Goal: Task Accomplishment & Management: Use online tool/utility

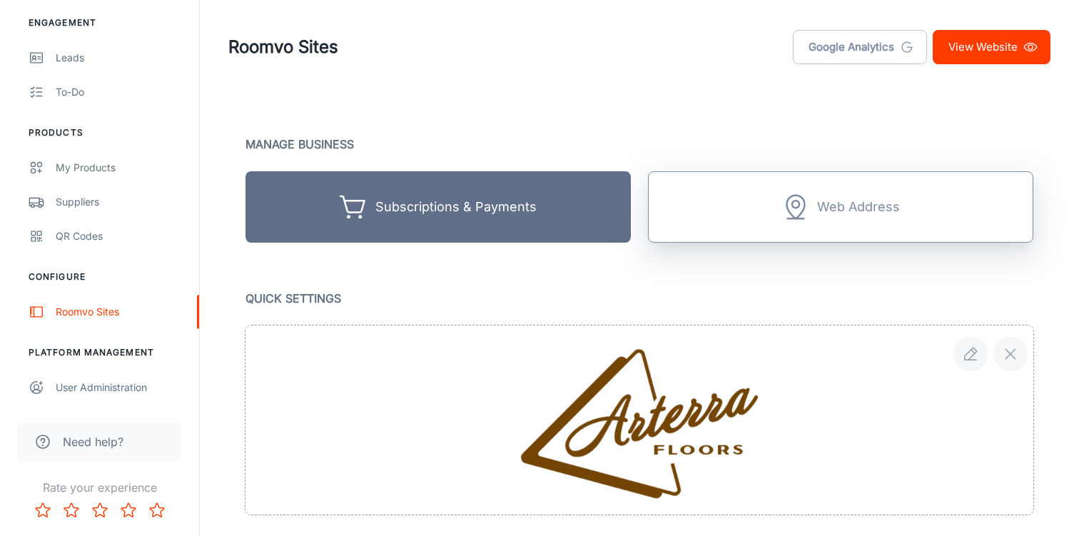
click at [869, 202] on div "Web Address" at bounding box center [858, 207] width 83 height 22
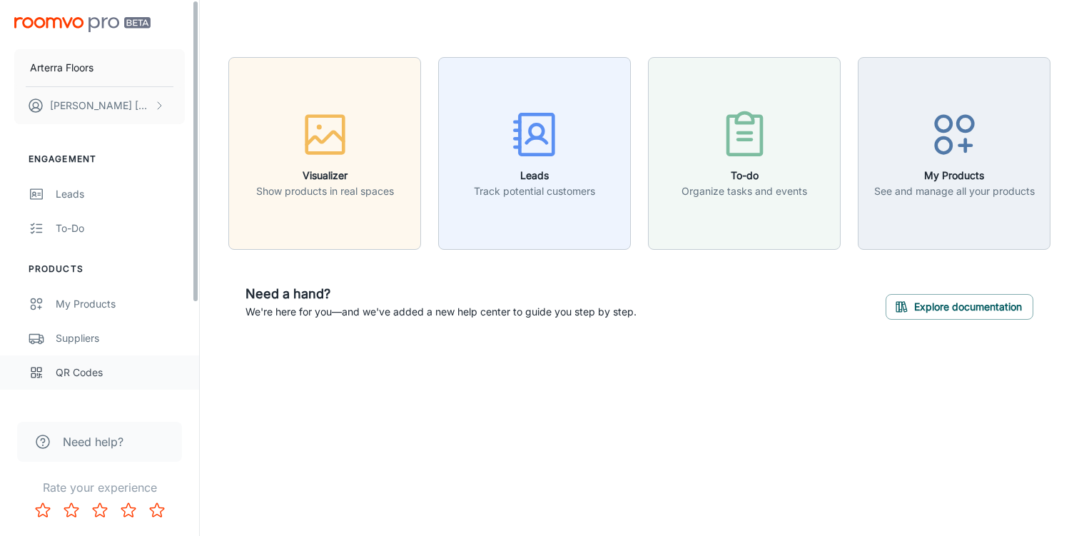
scroll to position [136, 0]
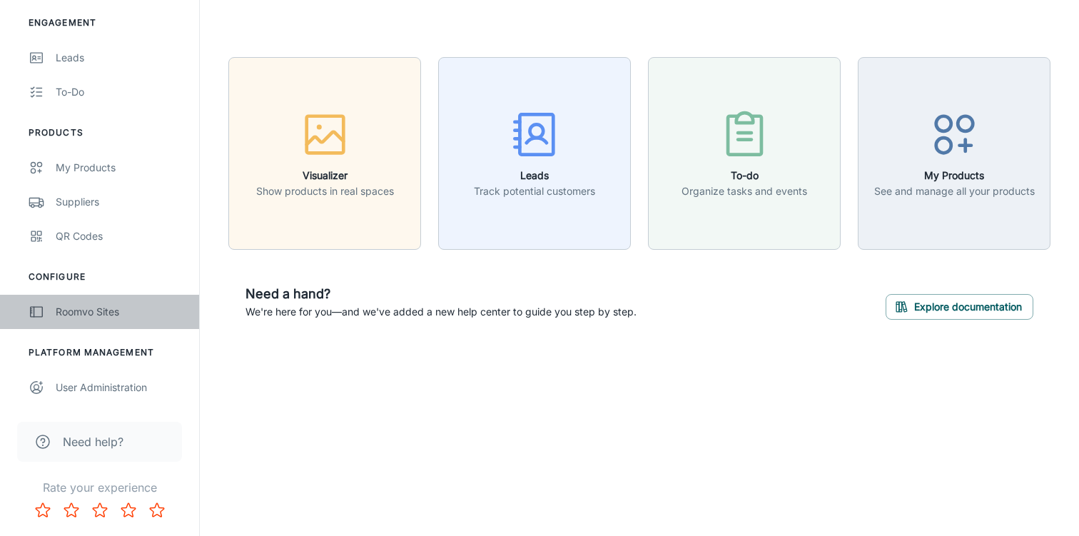
click at [93, 324] on link "Roomvo Sites" at bounding box center [99, 312] width 199 height 34
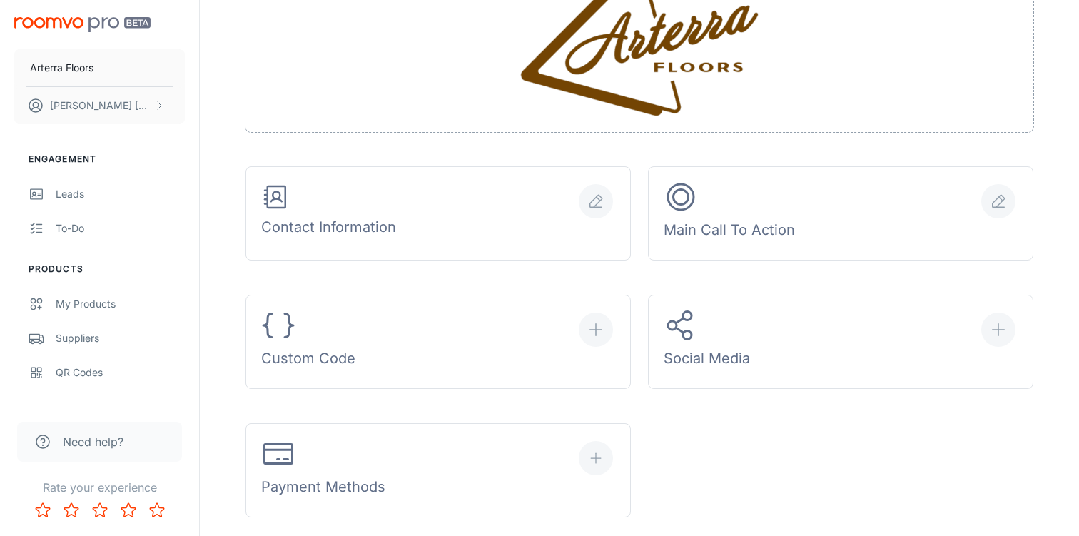
scroll to position [393, 0]
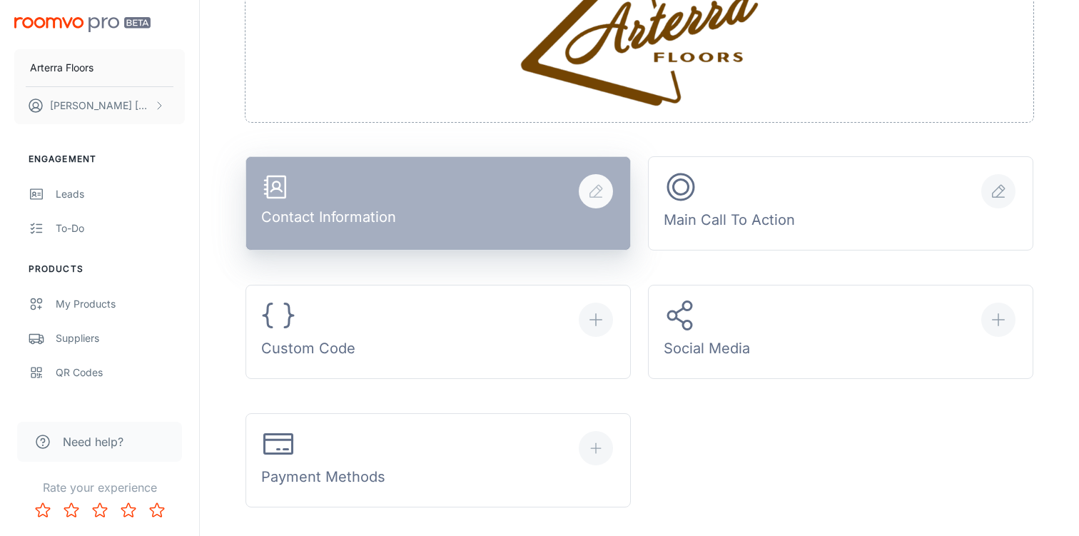
click at [397, 189] on button "Contact Information" at bounding box center [438, 203] width 385 height 94
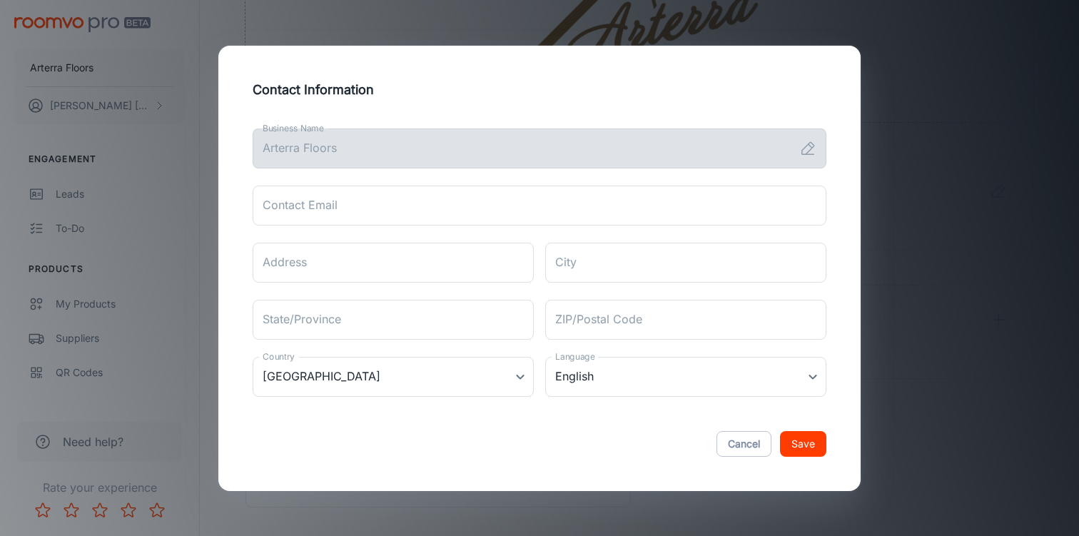
click at [886, 113] on div "Contact Information Business Name Arterra Floors Business Name Contact Email Co…" at bounding box center [539, 268] width 1079 height 536
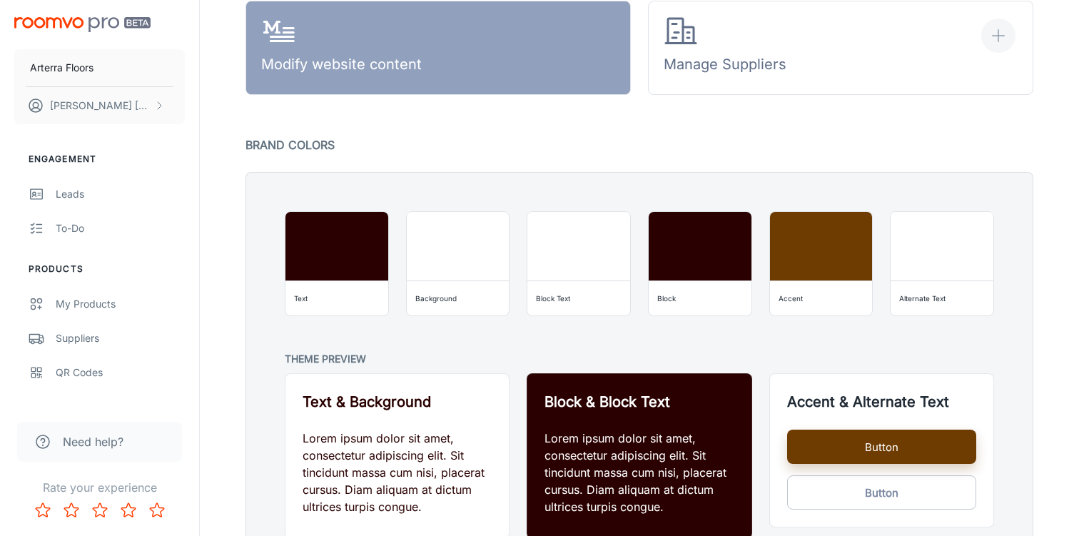
scroll to position [1028, 0]
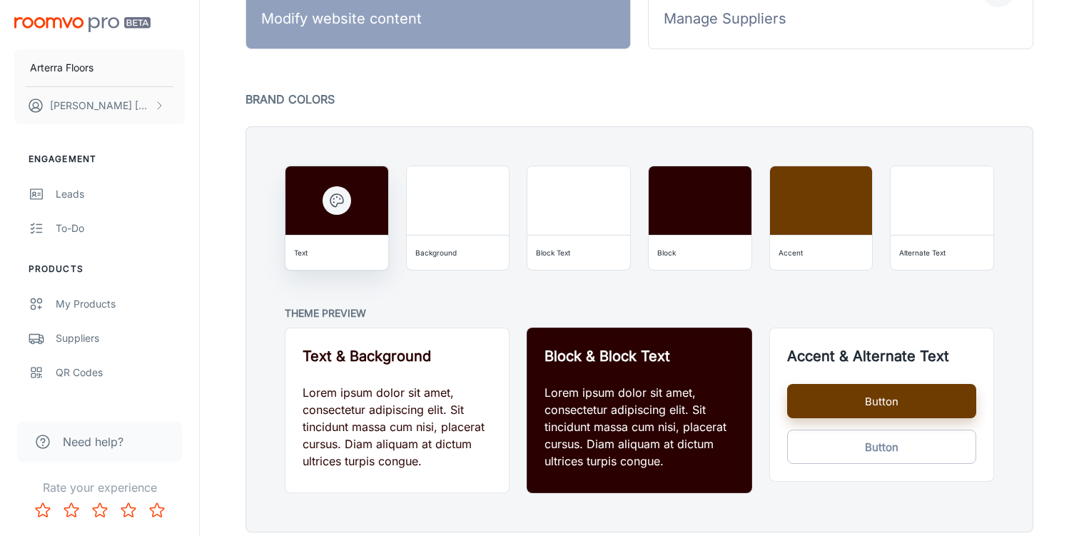
click at [305, 253] on div "Text" at bounding box center [301, 253] width 14 height 14
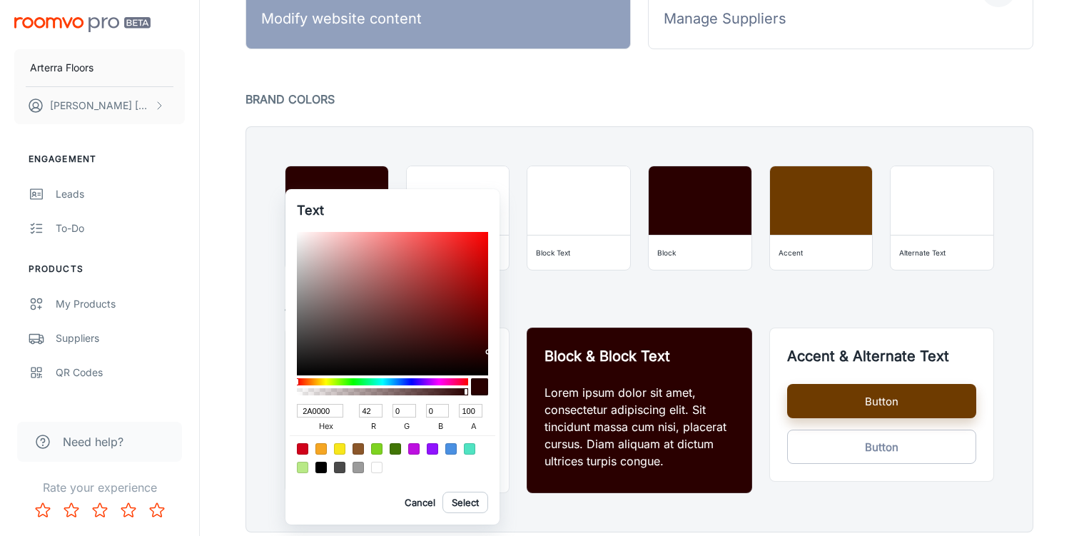
type input "D9BDBD"
type input "217"
type input "189"
type input "D8BCBC"
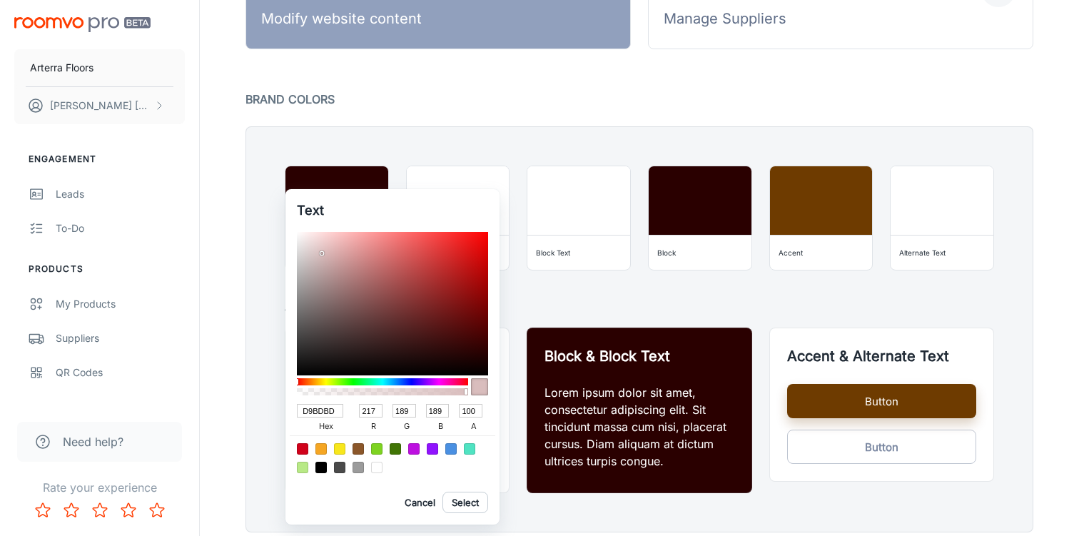
type input "216"
type input "188"
type input "D5B9B9"
type input "213"
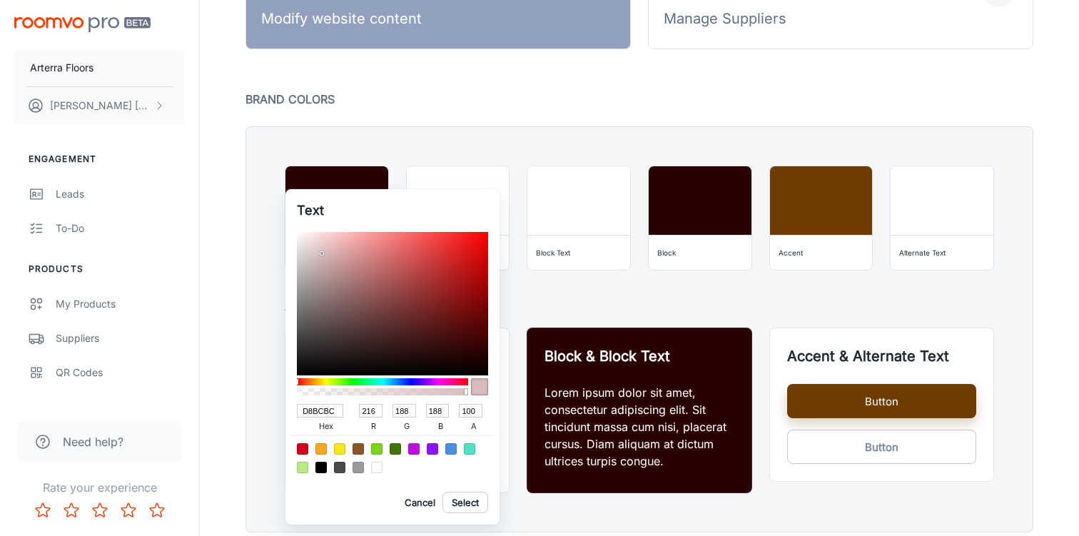
type input "185"
type input "D3B5B5"
type input "211"
type input "181"
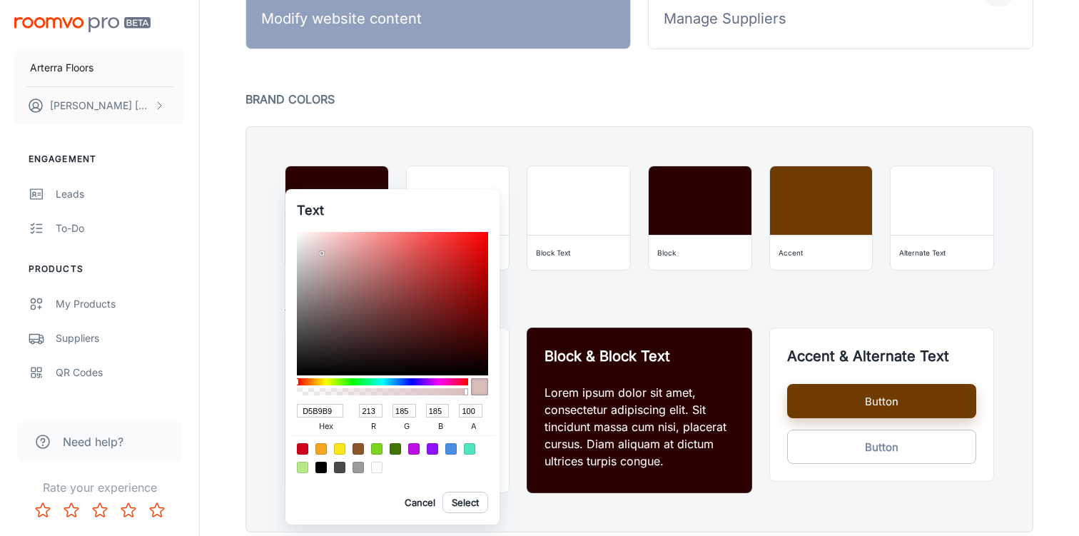
type input "181"
type input "D1B1B1"
type input "209"
type input "177"
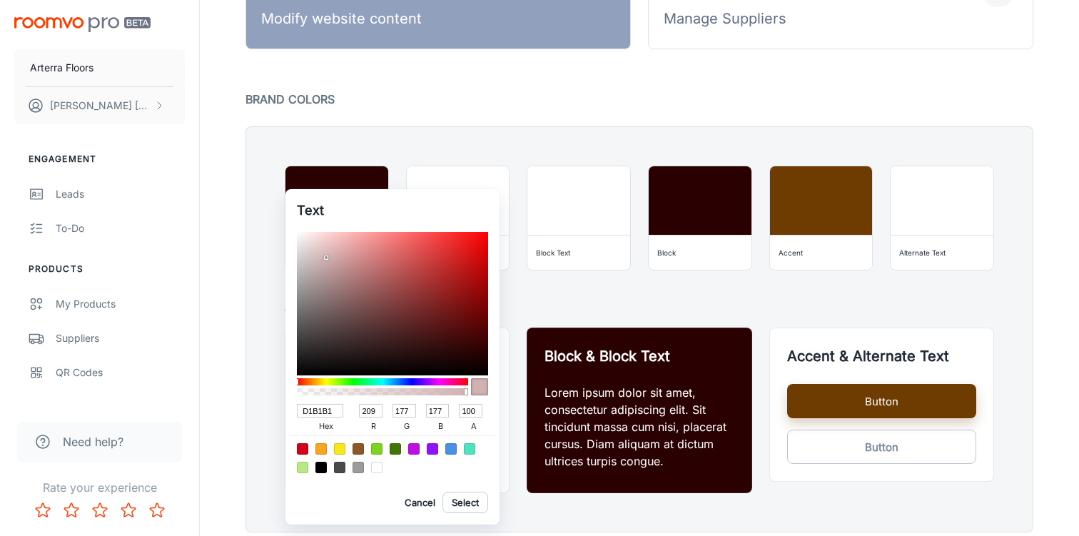
type input "D0AFAF"
type input "208"
type input "175"
type input "CFADAD"
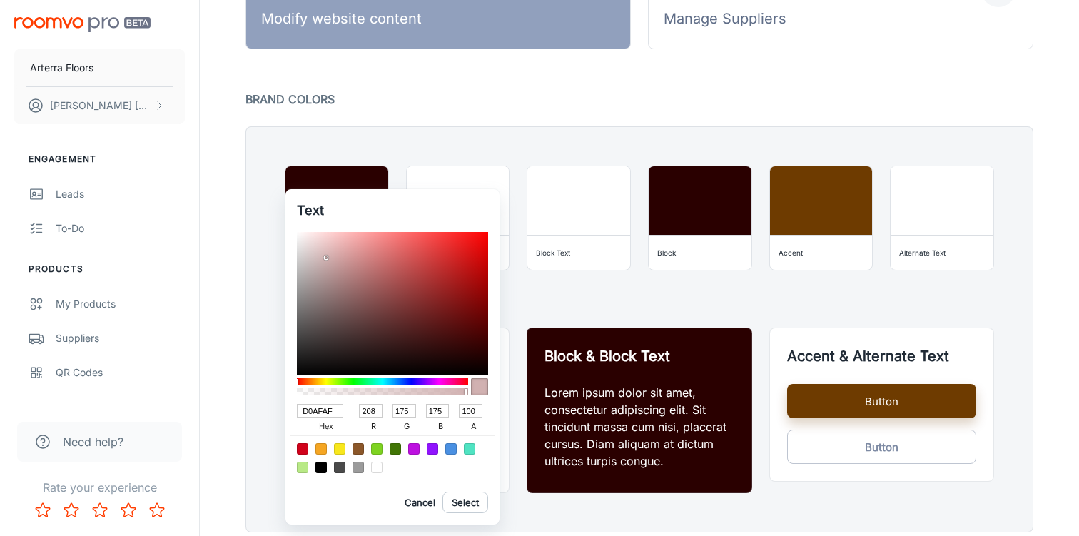
type input "207"
type input "173"
type input "CCAAAA"
type input "204"
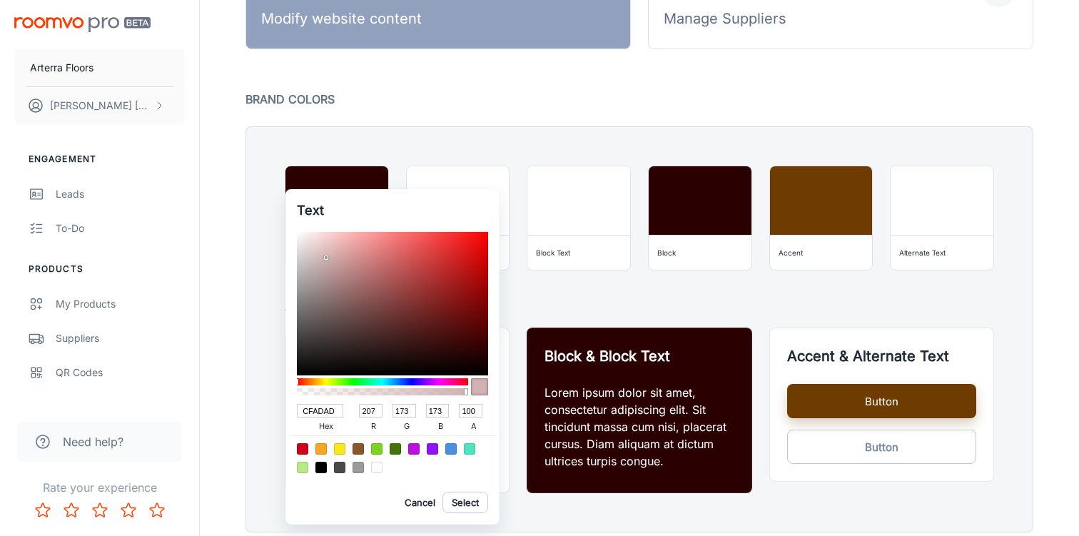
type input "170"
type input "CBA8A8"
type input "203"
type input "168"
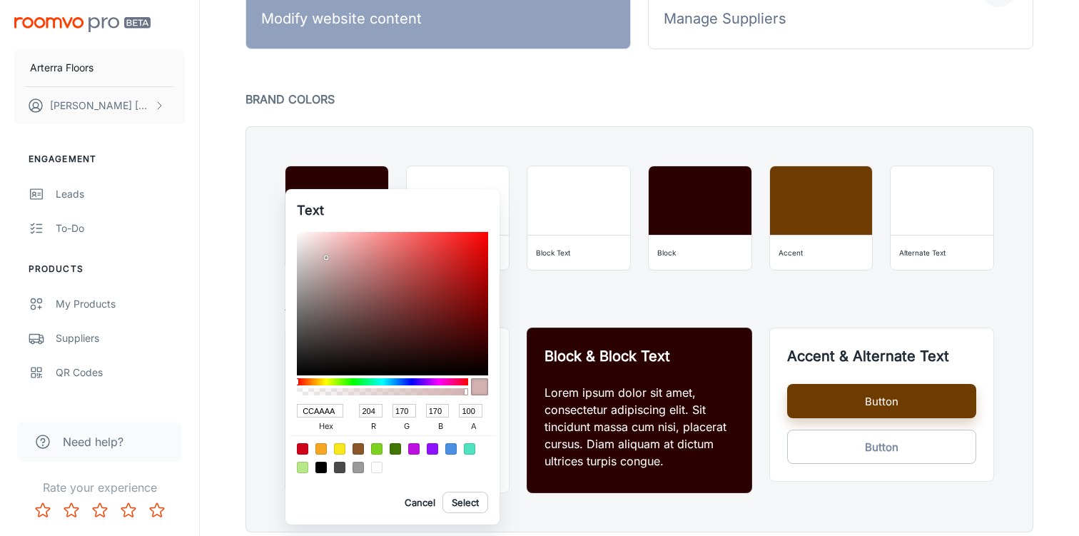
type input "168"
type input "CAA6A6"
type input "202"
type input "166"
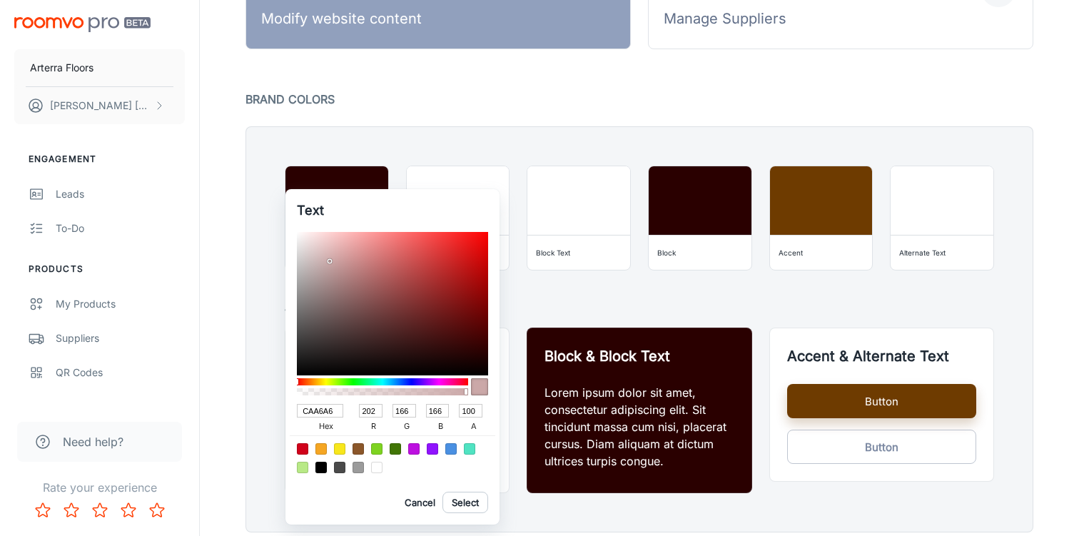
type input "C8A5A5"
type input "200"
type input "165"
type input "C29F9F"
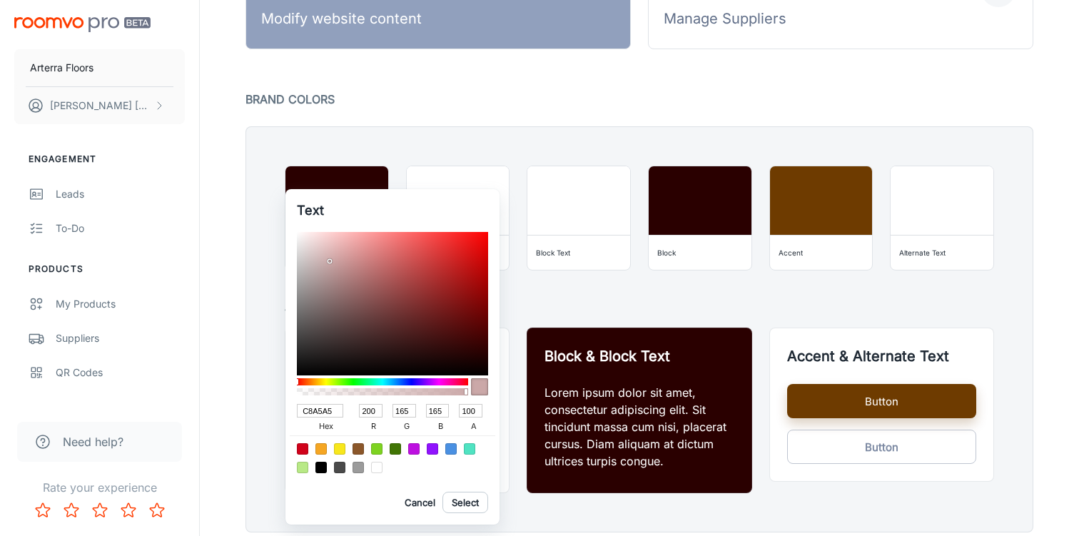
type input "194"
type input "159"
type input "BC9999"
type input "188"
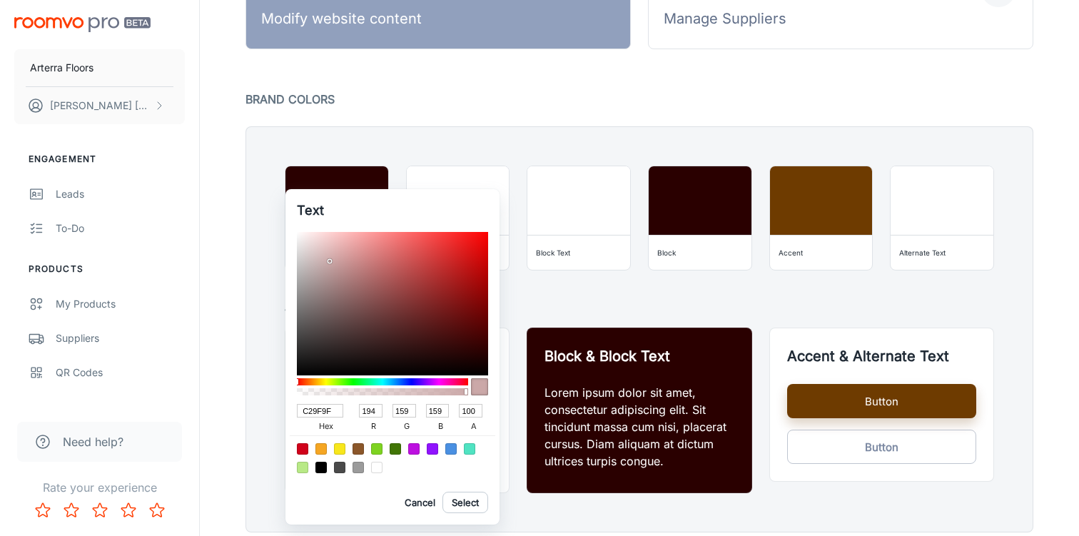
type input "153"
type input "B89696"
type input "184"
type input "150"
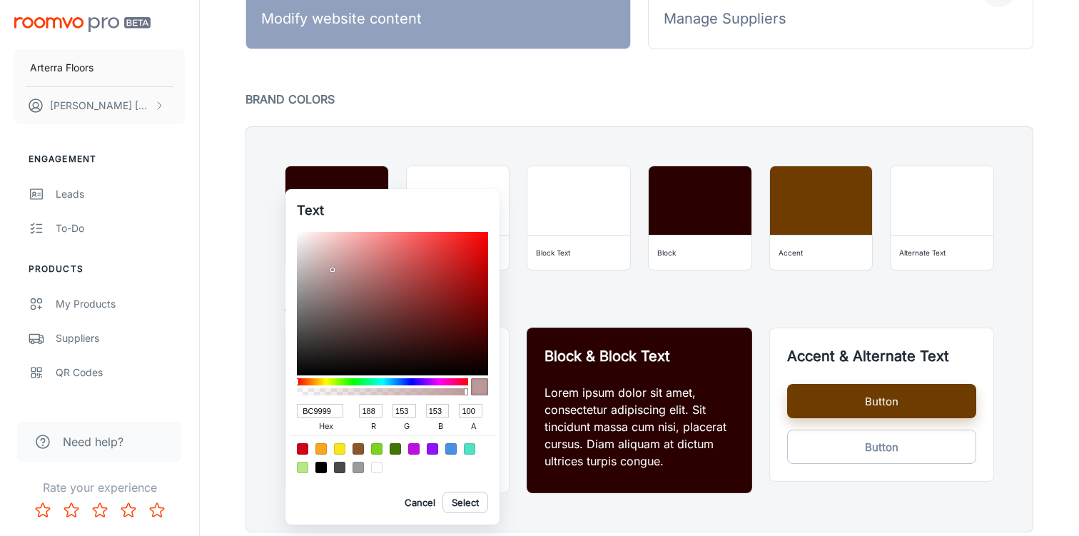
type input "150"
type input "B59494"
type input "181"
type input "148"
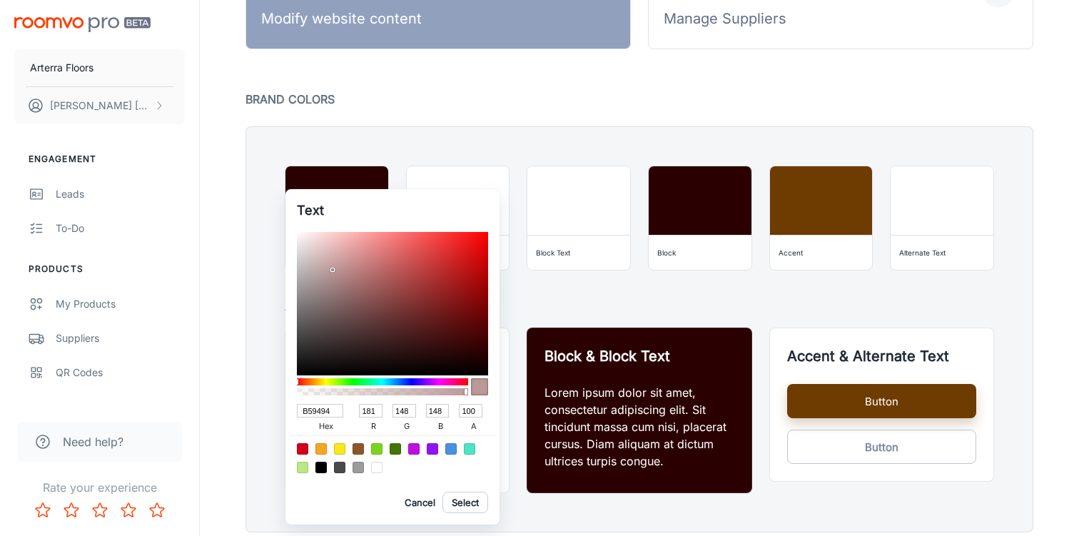
type input "B49393"
type input "180"
type input "147"
type input "B29090"
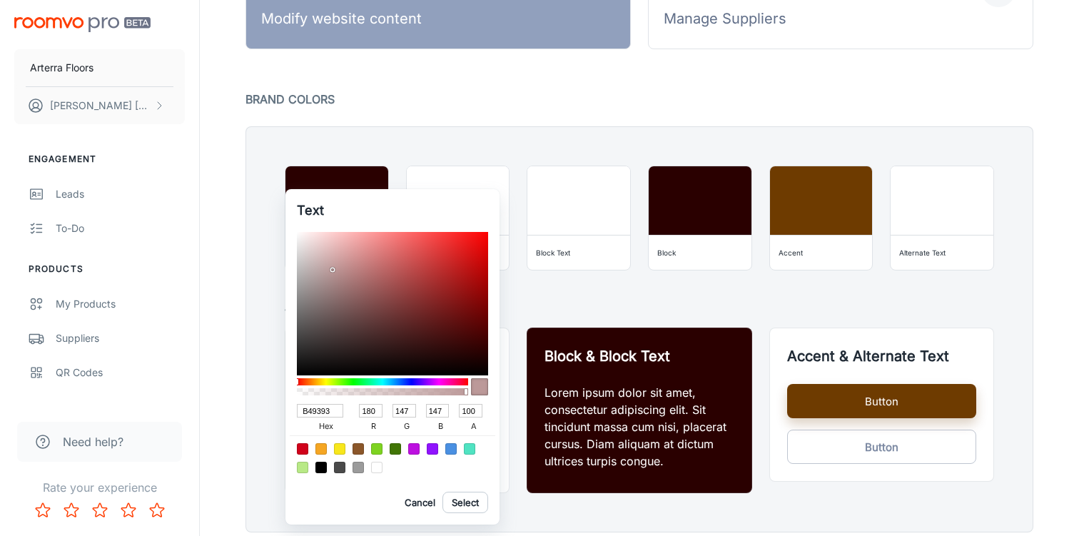
type input "178"
type input "144"
type input "AD8C8C"
type input "173"
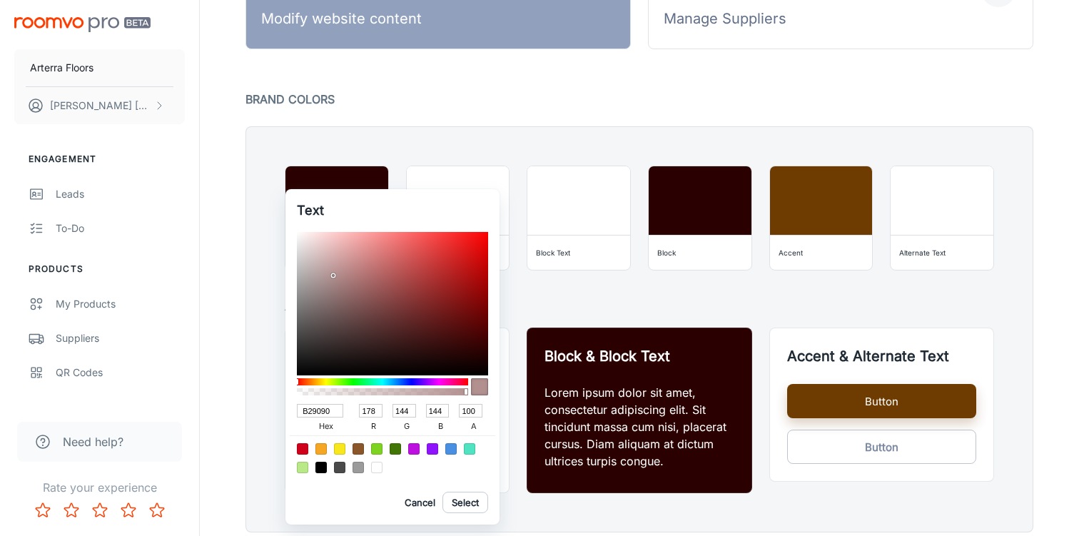
type input "140"
type input "A98888"
type input "169"
type input "136"
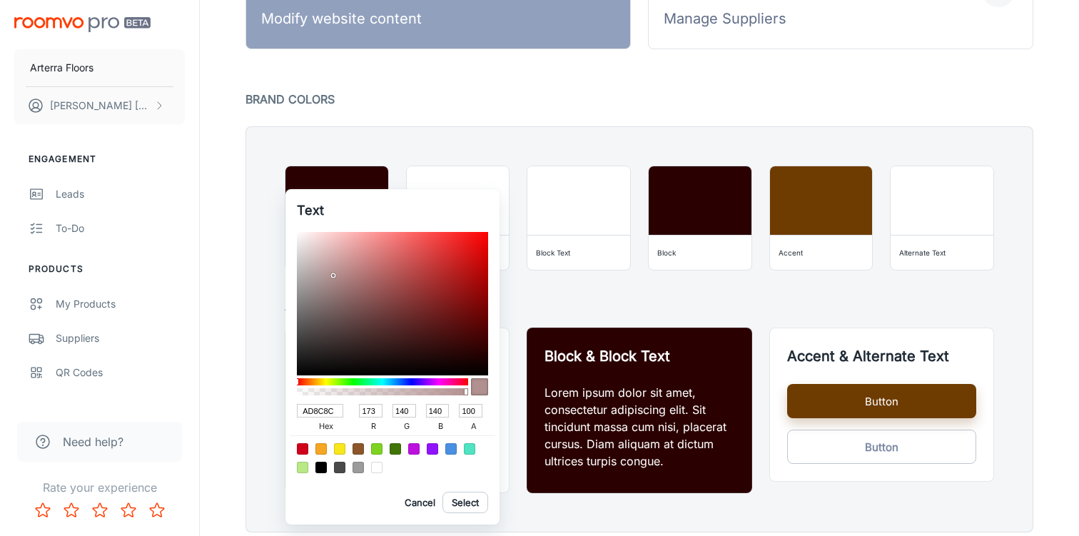
type input "136"
type input "A98989"
type input "137"
type input "A98A8A"
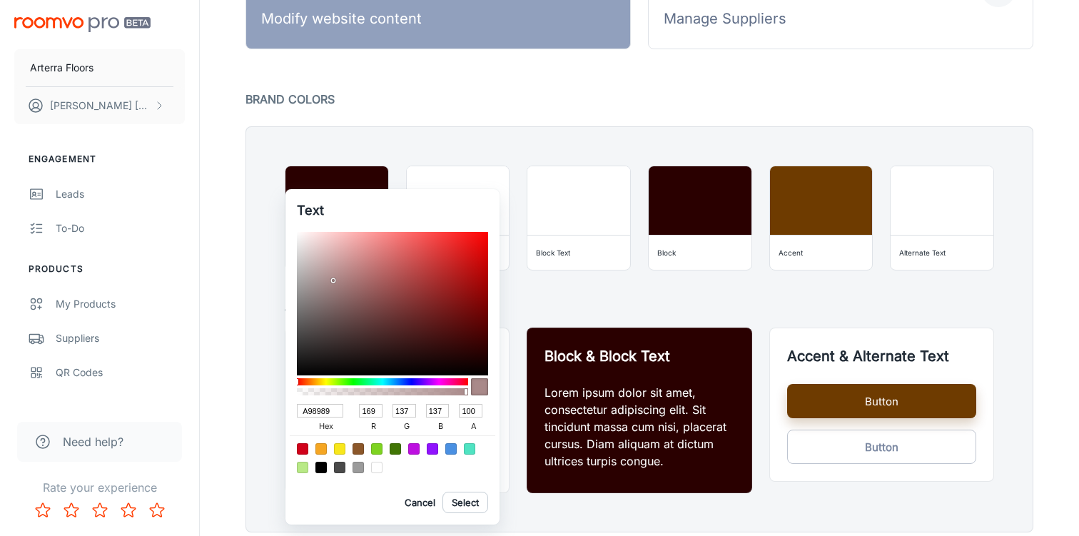
type input "138"
type input "A98C8C"
type input "140"
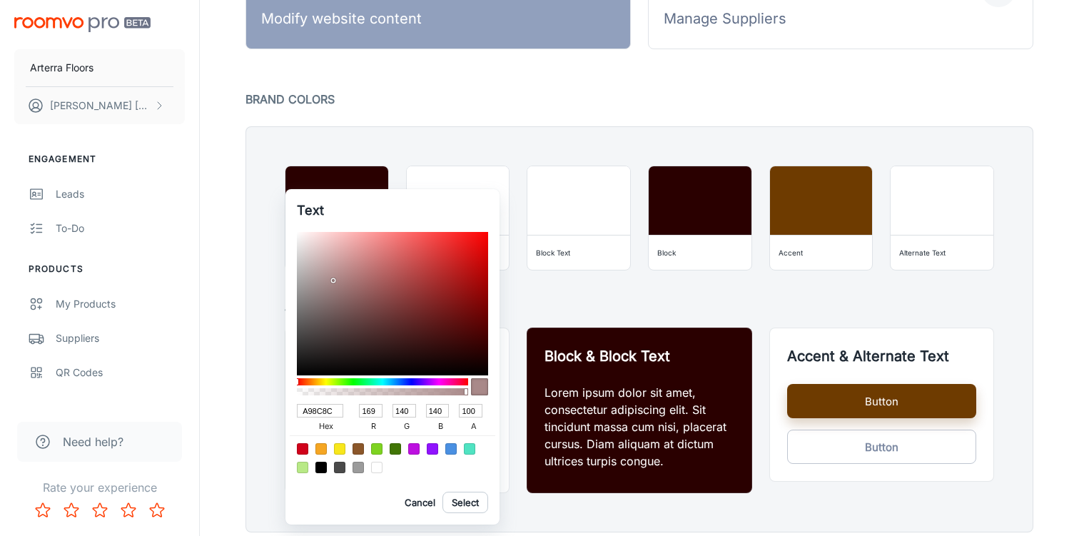
type input "A98E8E"
type input "142"
type input "AA9191"
type input "170"
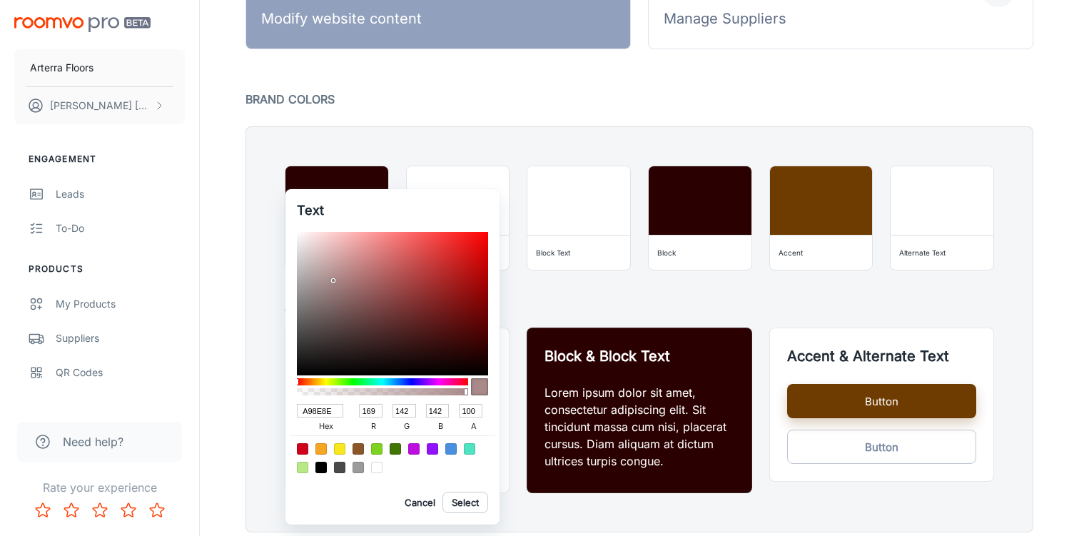
type input "145"
type input "AA9292"
type input "146"
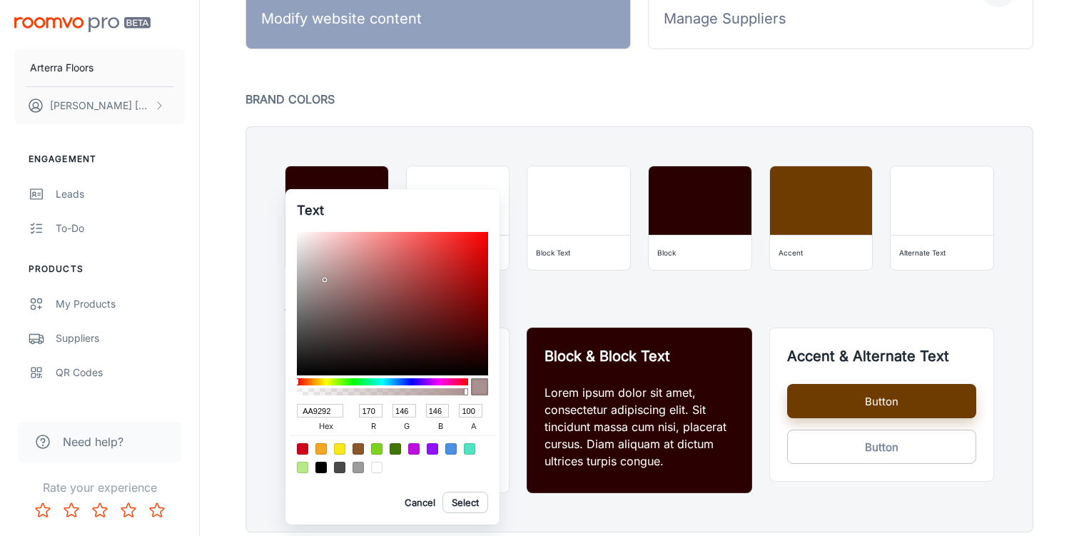
type input "AA9393"
type input "147"
type input "AA9494"
type input "148"
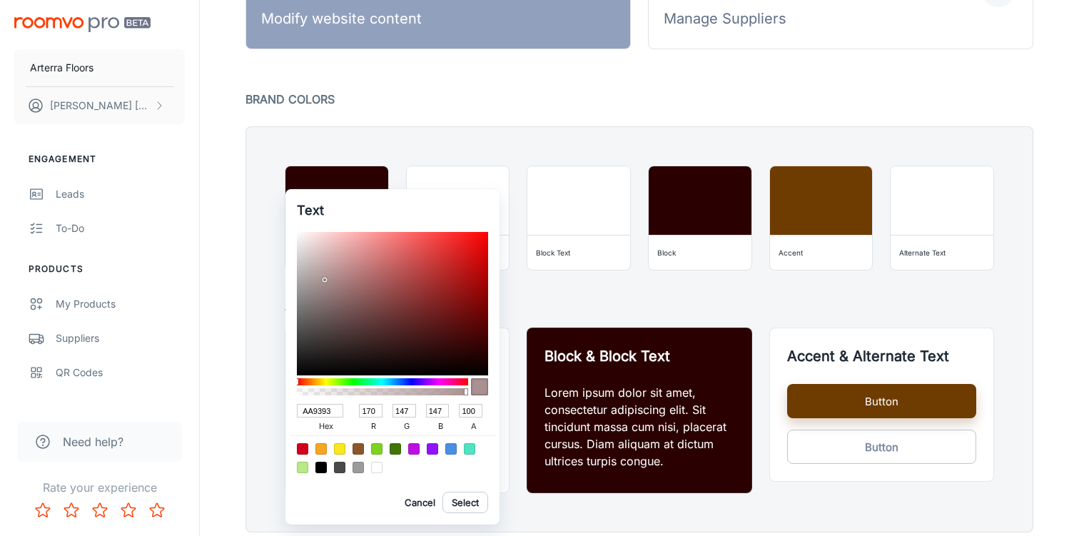
type input "148"
type input "AA9595"
type input "149"
type input "AA9696"
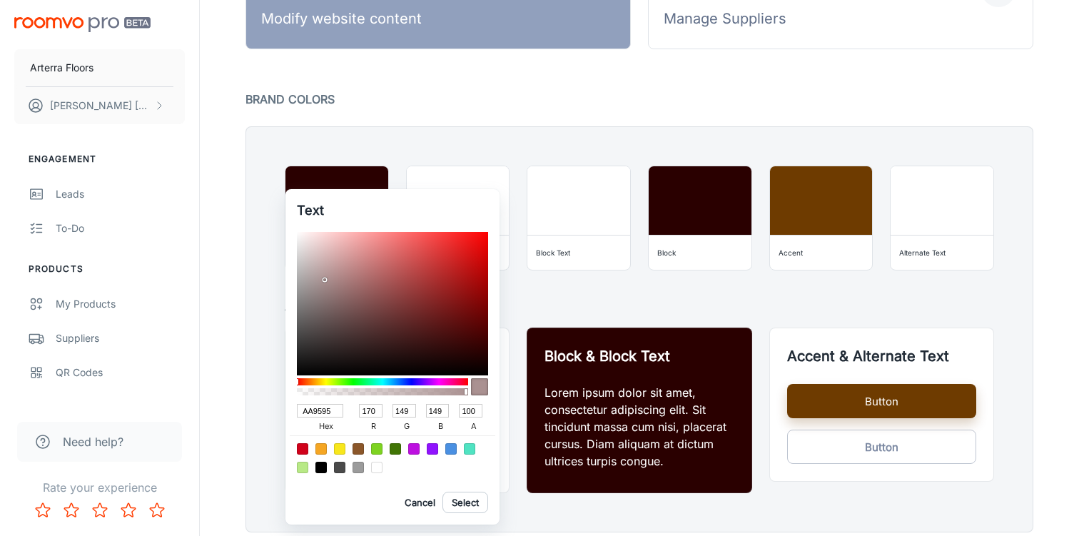
type input "150"
type input "AA9797"
type input "151"
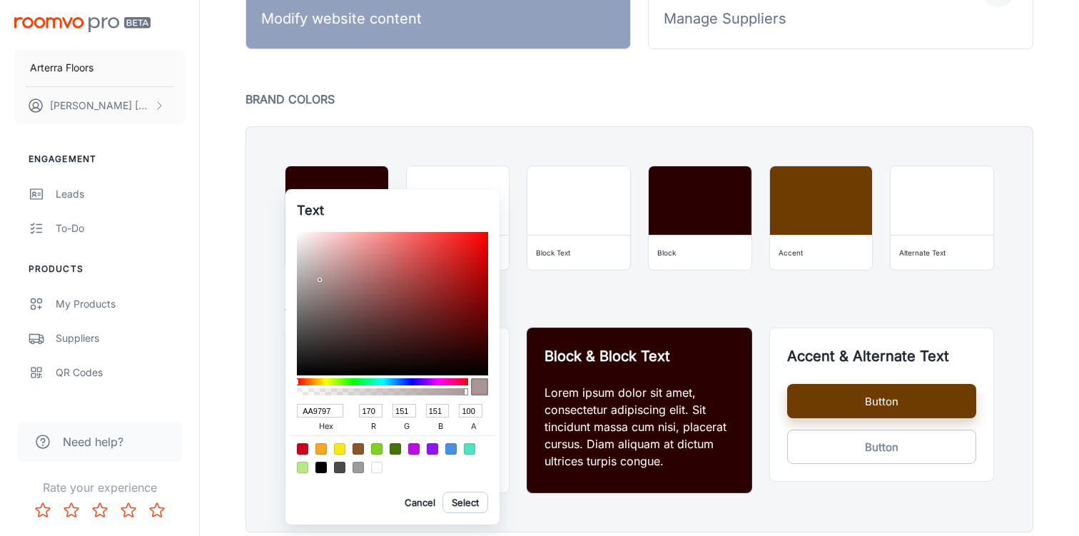
type input "AA9898"
type input "152"
type input "AA9999"
type input "153"
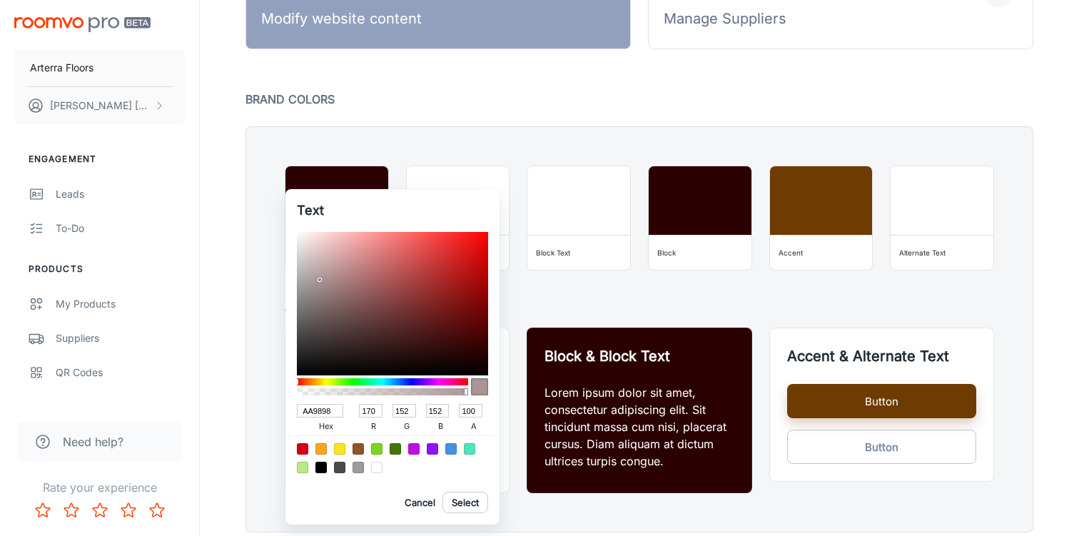
type input "153"
type input "AA9A9A"
type input "154"
type input "AB9D9D"
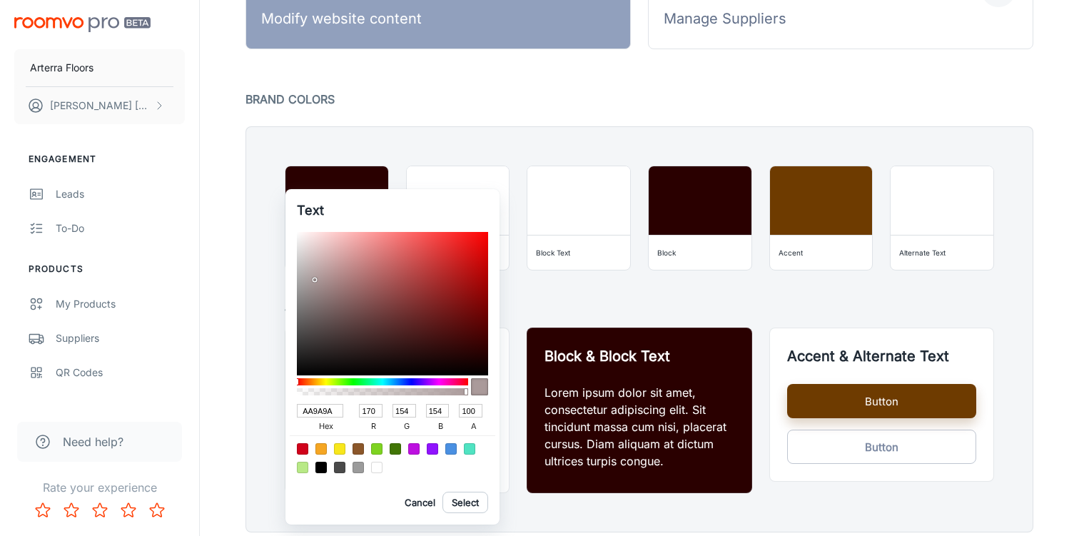
type input "171"
type input "157"
type input "AEA1A1"
type input "174"
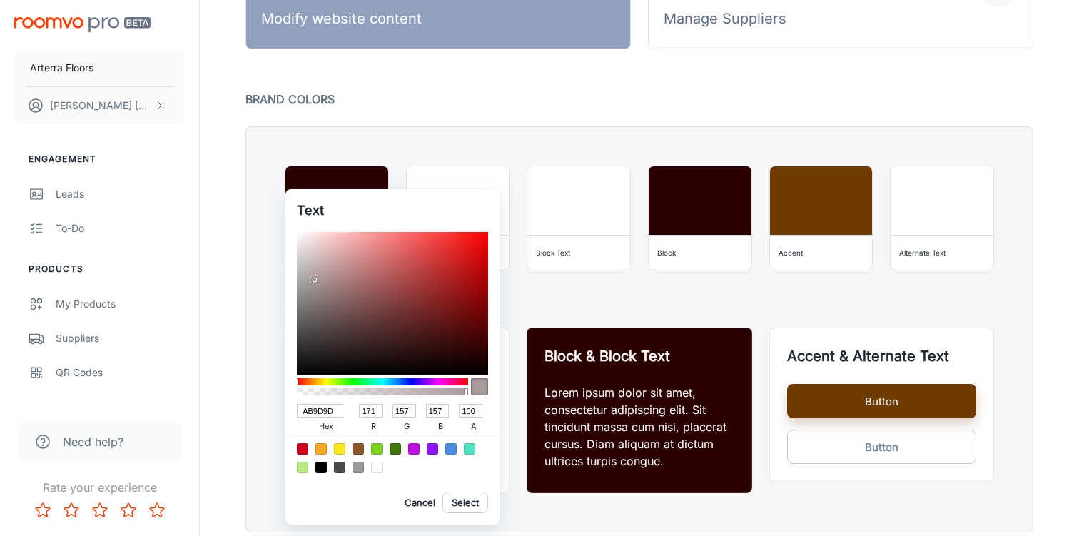
type input "161"
type input "AFA6A6"
type input "175"
type input "166"
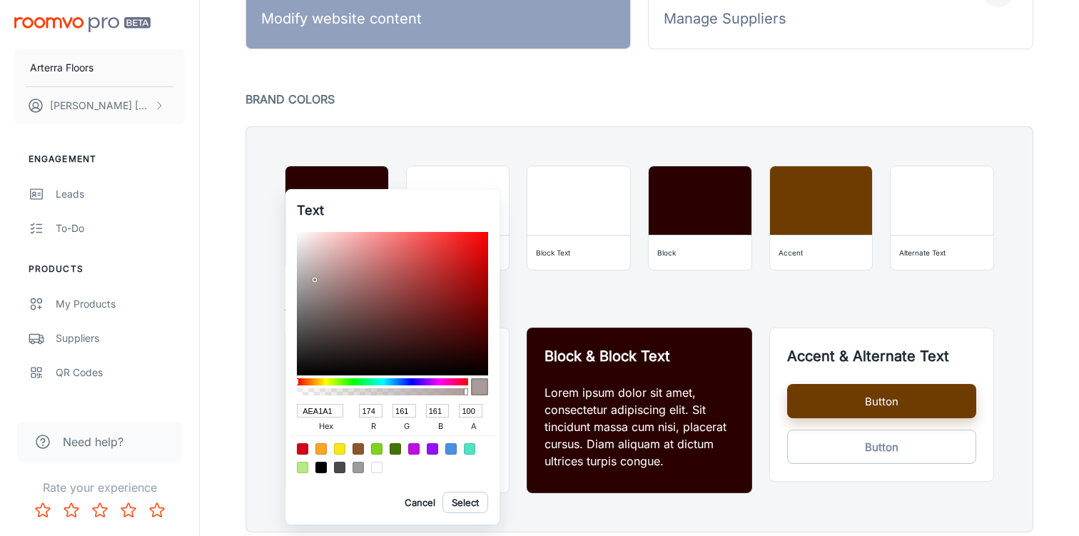
type input "166"
type input "B0AAAA"
type input "176"
type input "170"
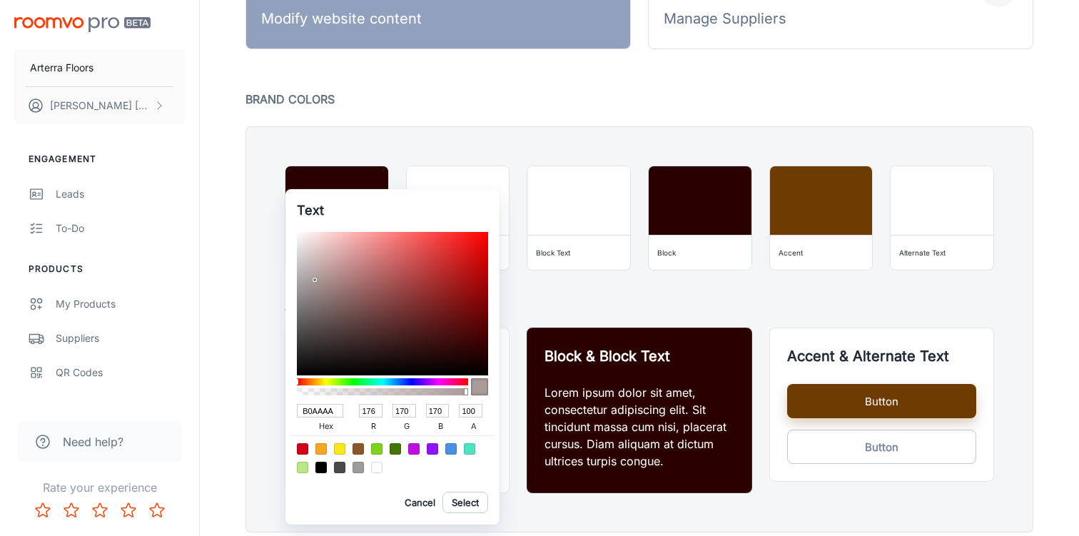
type input "B2ACAC"
type input "178"
type input "172"
type input "B3AEAE"
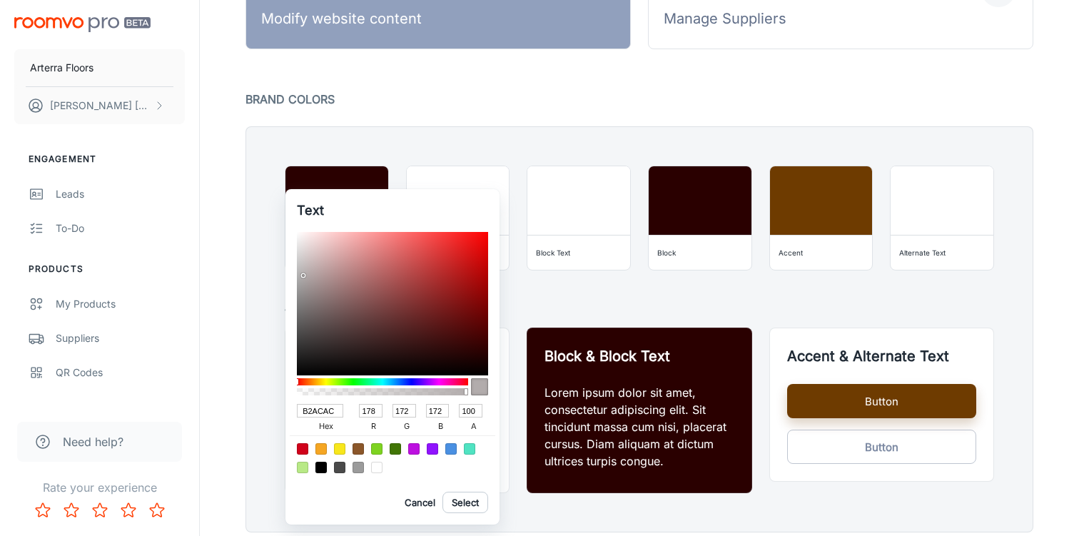
type input "179"
type input "174"
type input "B7B4B4"
type input "183"
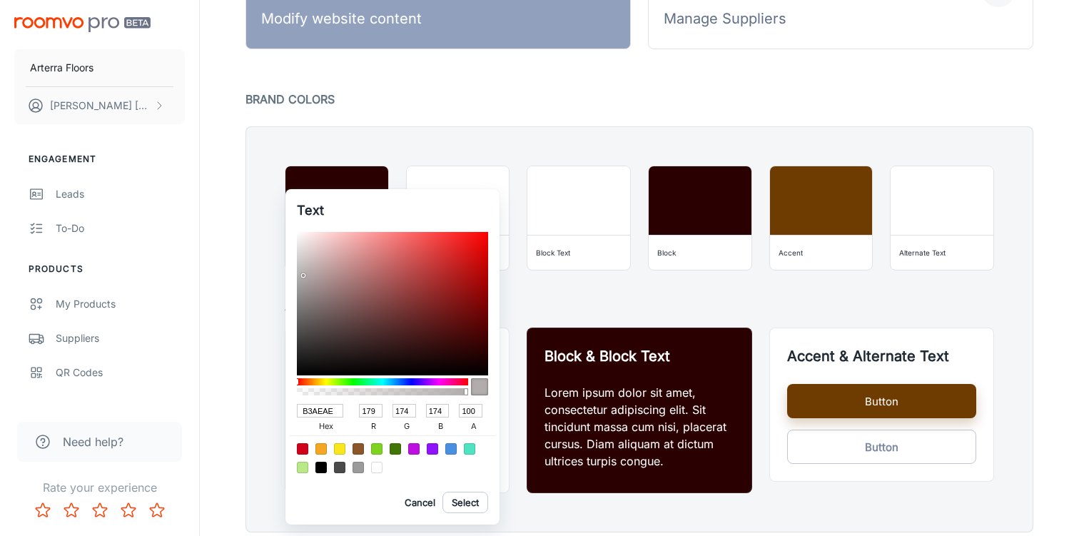
type input "180"
type input "BCBABA"
type input "188"
type input "186"
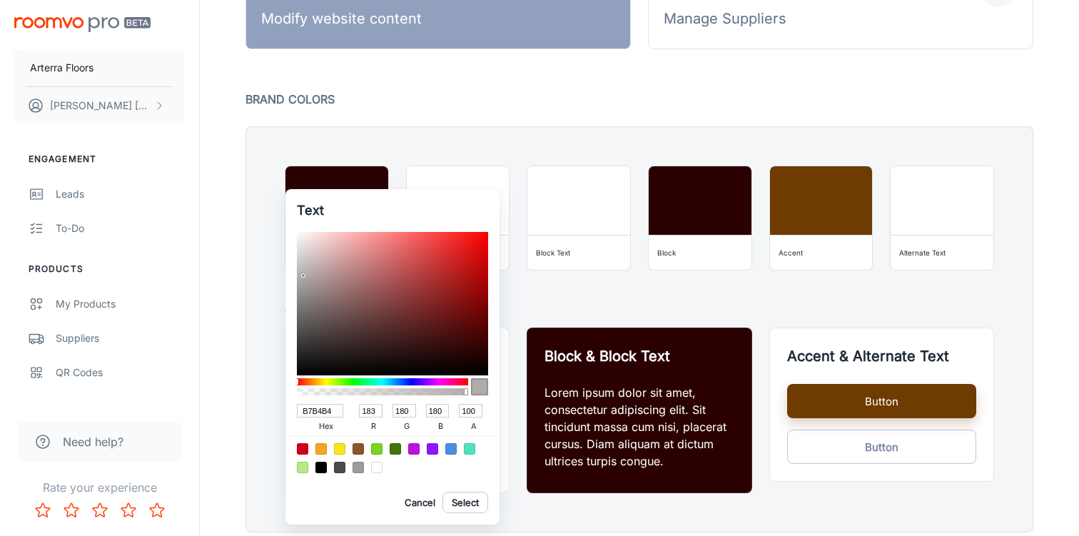
type input "186"
type input "C1C1C1"
type input "193"
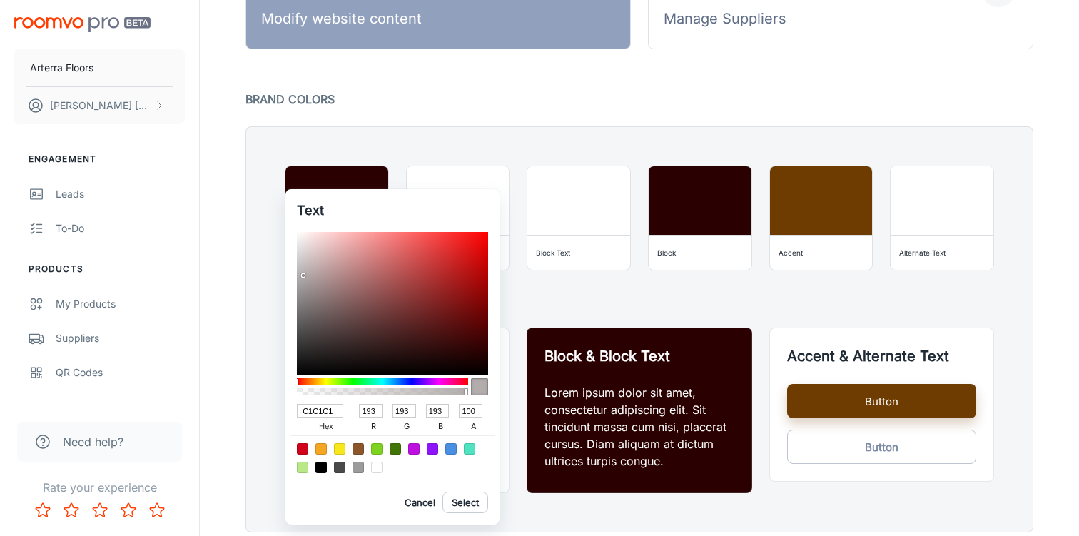
type input "C5C5C5"
type input "197"
type input "C7C7C7"
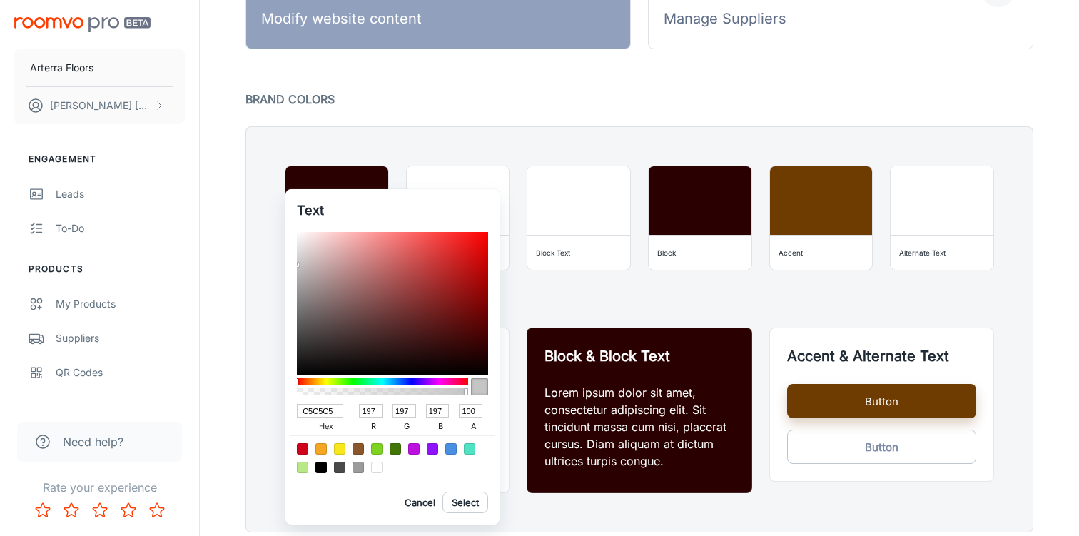
type input "199"
type input "CBCBCB"
type input "203"
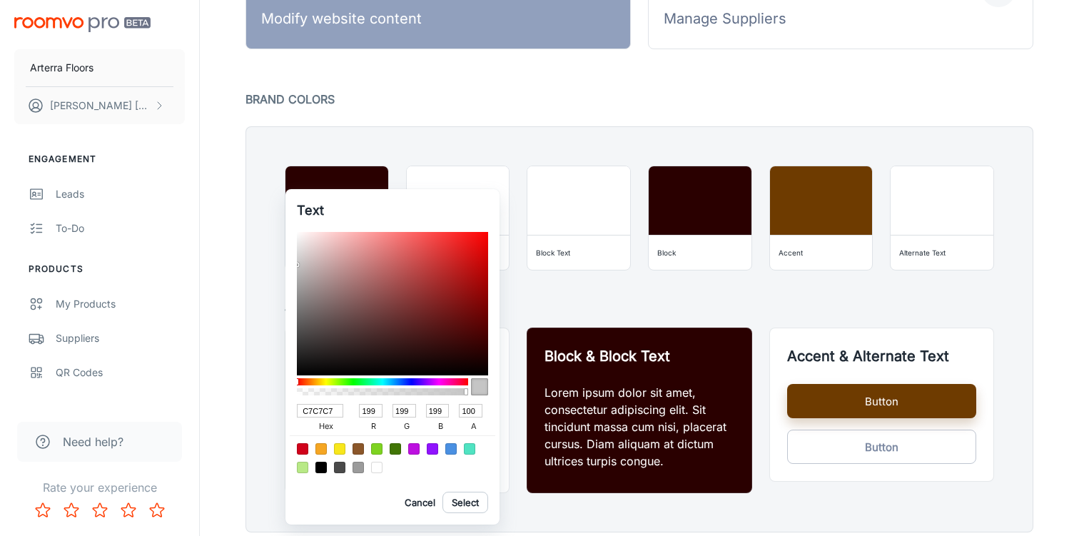
type input "203"
type input "D0D0D0"
type input "208"
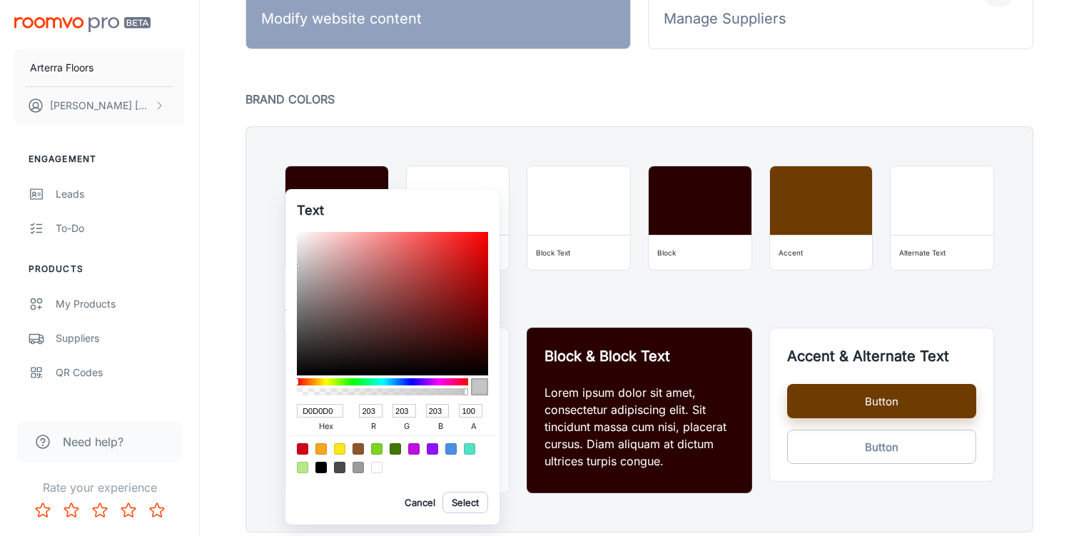
type input "208"
type input "D1D1D1"
type input "209"
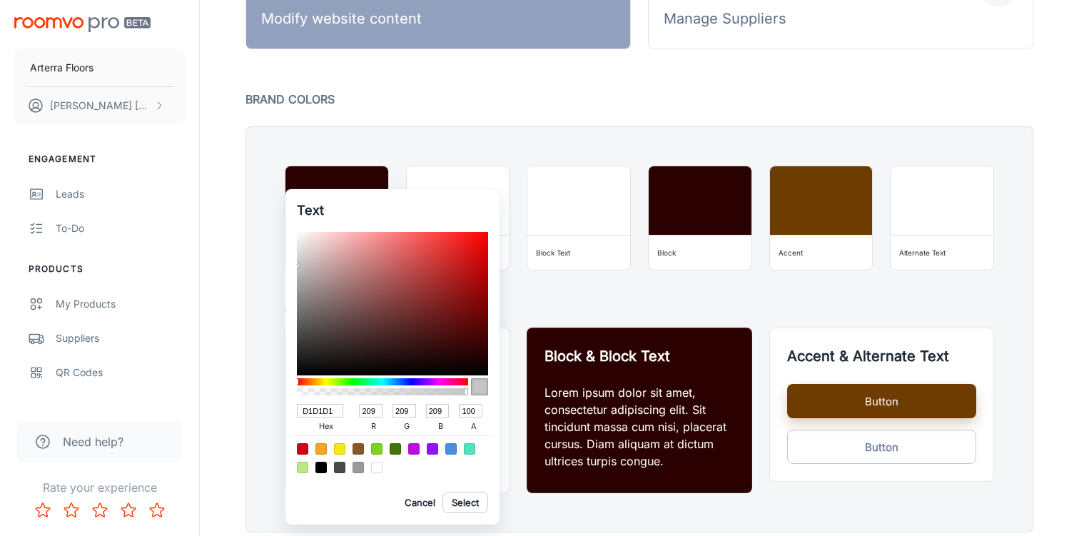
type input "D3D3D3"
type input "211"
type input "D4D4D4"
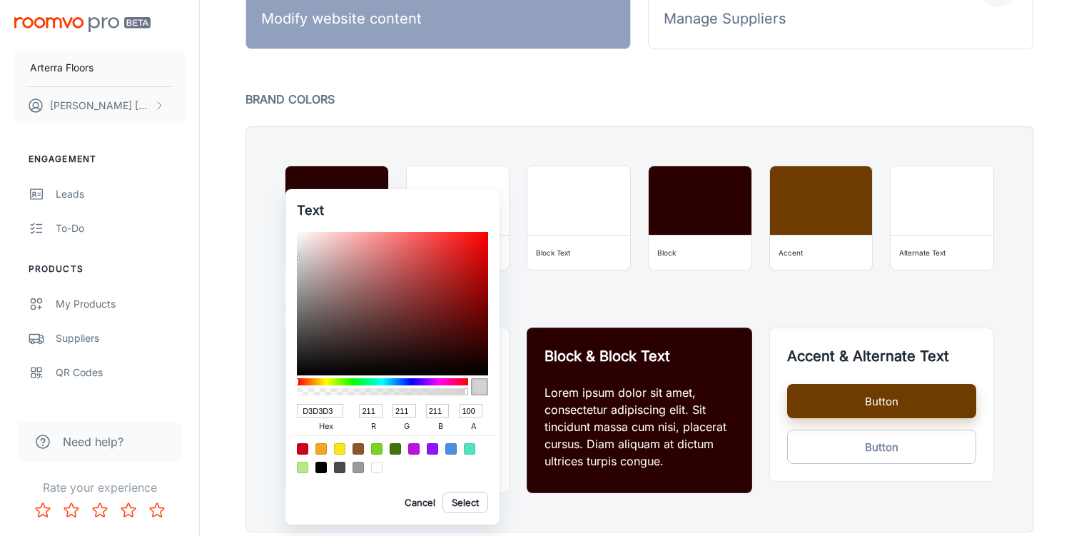
type input "212"
type input "D5D5D5"
type input "213"
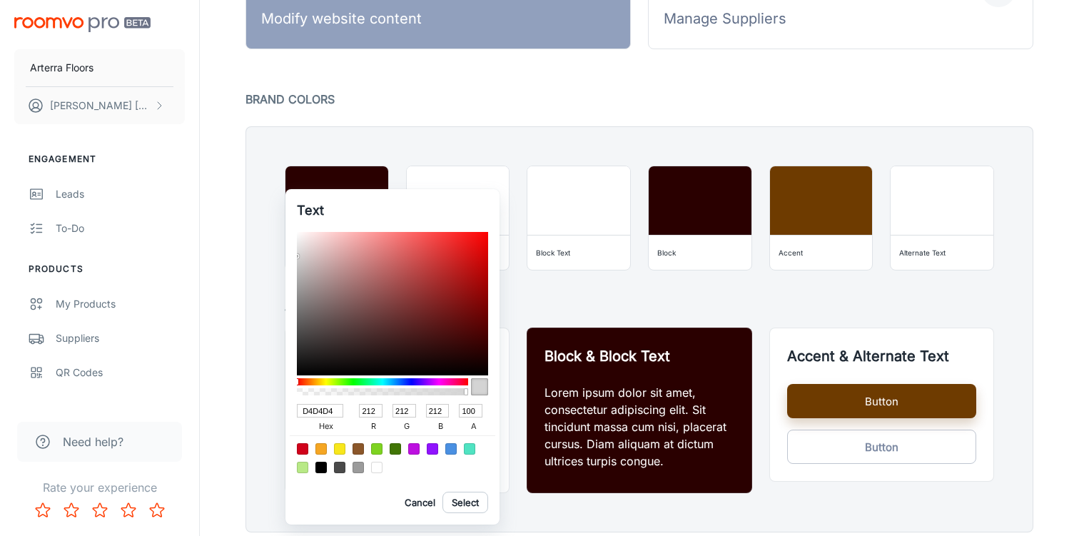
type input "213"
type input "D6D6D6"
type input "214"
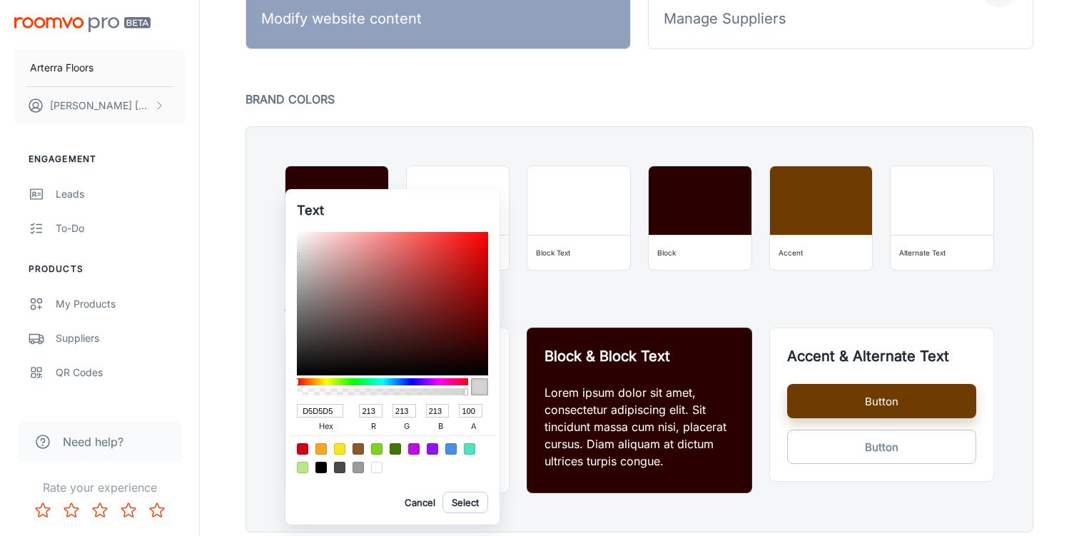
type input "214"
type input "D8D8D8"
type input "216"
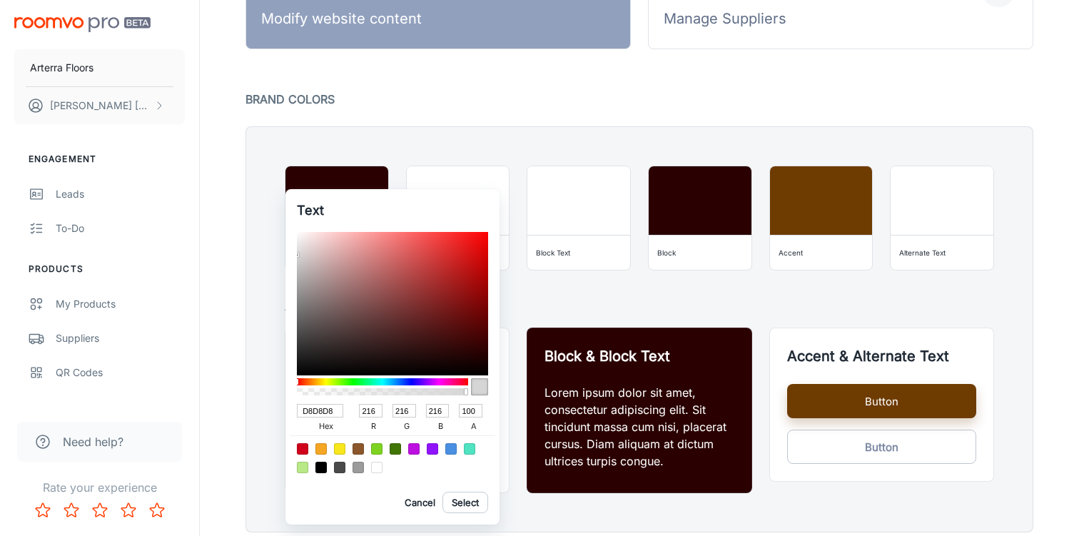
type input "DBD7D7"
type input "219"
type input "215"
type input "DED4D4"
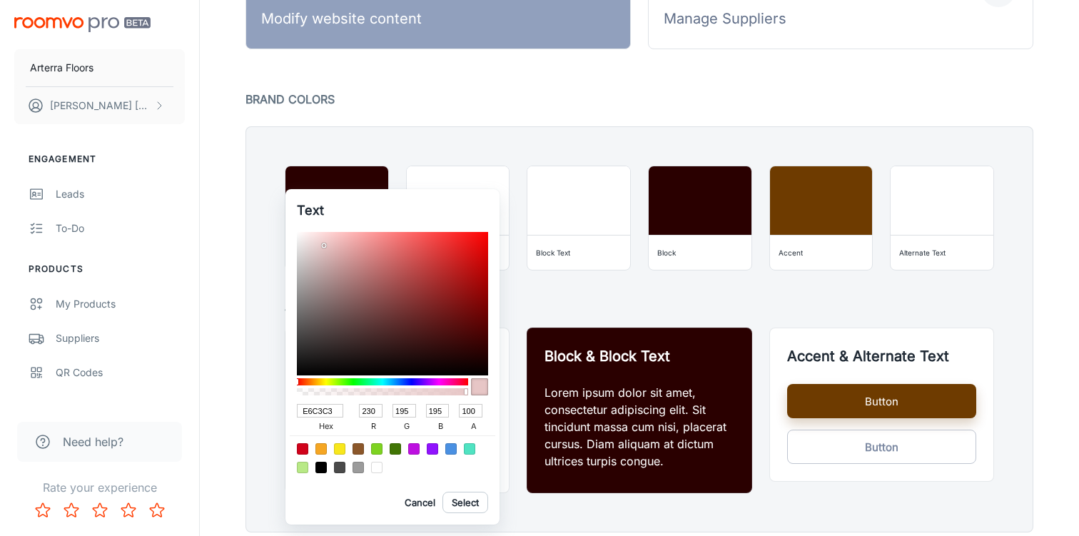
drag, startPoint x: 321, startPoint y: 253, endPoint x: 325, endPoint y: 246, distance: 8.0
click at [325, 246] on div at bounding box center [392, 303] width 191 height 143
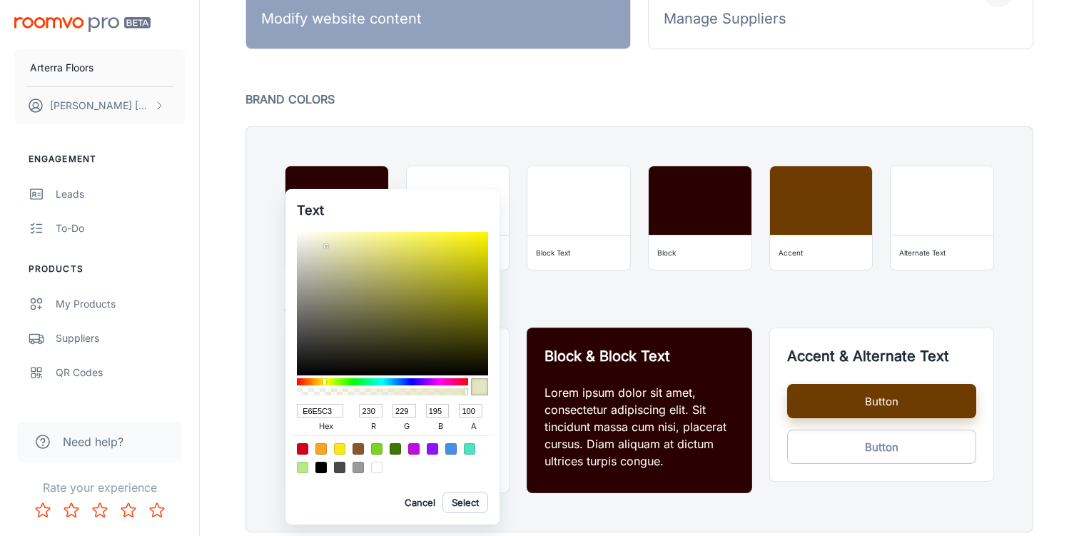
click at [325, 385] on div at bounding box center [382, 381] width 171 height 7
drag, startPoint x: 333, startPoint y: 263, endPoint x: 325, endPoint y: 233, distance: 30.1
click at [325, 233] on div at bounding box center [392, 303] width 191 height 143
click at [323, 411] on input "FCFAD7" at bounding box center [320, 411] width 46 height 14
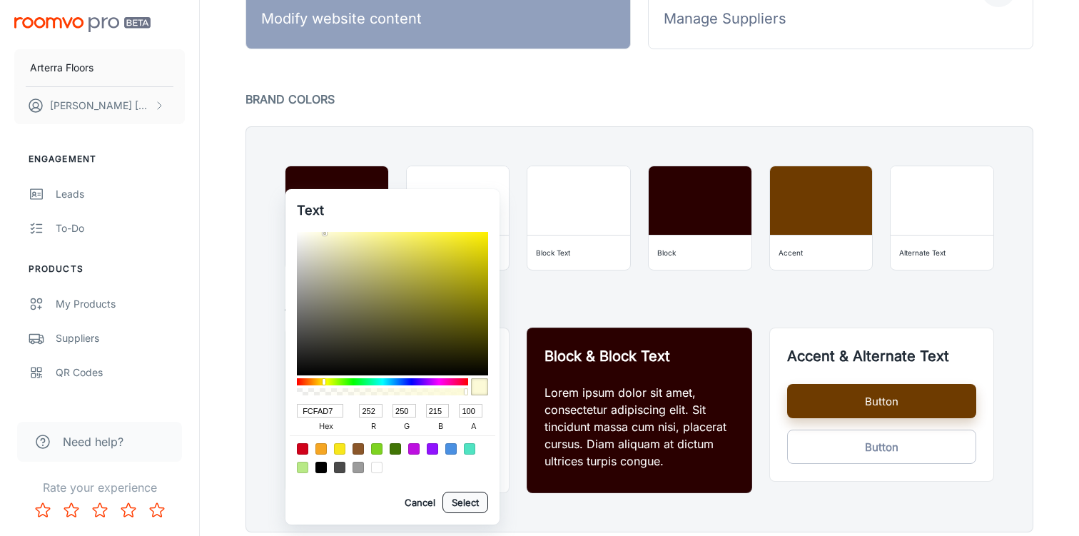
click at [463, 500] on button "Select" at bounding box center [466, 502] width 46 height 21
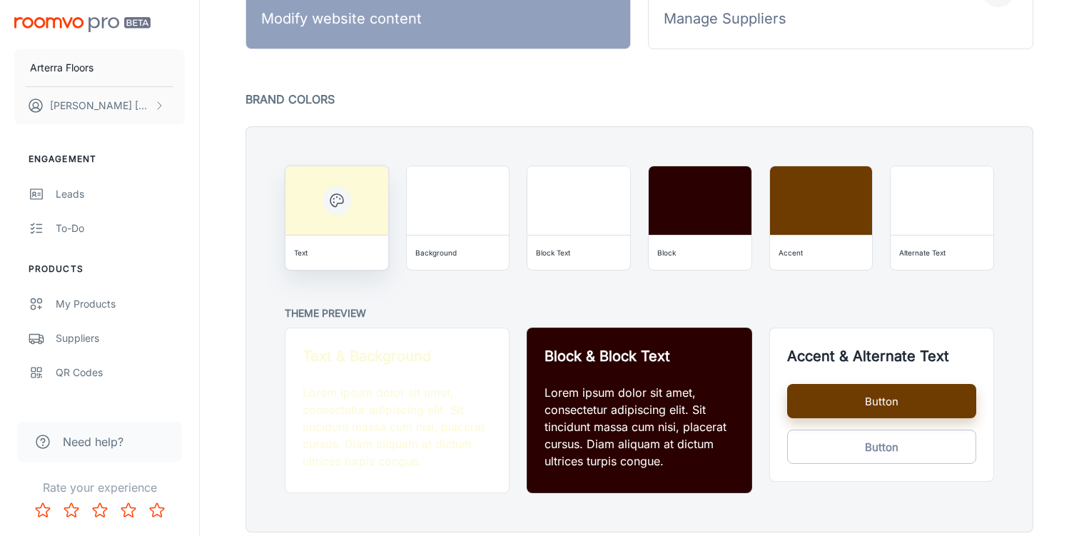
click at [342, 250] on div "Text" at bounding box center [336, 252] width 91 height 23
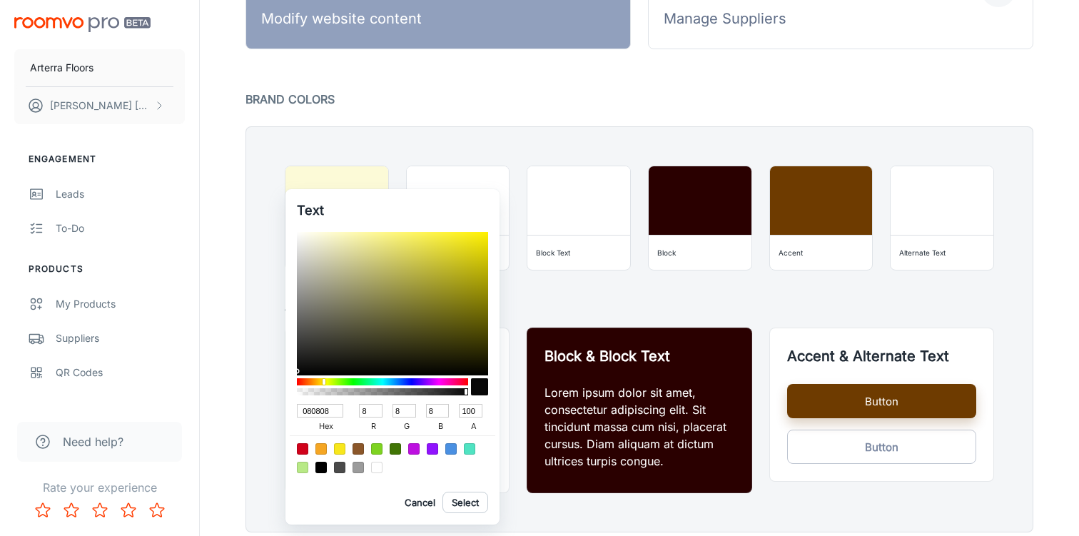
click at [299, 371] on div at bounding box center [392, 303] width 191 height 143
drag, startPoint x: 299, startPoint y: 373, endPoint x: 301, endPoint y: 383, distance: 10.2
click at [301, 383] on div "000000 hex 0 r 0 g 0 b 100 a" at bounding box center [392, 356] width 191 height 248
click at [467, 507] on button "Select" at bounding box center [466, 502] width 46 height 21
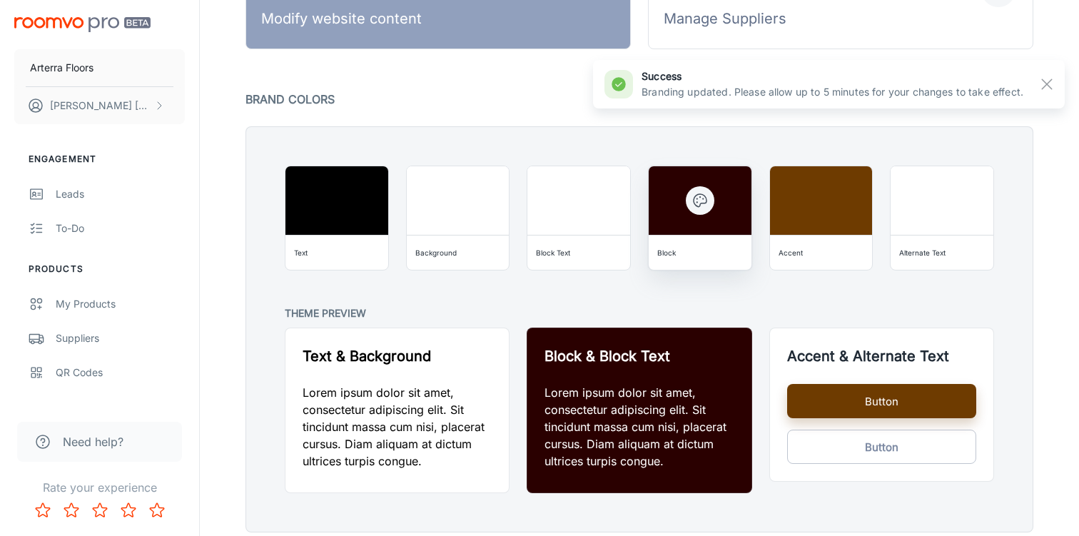
click at [687, 236] on div "Block" at bounding box center [700, 253] width 103 height 34
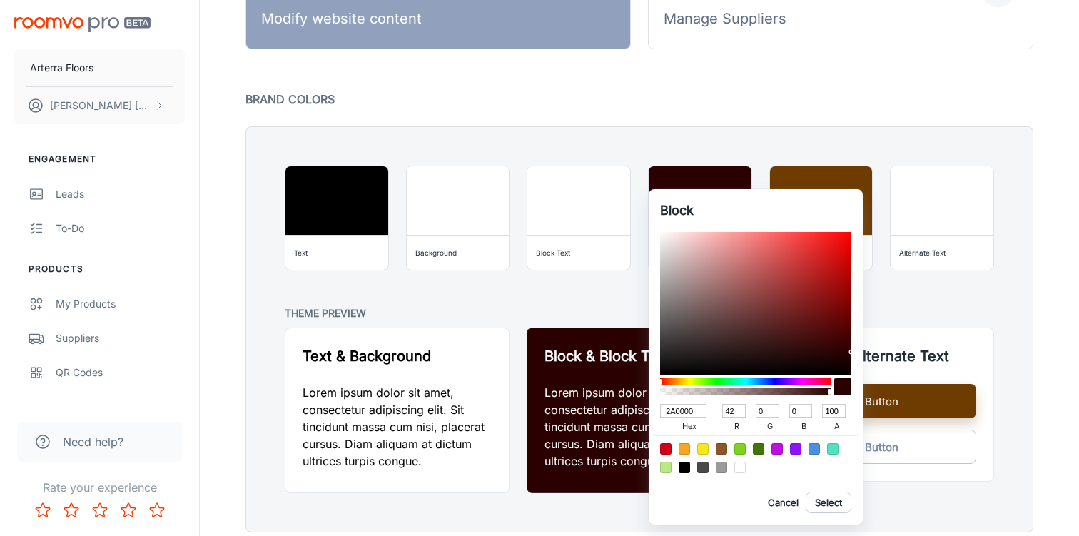
click at [690, 412] on input "2A0000" at bounding box center [683, 411] width 46 height 14
paste input "FCFAD7"
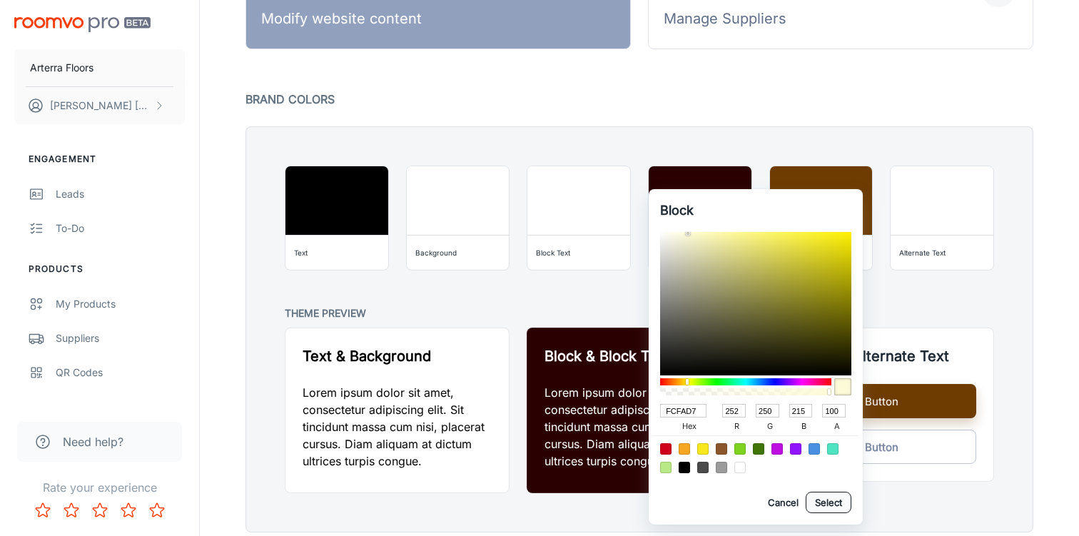
click at [836, 505] on button "Select" at bounding box center [829, 502] width 46 height 21
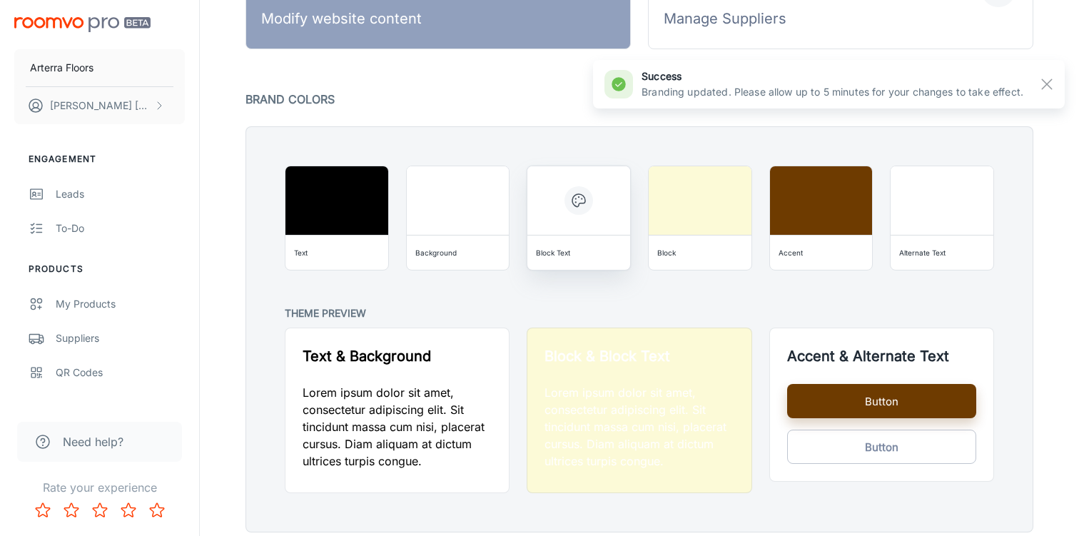
click at [570, 256] on div "Block Text" at bounding box center [553, 253] width 34 height 14
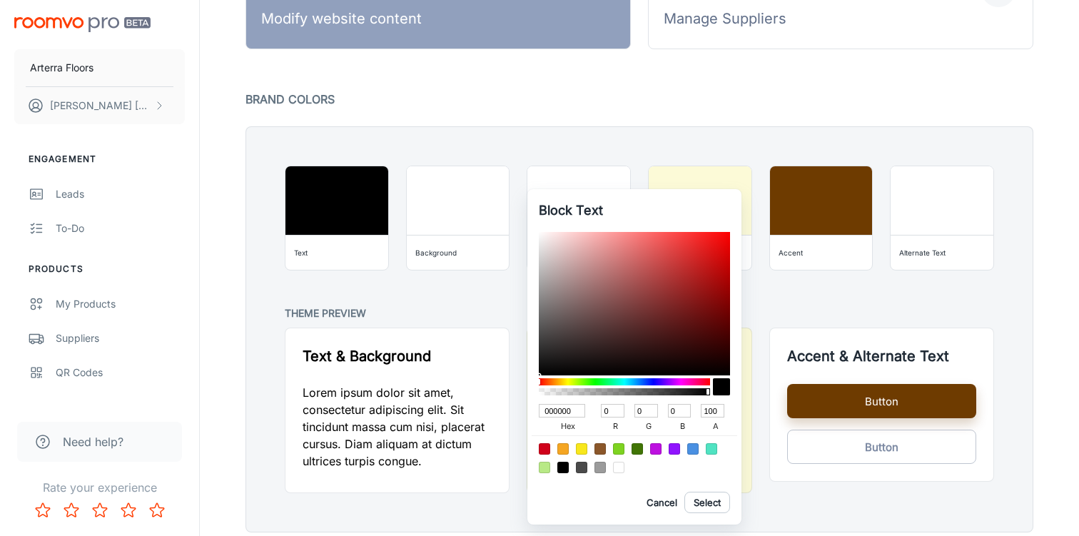
drag, startPoint x: 552, startPoint y: 362, endPoint x: 539, endPoint y: 378, distance: 20.3
click at [539, 378] on div "000000 hex 0 r 0 g 0 b 100 a" at bounding box center [634, 356] width 191 height 248
click at [707, 502] on button "Select" at bounding box center [707, 502] width 46 height 21
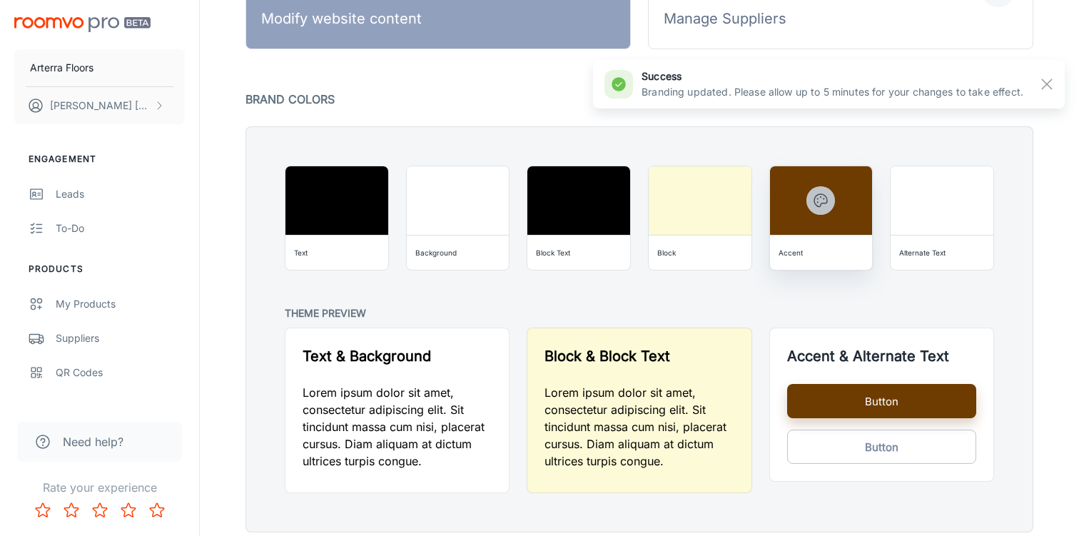
click at [815, 208] on icon "button" at bounding box center [820, 200] width 17 height 17
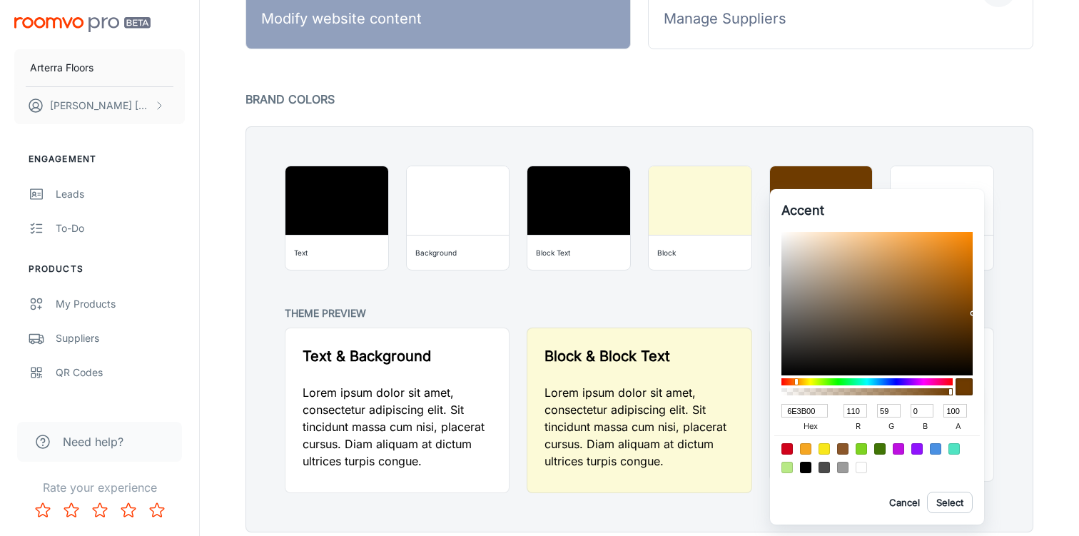
click at [804, 408] on input "6E3B00" at bounding box center [805, 411] width 46 height 14
click at [320, 246] on div at bounding box center [539, 268] width 1079 height 536
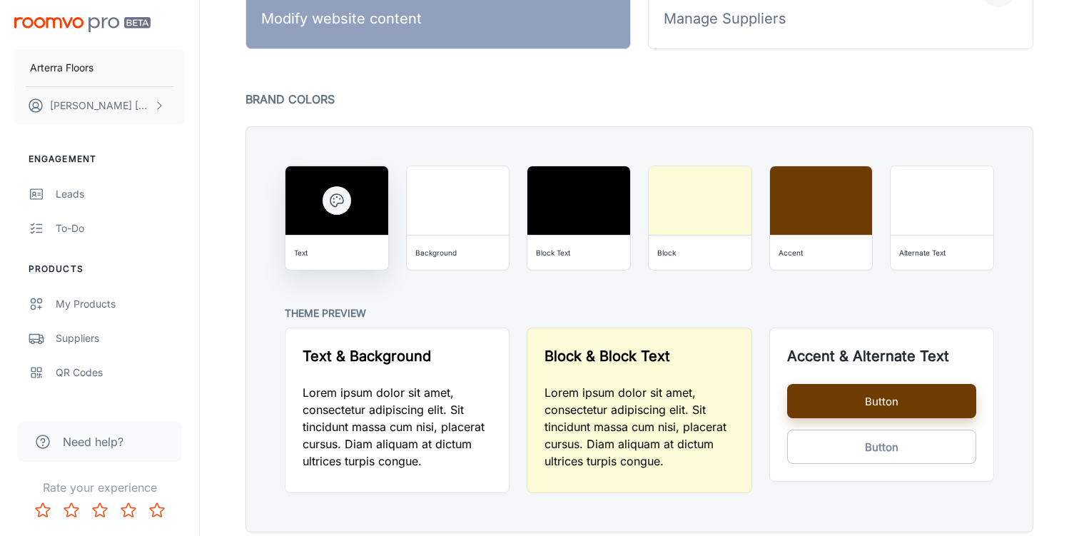
click at [336, 250] on div "Text" at bounding box center [336, 252] width 91 height 23
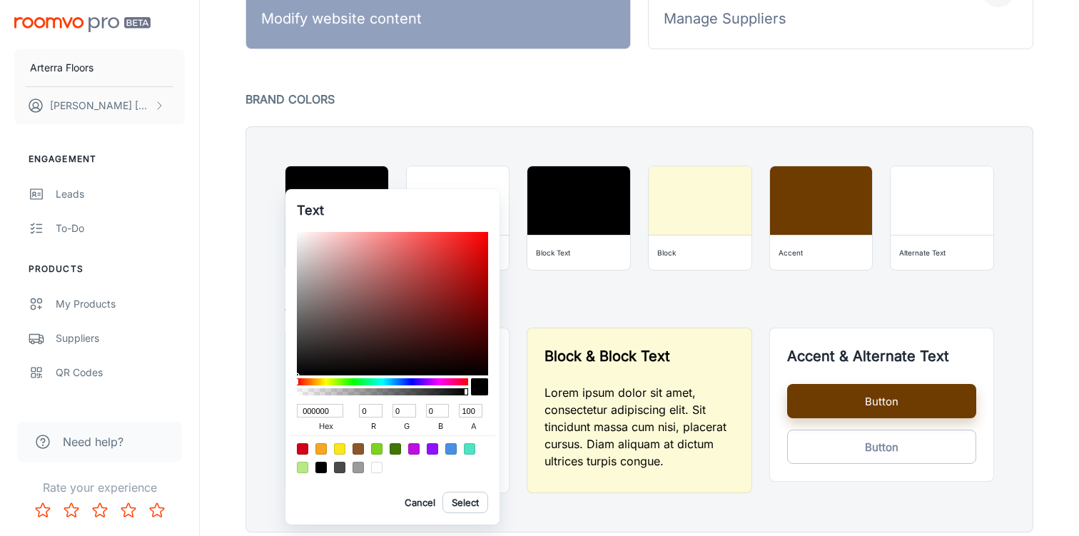
click at [326, 409] on input "000000" at bounding box center [320, 411] width 46 height 14
paste input "6E3B"
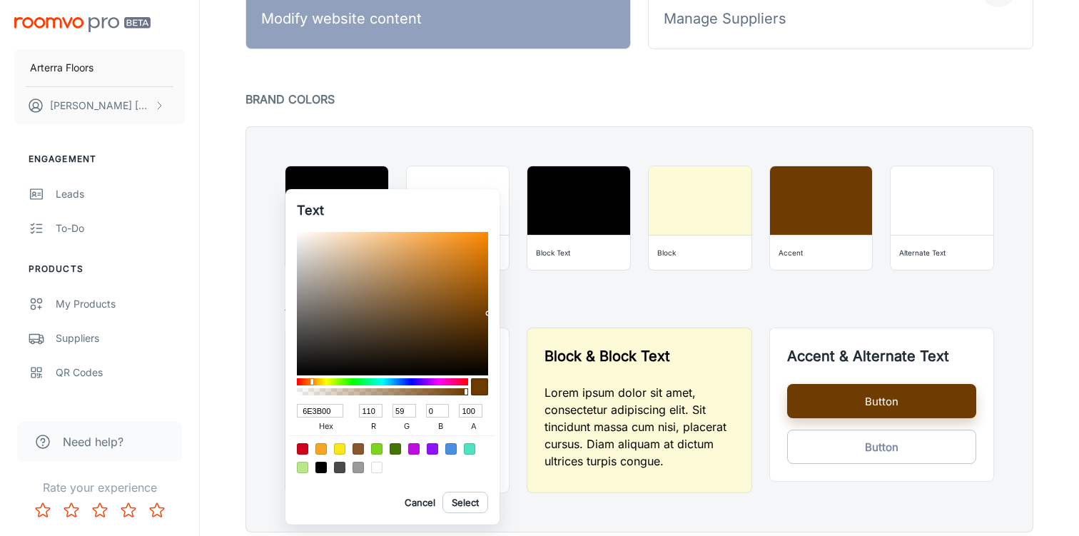
click at [538, 305] on div at bounding box center [539, 268] width 1079 height 536
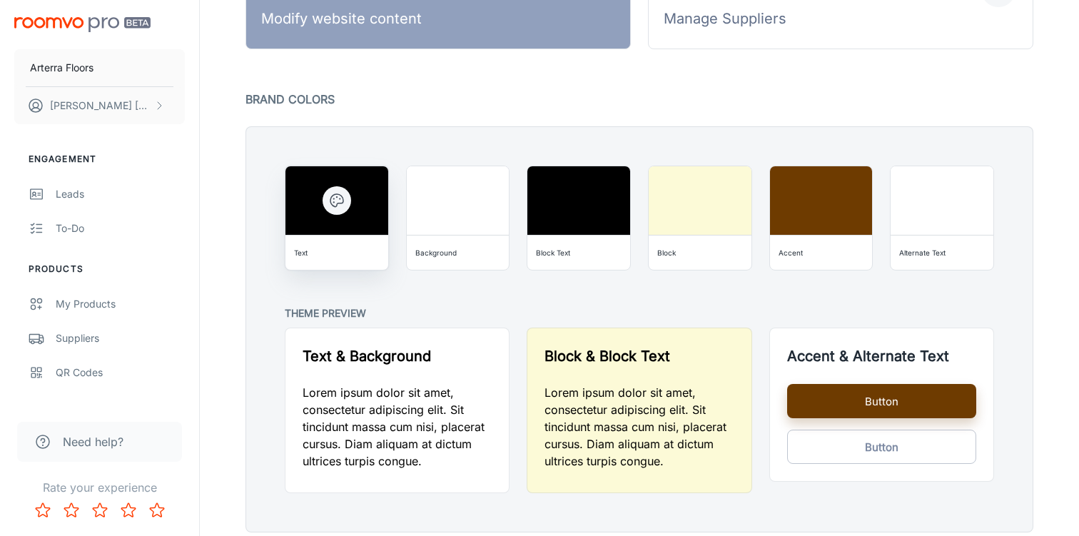
click at [364, 264] on div "Text" at bounding box center [336, 253] width 103 height 34
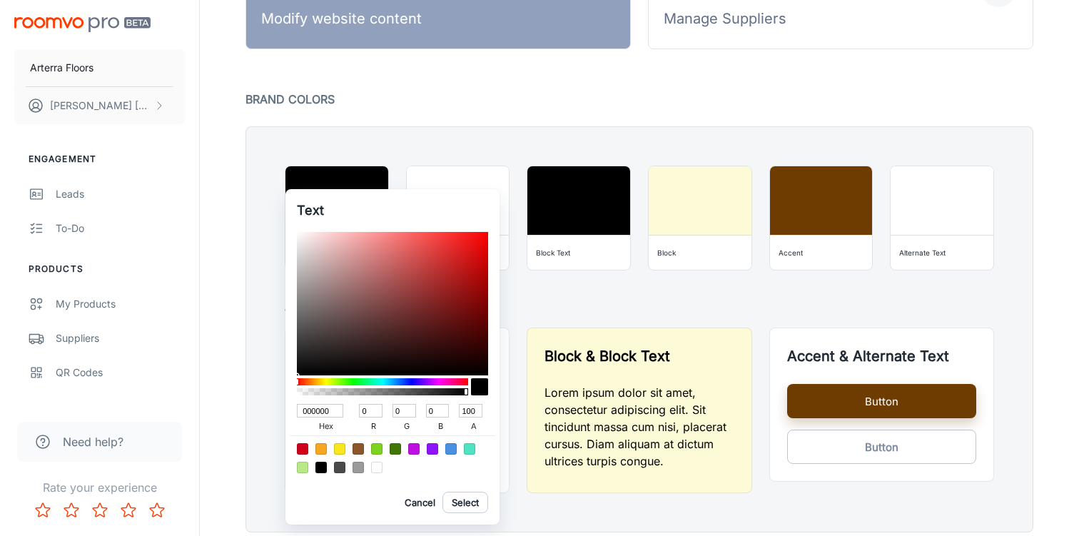
click at [318, 411] on input "000000" at bounding box center [320, 411] width 46 height 14
paste input "6E3B"
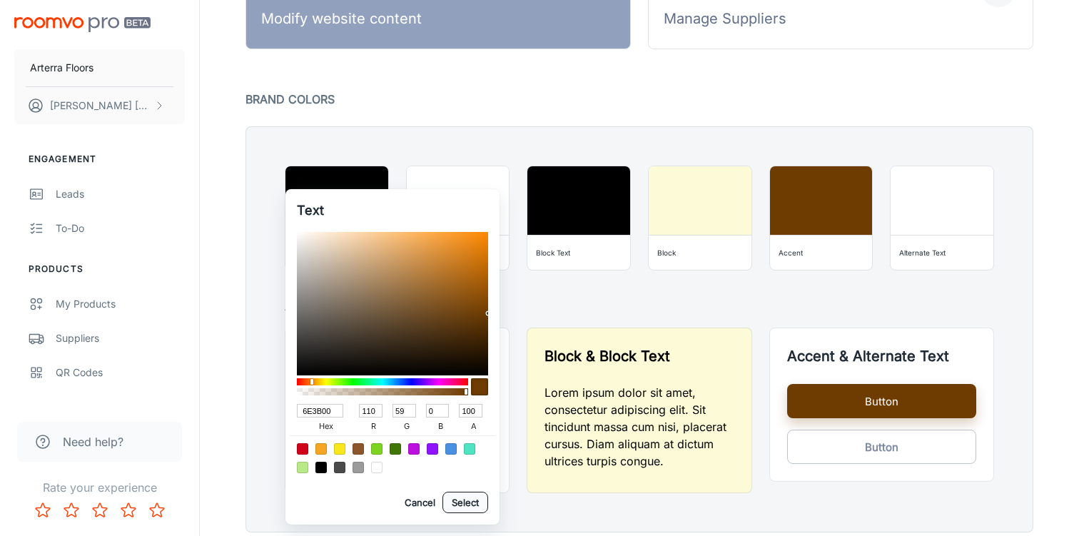
click at [458, 504] on button "Select" at bounding box center [466, 502] width 46 height 21
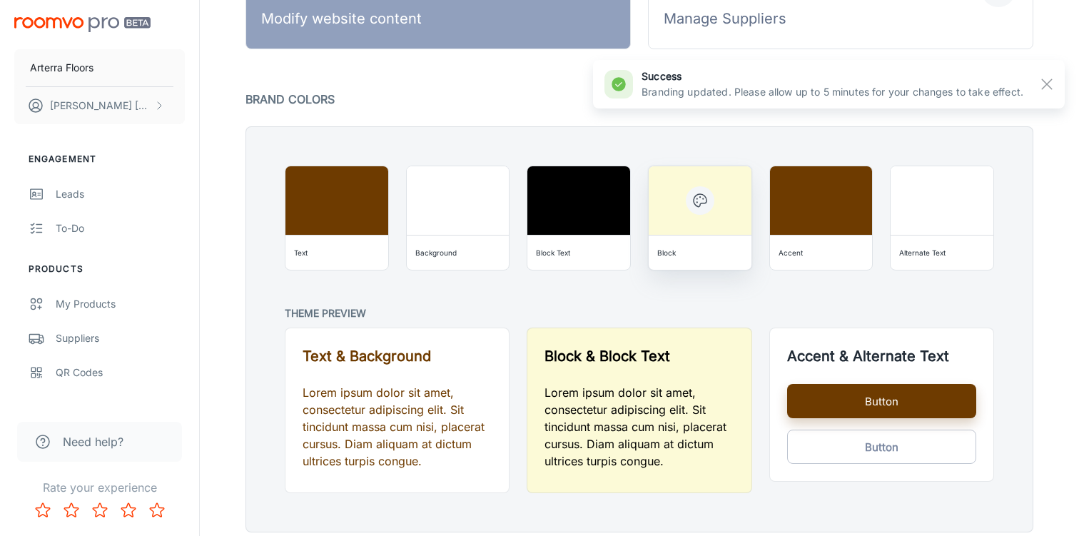
click at [697, 235] on hr at bounding box center [700, 235] width 103 height 1
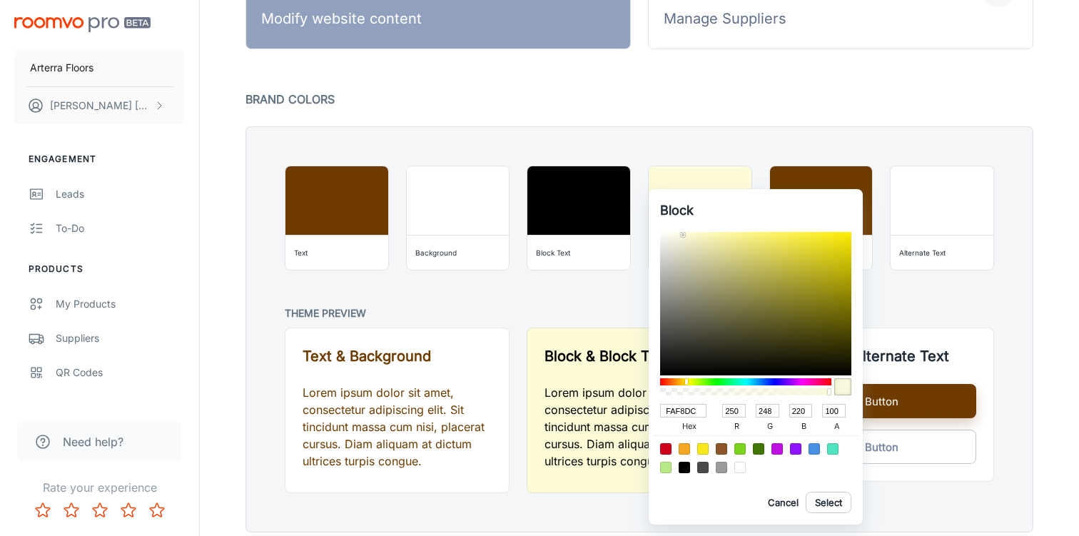
click at [683, 235] on div at bounding box center [683, 234] width 3 height 3
click at [833, 506] on button "Select" at bounding box center [829, 502] width 46 height 21
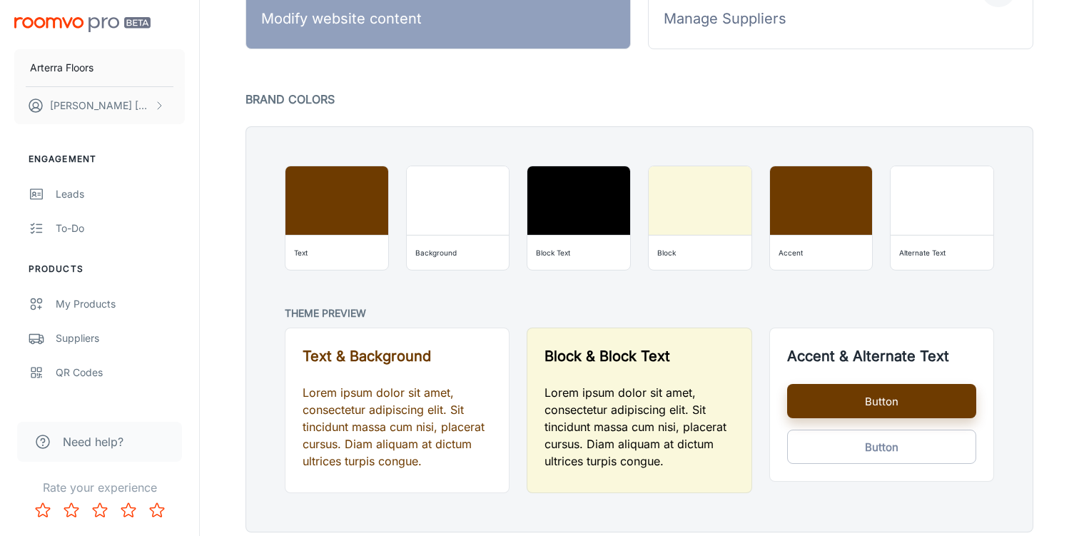
click at [717, 301] on div "Theme Preview" at bounding box center [631, 311] width 727 height 24
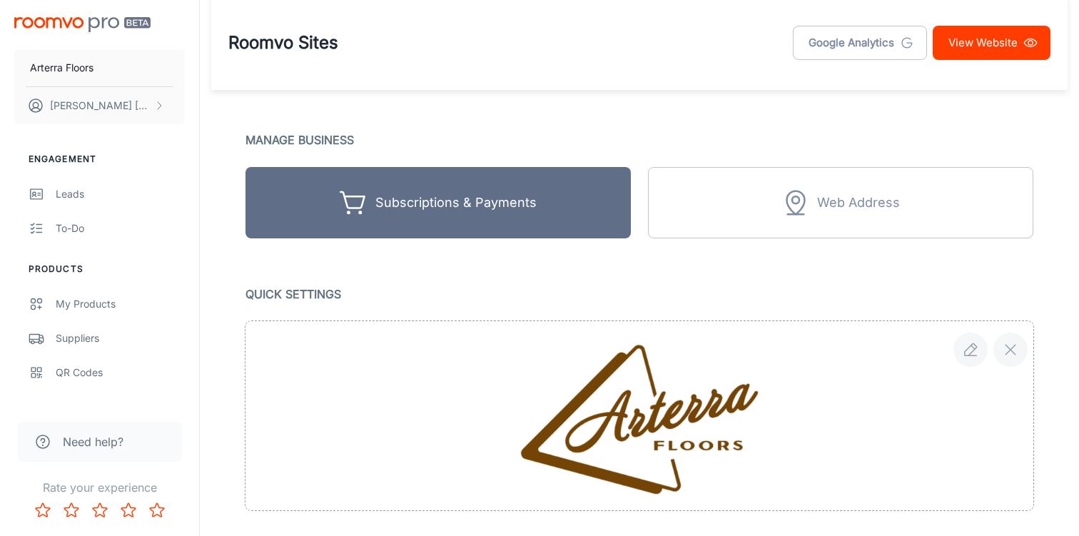
scroll to position [0, 0]
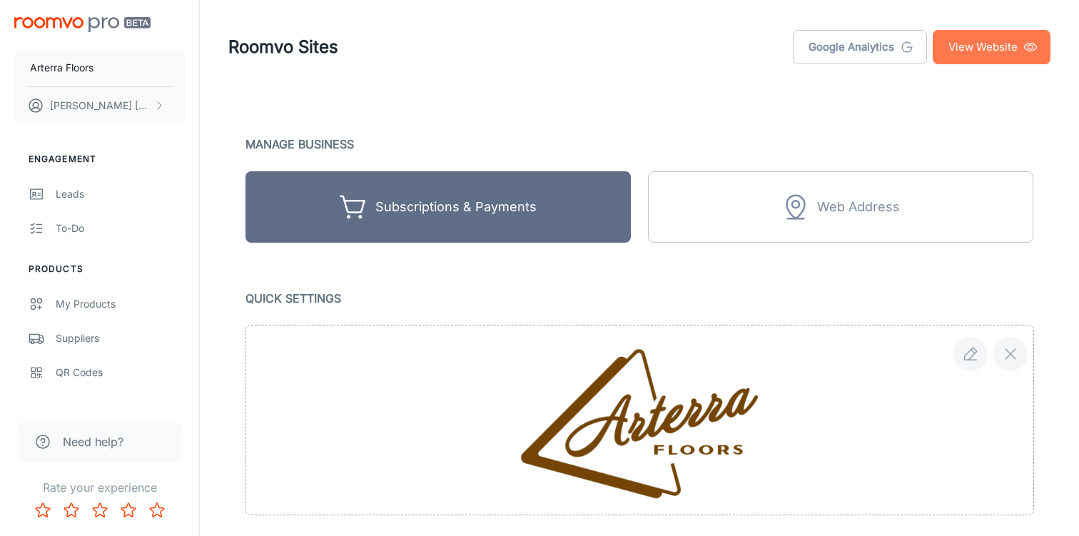
click at [978, 41] on link "View Website" at bounding box center [992, 47] width 118 height 34
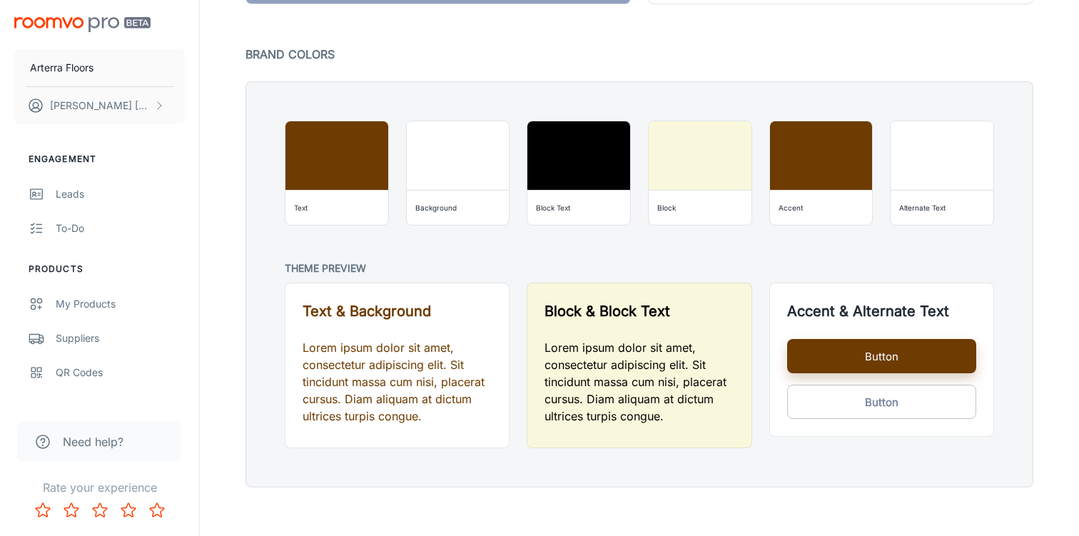
scroll to position [1081, 0]
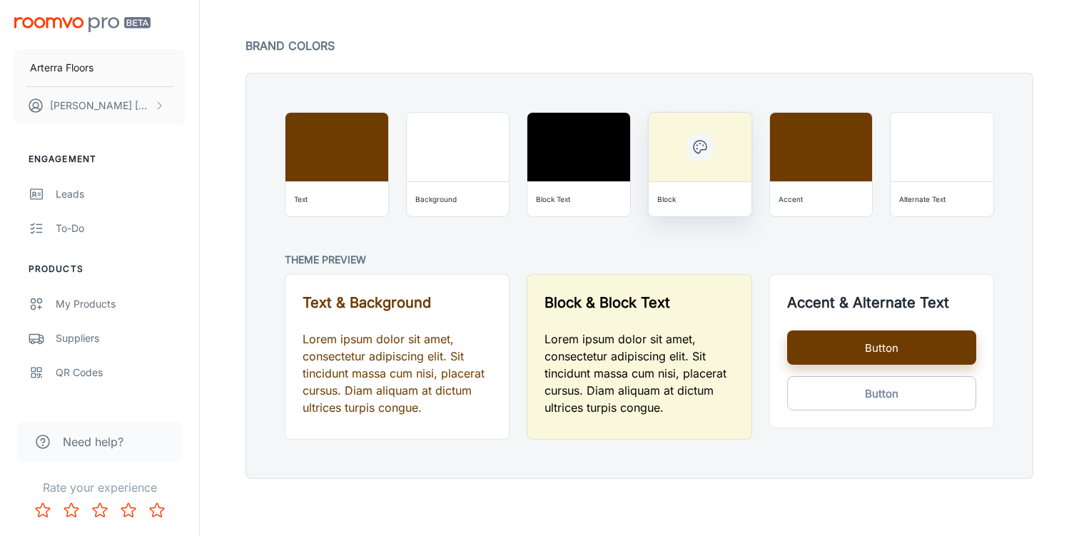
click at [704, 198] on div "Block" at bounding box center [699, 199] width 91 height 23
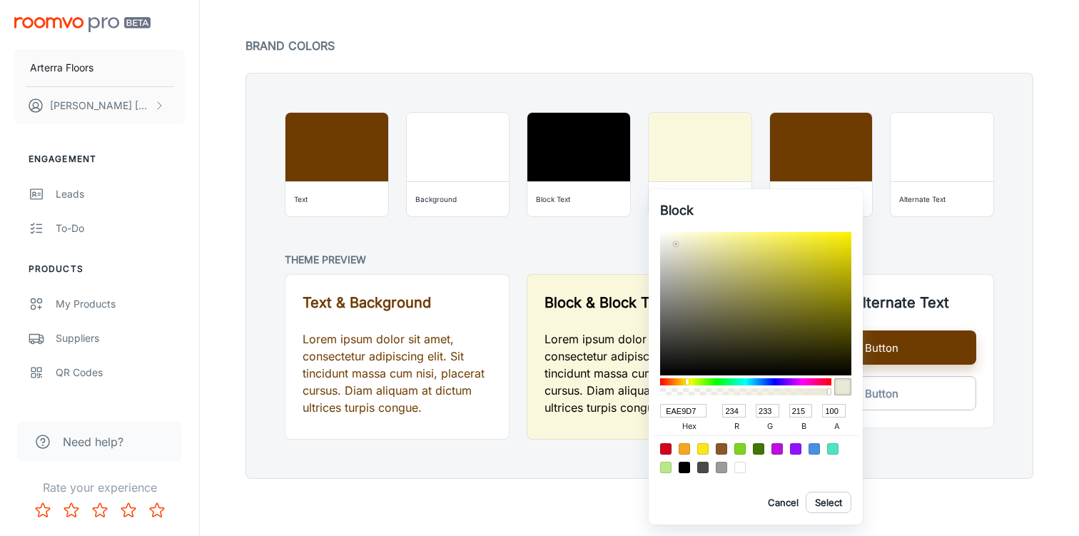
drag, startPoint x: 681, startPoint y: 235, endPoint x: 676, endPoint y: 243, distance: 9.9
click at [676, 243] on div at bounding box center [675, 244] width 3 height 3
click at [820, 503] on button "Select" at bounding box center [829, 502] width 46 height 21
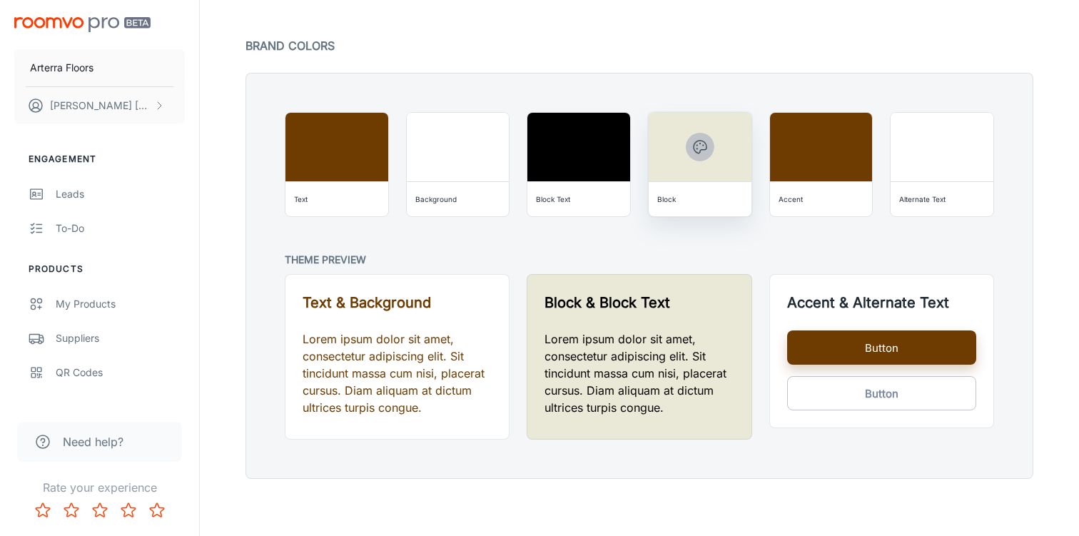
click at [712, 143] on button "button" at bounding box center [700, 147] width 29 height 29
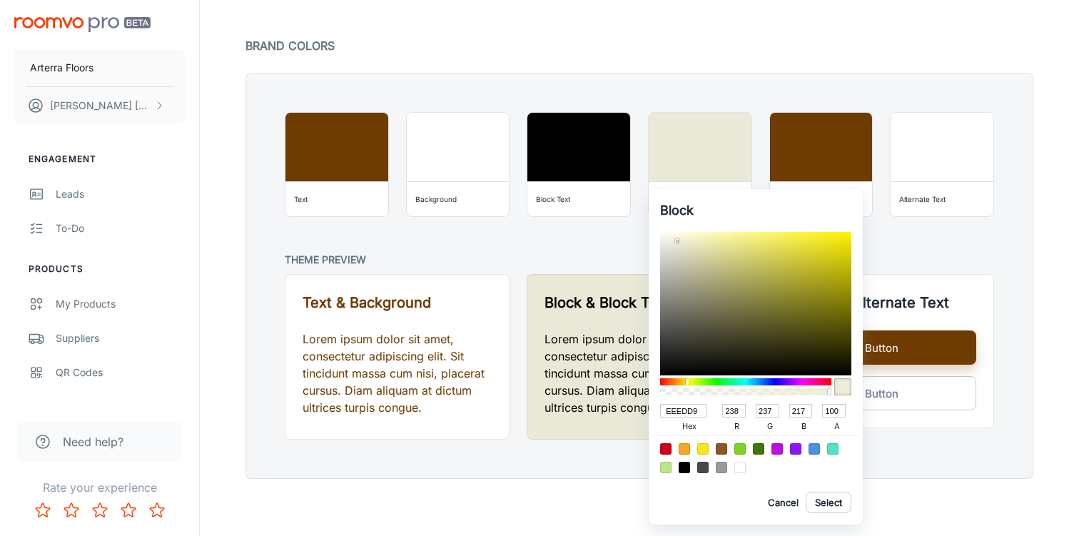
click at [677, 241] on div at bounding box center [755, 303] width 191 height 143
click at [831, 505] on button "Select" at bounding box center [829, 502] width 46 height 21
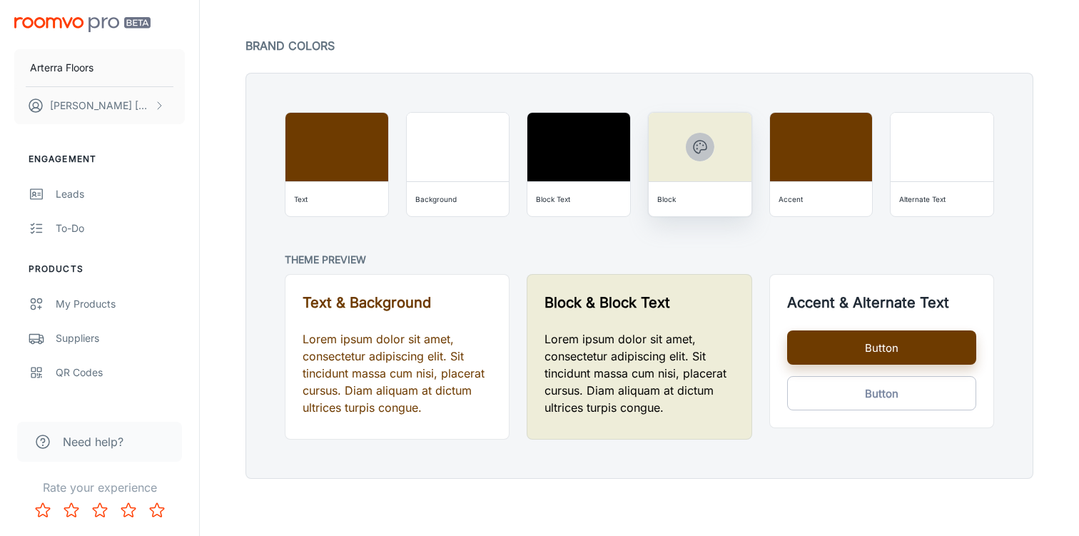
click at [698, 146] on icon "button" at bounding box center [700, 146] width 17 height 17
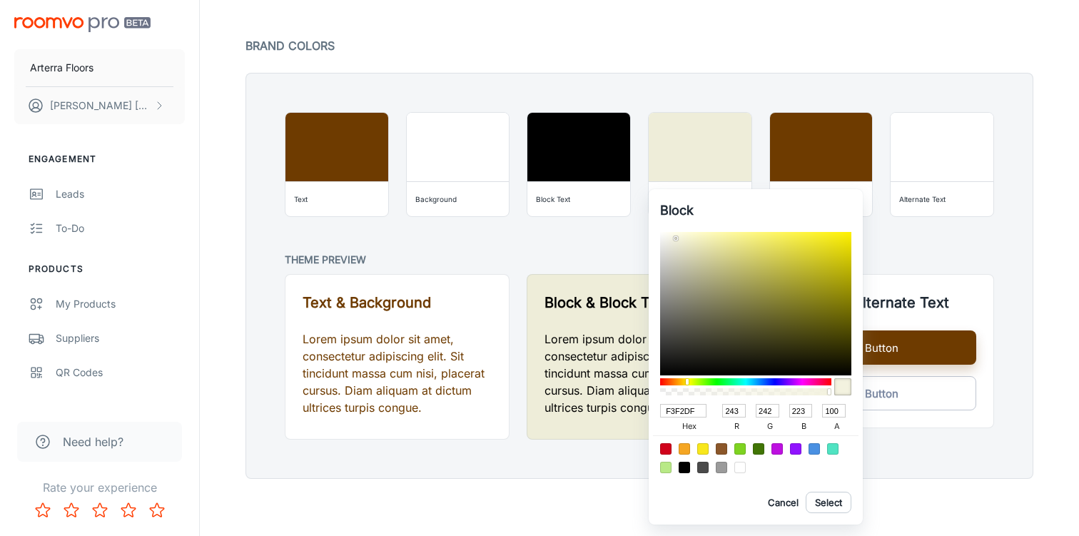
click at [676, 238] on div at bounding box center [755, 303] width 191 height 143
click at [826, 499] on button "Select" at bounding box center [829, 502] width 46 height 21
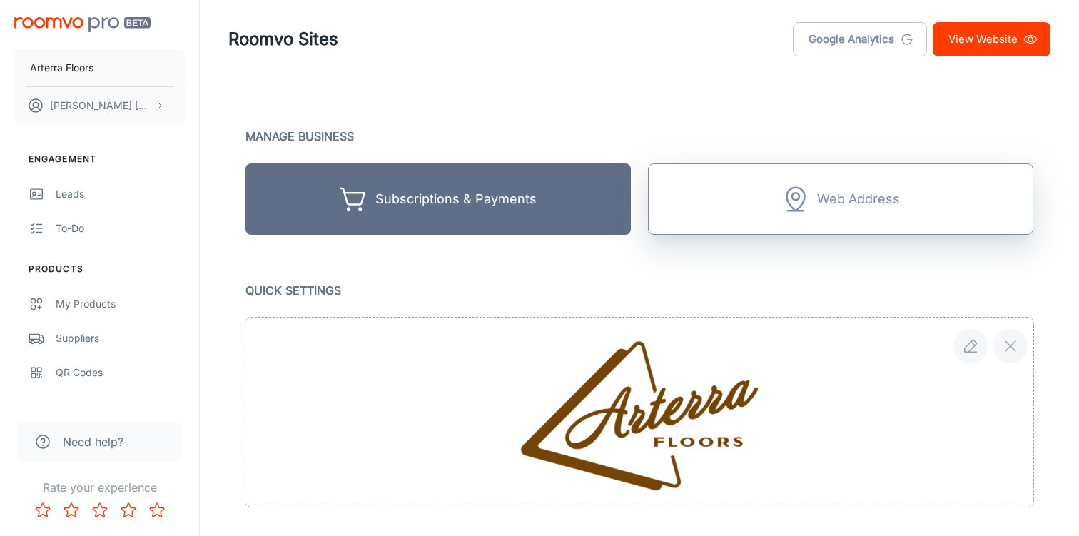
scroll to position [0, 0]
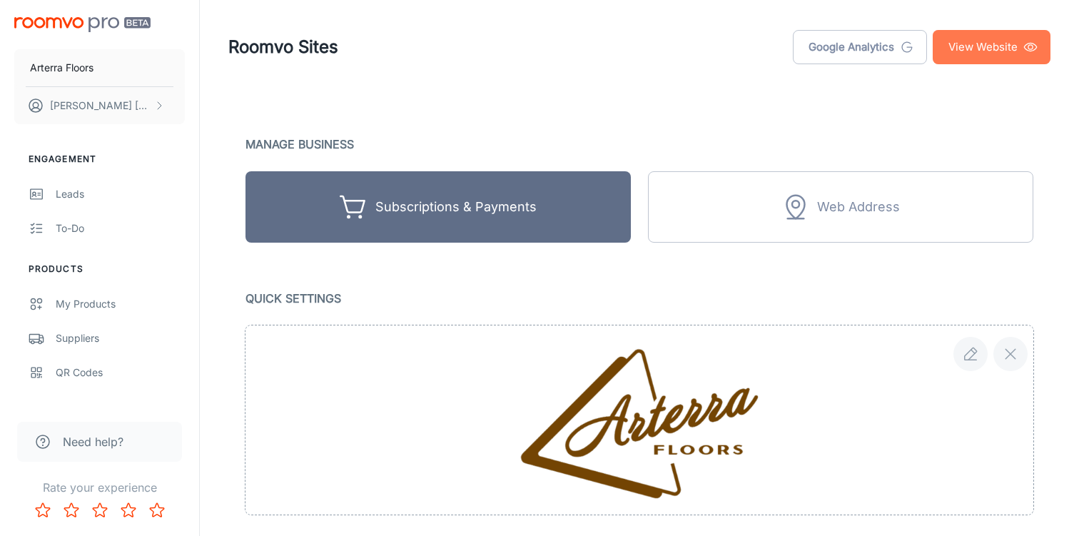
click at [968, 35] on link "View Website" at bounding box center [992, 47] width 118 height 34
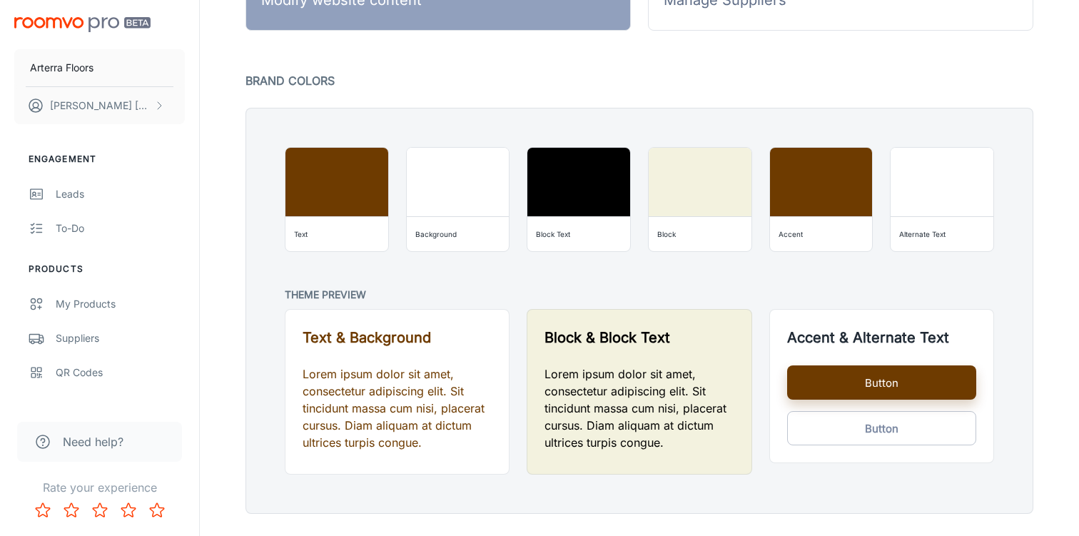
scroll to position [1081, 0]
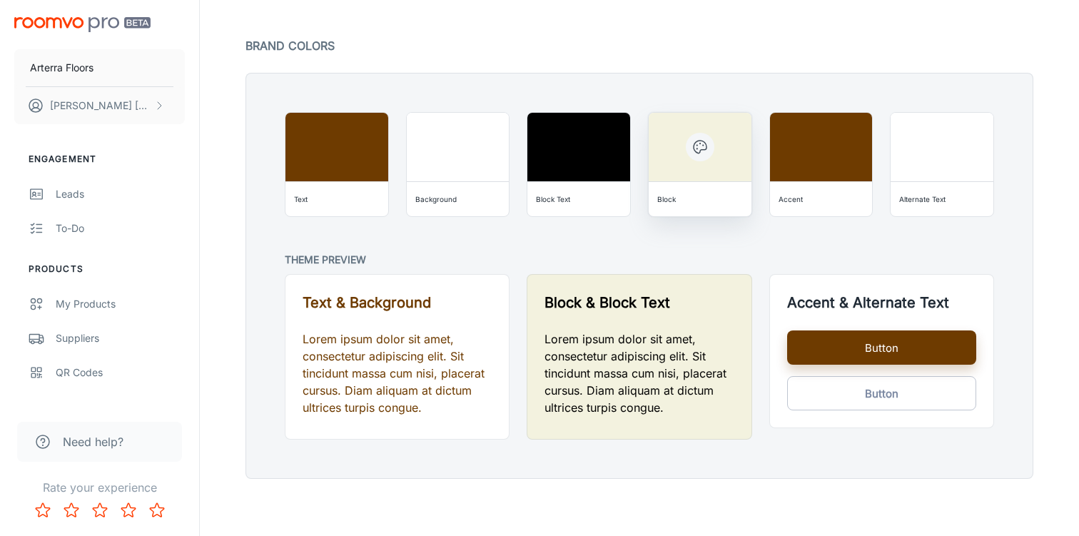
click at [694, 209] on div "Block" at bounding box center [699, 199] width 91 height 23
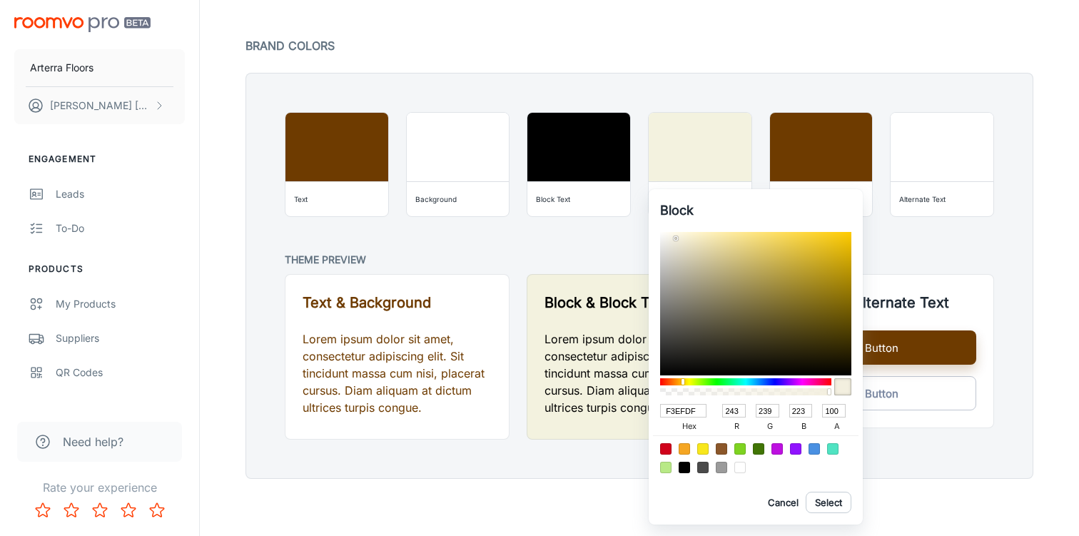
click at [683, 383] on div at bounding box center [745, 381] width 171 height 7
click at [685, 225] on div "Block F3EFDF hex 243 r 239 g 223 b 100 a Cancel Select" at bounding box center [756, 356] width 214 height 335
click at [836, 501] on button "Select" at bounding box center [829, 502] width 46 height 21
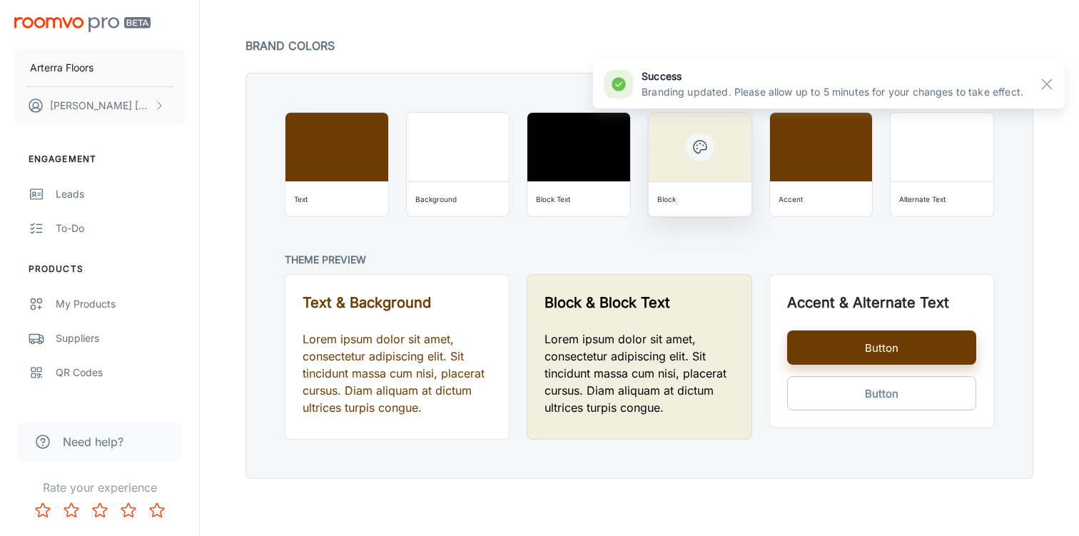
click at [701, 195] on div "Block" at bounding box center [699, 199] width 91 height 23
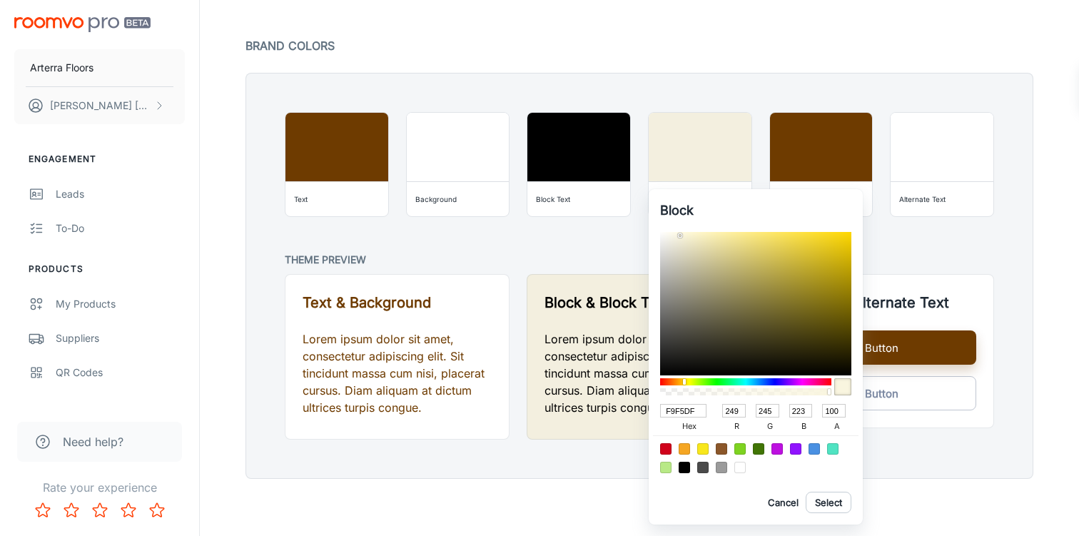
click at [680, 236] on div at bounding box center [680, 235] width 3 height 3
drag, startPoint x: 680, startPoint y: 236, endPoint x: 672, endPoint y: 234, distance: 8.0
click at [672, 234] on div at bounding box center [672, 233] width 3 height 3
click at [826, 500] on button "Select" at bounding box center [829, 502] width 46 height 21
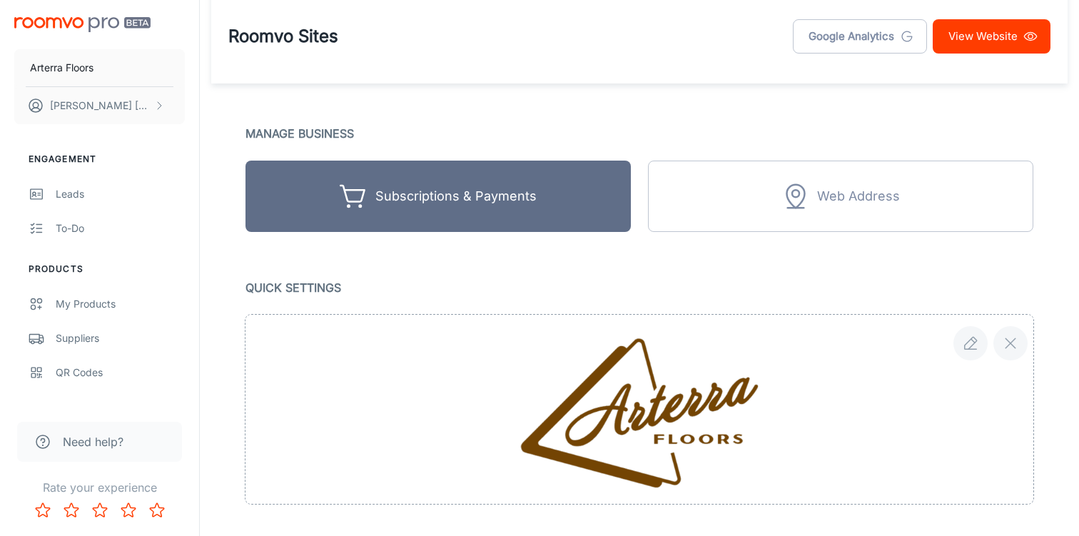
scroll to position [0, 0]
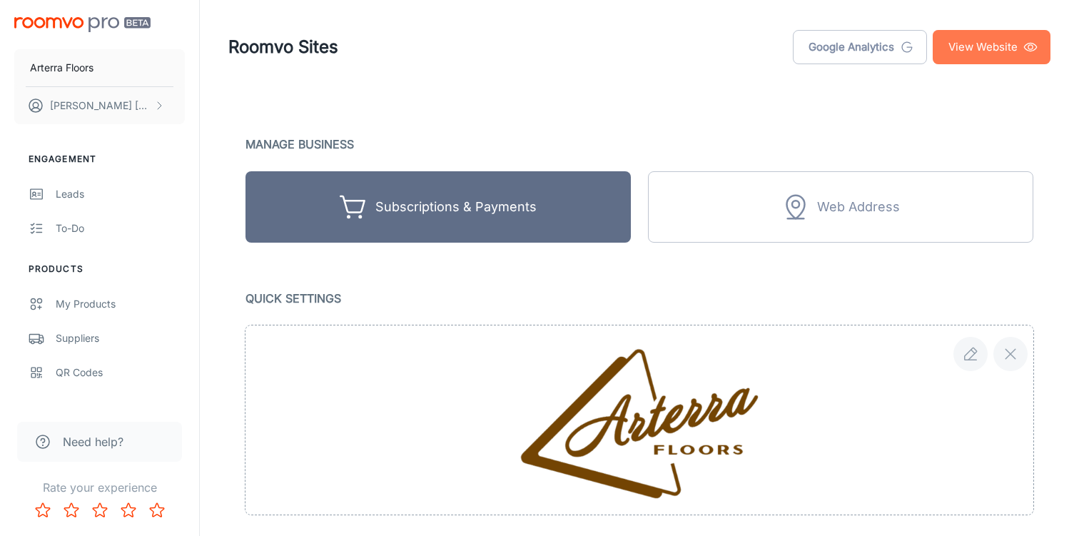
click at [969, 47] on link "View Website" at bounding box center [992, 47] width 118 height 34
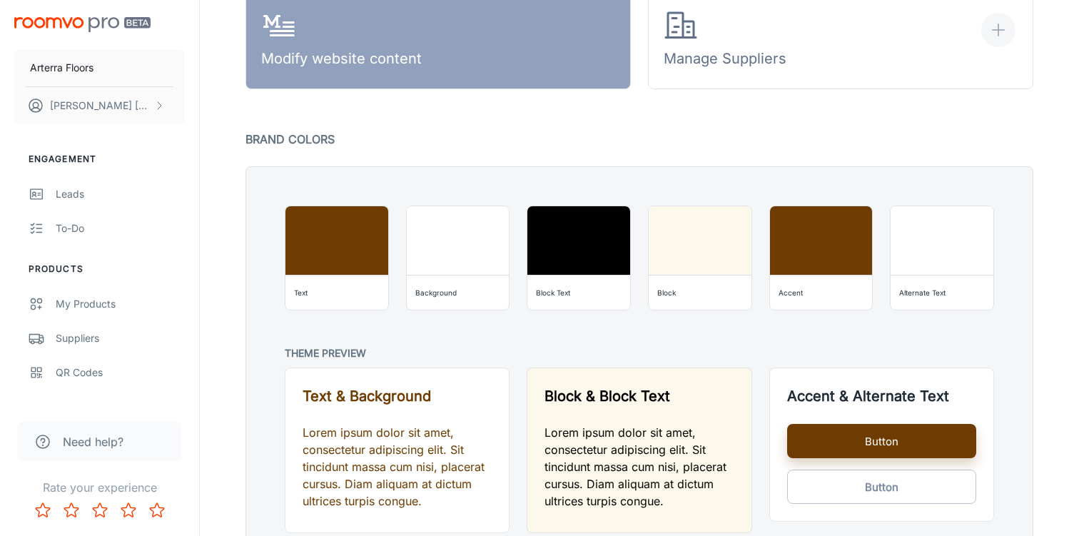
scroll to position [1081, 0]
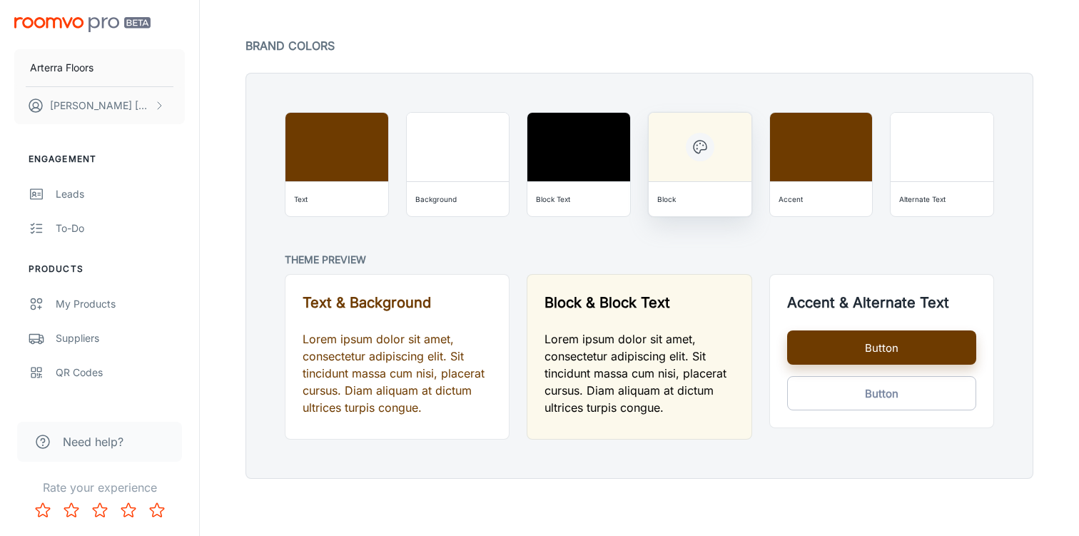
click at [681, 201] on div "Block" at bounding box center [699, 199] width 91 height 23
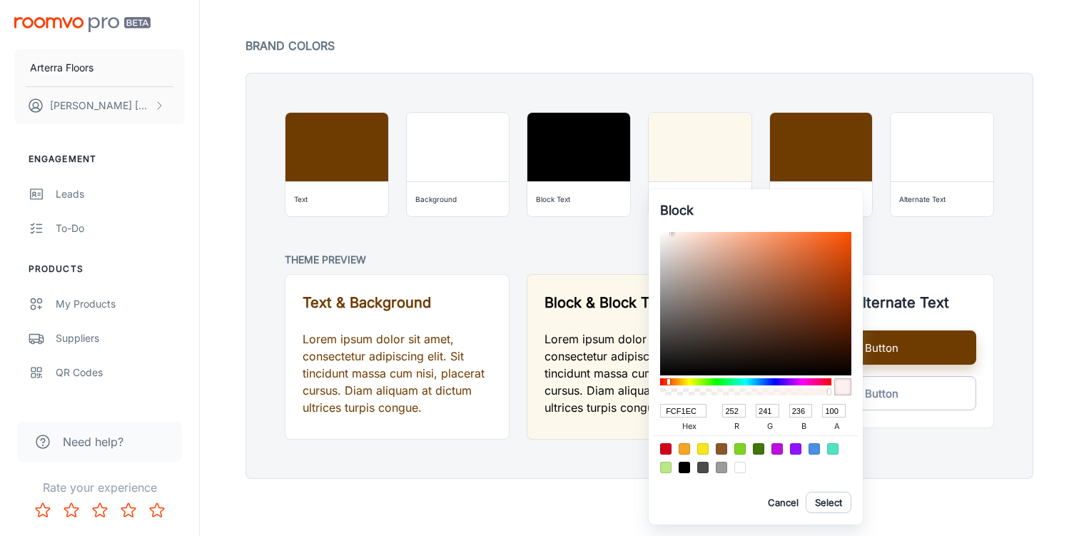
click at [669, 383] on div at bounding box center [745, 381] width 171 height 7
drag, startPoint x: 694, startPoint y: 257, endPoint x: 737, endPoint y: 258, distance: 42.8
click at [736, 259] on div at bounding box center [755, 303] width 191 height 143
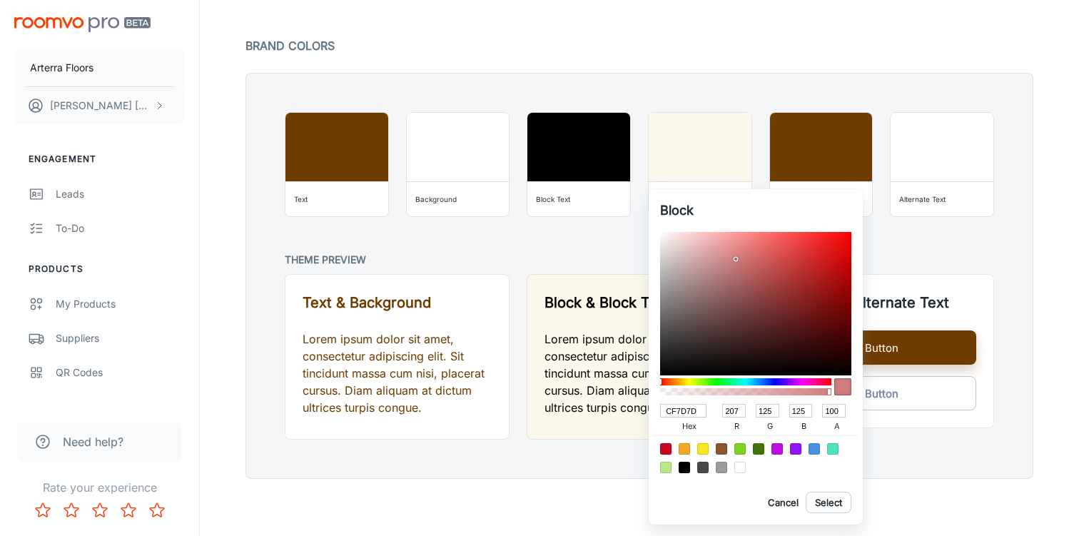
drag, startPoint x: 669, startPoint y: 379, endPoint x: 652, endPoint y: 379, distance: 16.4
click at [652, 379] on div "Block CF7D7D hex 207 r 125 g 125 b 100 a Cancel Select" at bounding box center [756, 356] width 214 height 335
drag, startPoint x: 737, startPoint y: 250, endPoint x: 705, endPoint y: 238, distance: 33.7
click at [705, 238] on div at bounding box center [755, 303] width 191 height 143
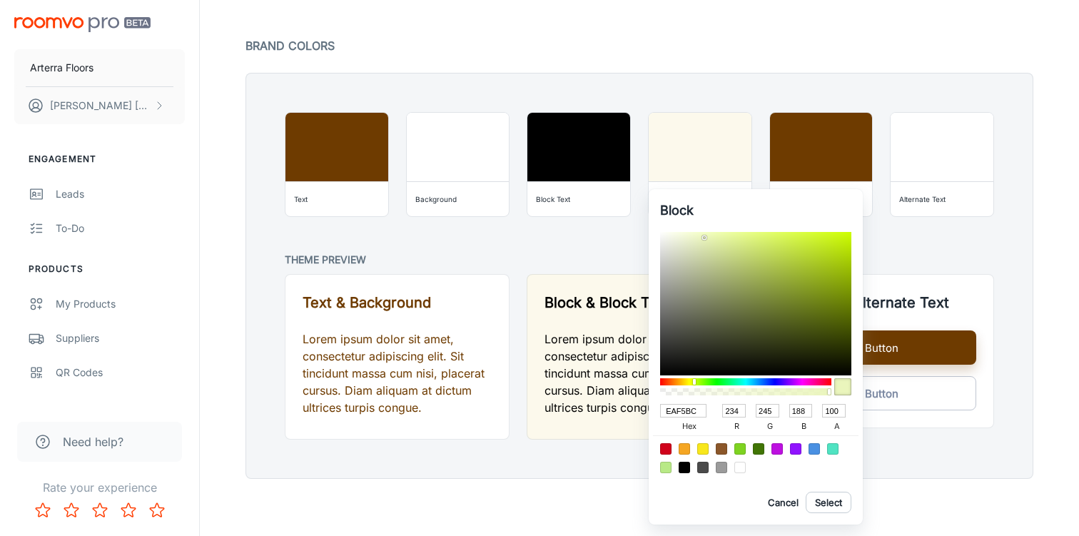
click at [694, 383] on div at bounding box center [745, 381] width 171 height 7
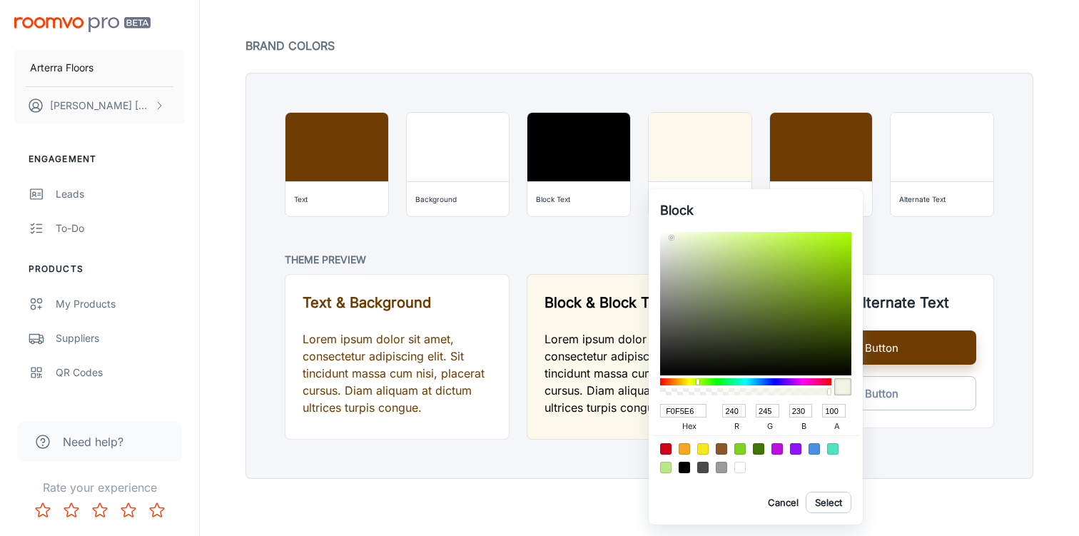
drag, startPoint x: 706, startPoint y: 239, endPoint x: 673, endPoint y: 238, distance: 32.9
click at [672, 238] on div at bounding box center [673, 239] width 3 height 3
click at [689, 380] on div at bounding box center [745, 381] width 171 height 7
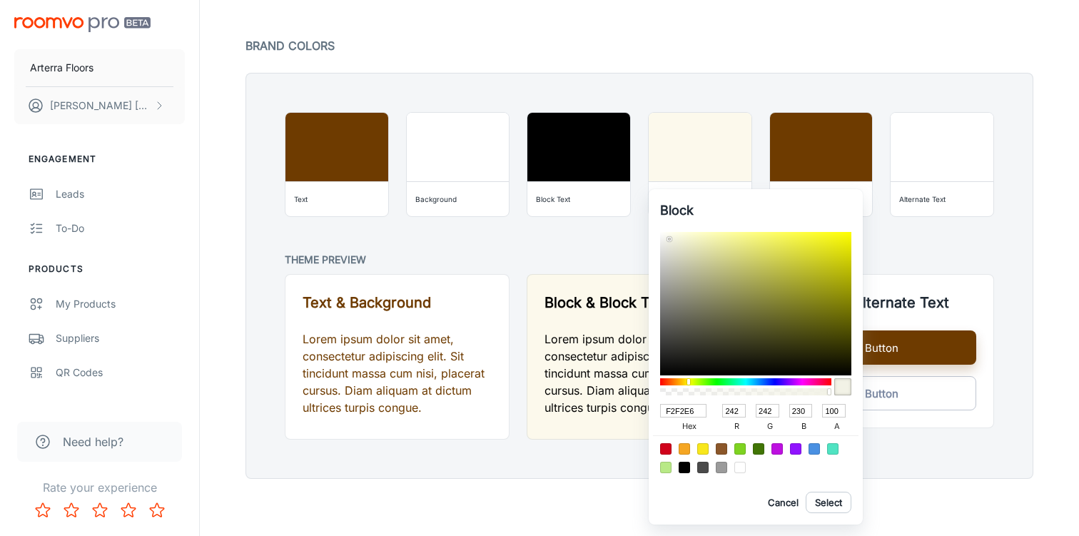
drag, startPoint x: 677, startPoint y: 233, endPoint x: 669, endPoint y: 240, distance: 10.1
click at [669, 240] on div at bounding box center [755, 303] width 191 height 143
click at [841, 500] on button "Select" at bounding box center [829, 502] width 46 height 21
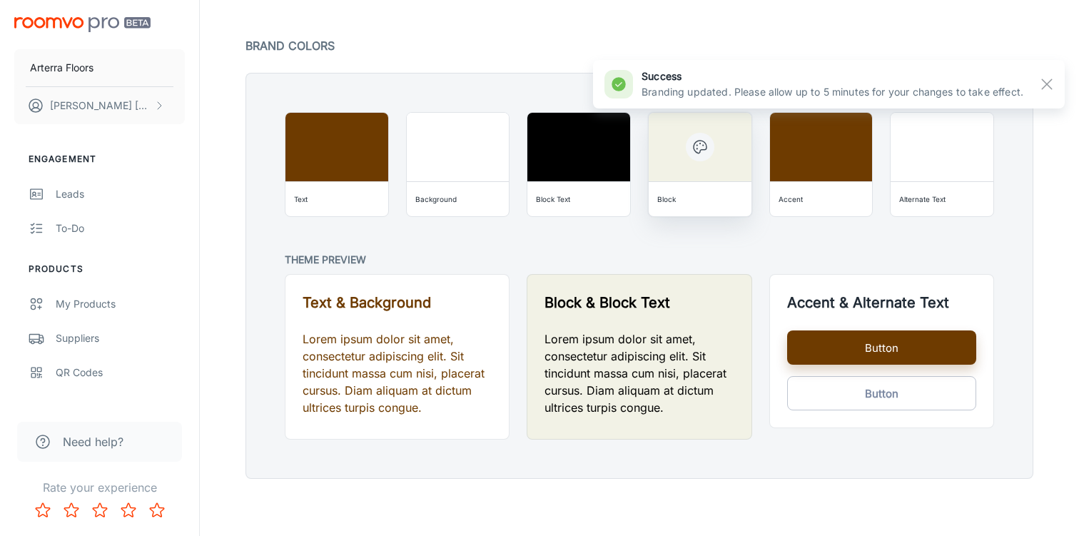
click at [682, 191] on div "Block" at bounding box center [699, 199] width 91 height 23
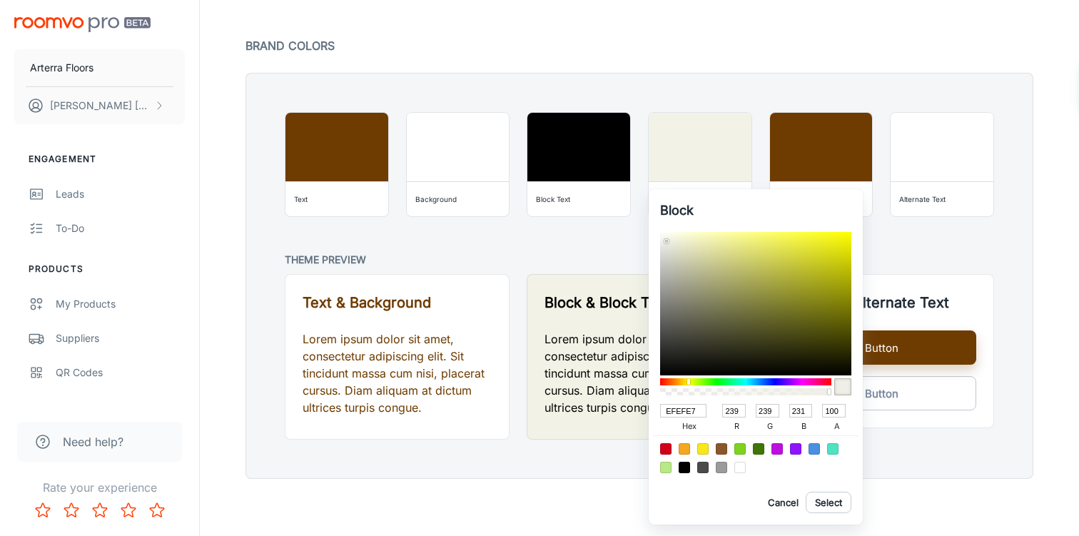
click at [667, 241] on div at bounding box center [666, 241] width 3 height 3
click at [829, 497] on button "Select" at bounding box center [829, 502] width 46 height 21
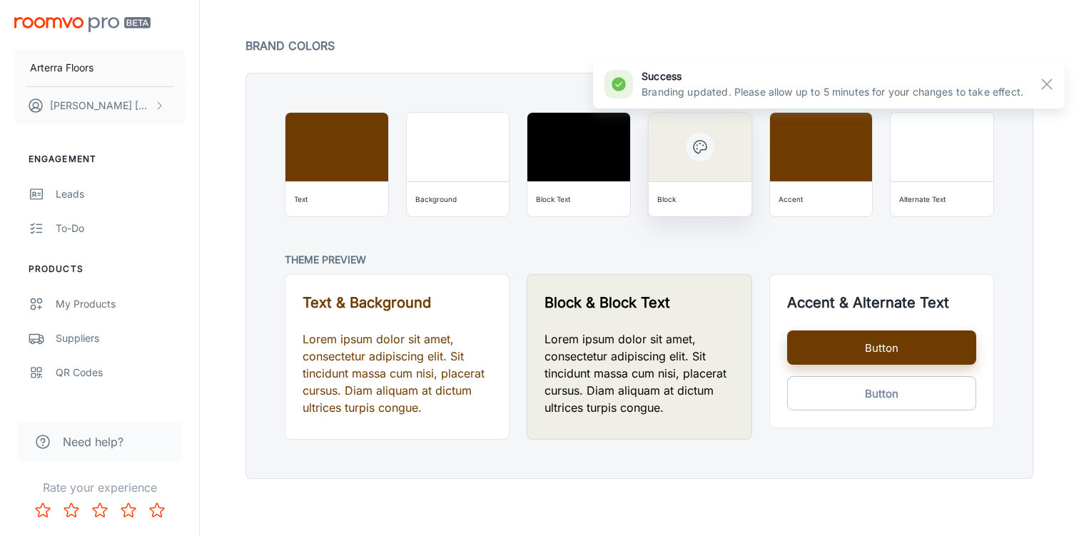
click at [691, 186] on div "Block" at bounding box center [700, 199] width 103 height 34
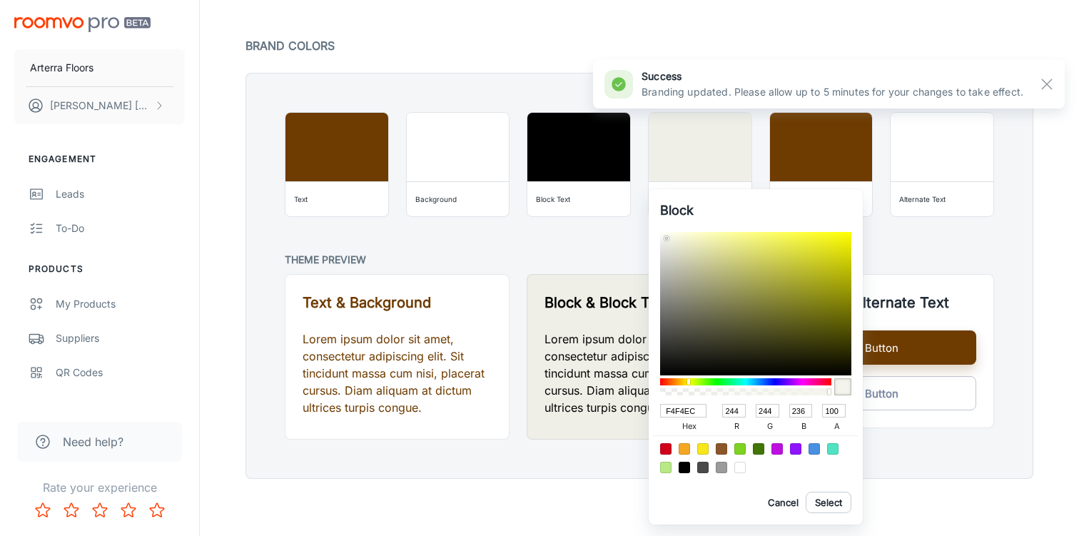
click at [667, 238] on div at bounding box center [666, 238] width 3 height 3
click at [834, 507] on button "Select" at bounding box center [829, 502] width 46 height 21
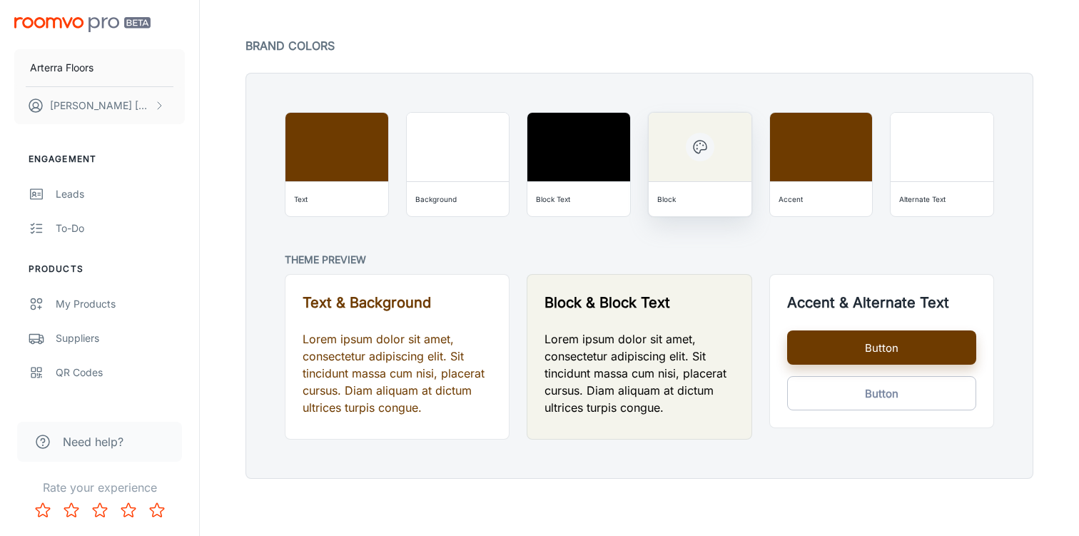
click at [725, 192] on div "Block" at bounding box center [699, 199] width 91 height 23
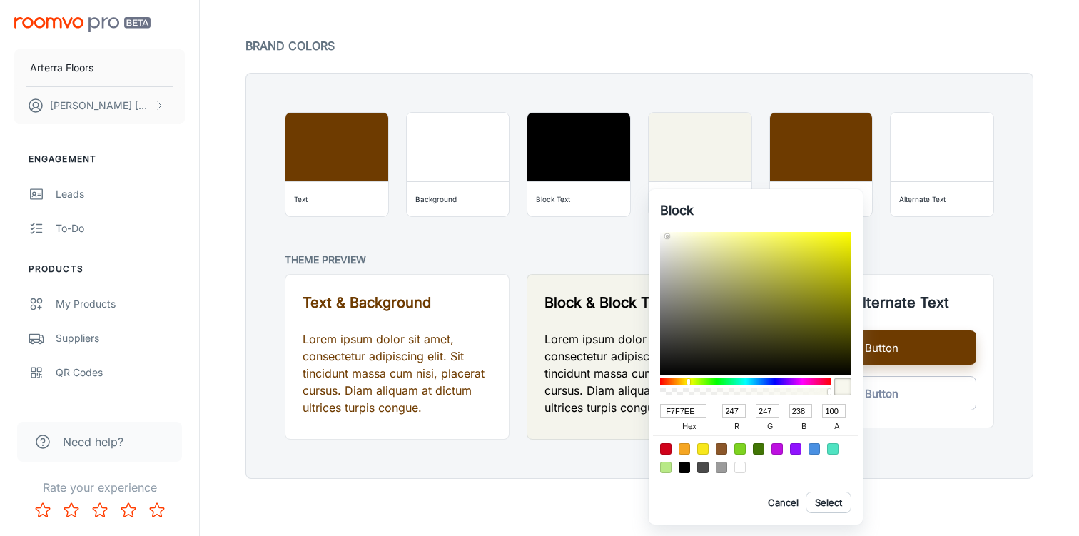
click at [667, 237] on div at bounding box center [667, 236] width 3 height 3
click at [837, 497] on button "Select" at bounding box center [829, 502] width 46 height 21
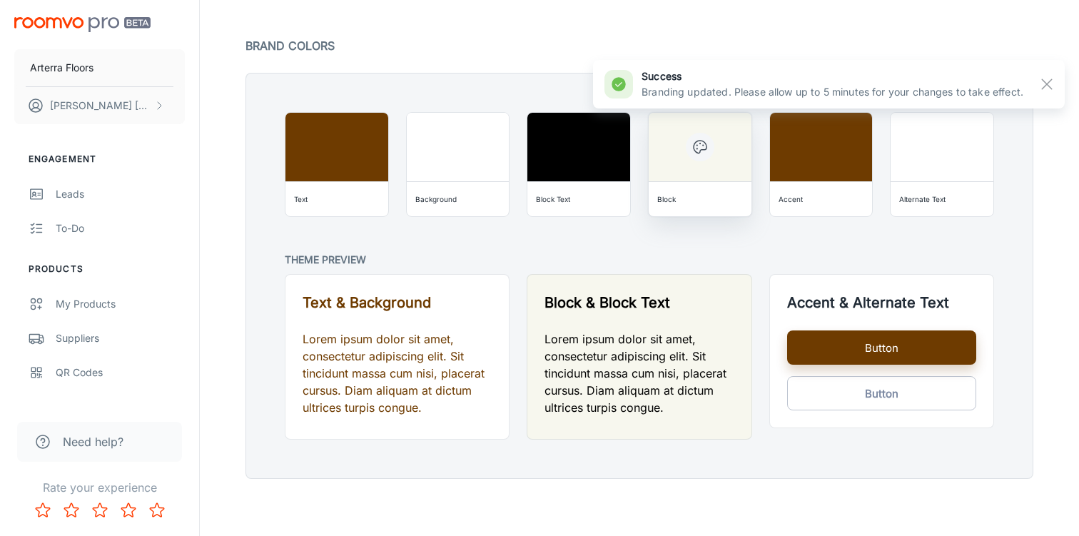
click at [721, 203] on div "Block" at bounding box center [699, 199] width 91 height 23
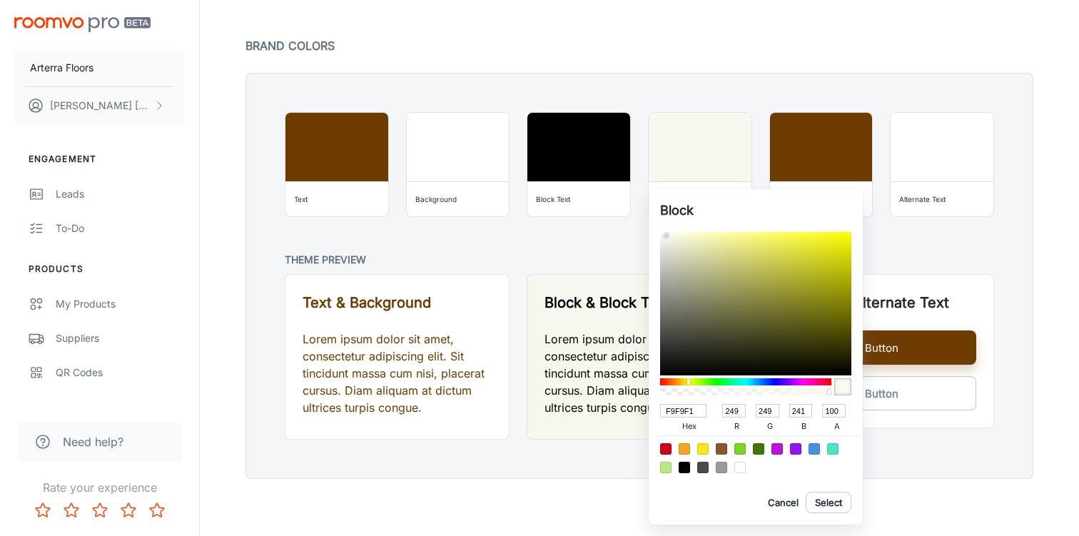
click at [667, 235] on div at bounding box center [755, 303] width 191 height 143
click at [841, 499] on button "Select" at bounding box center [829, 502] width 46 height 21
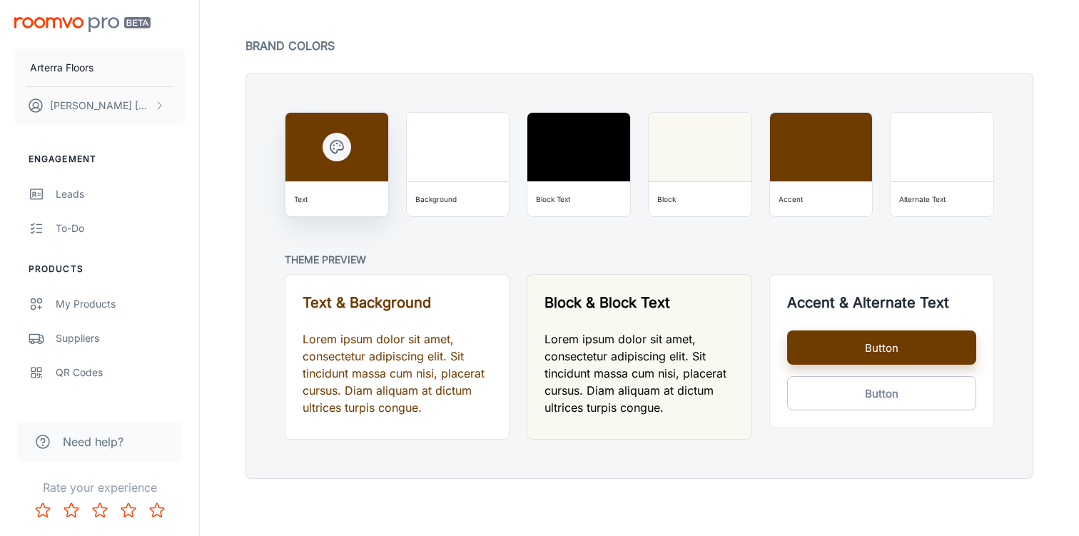
click at [340, 209] on div "Text" at bounding box center [336, 199] width 91 height 23
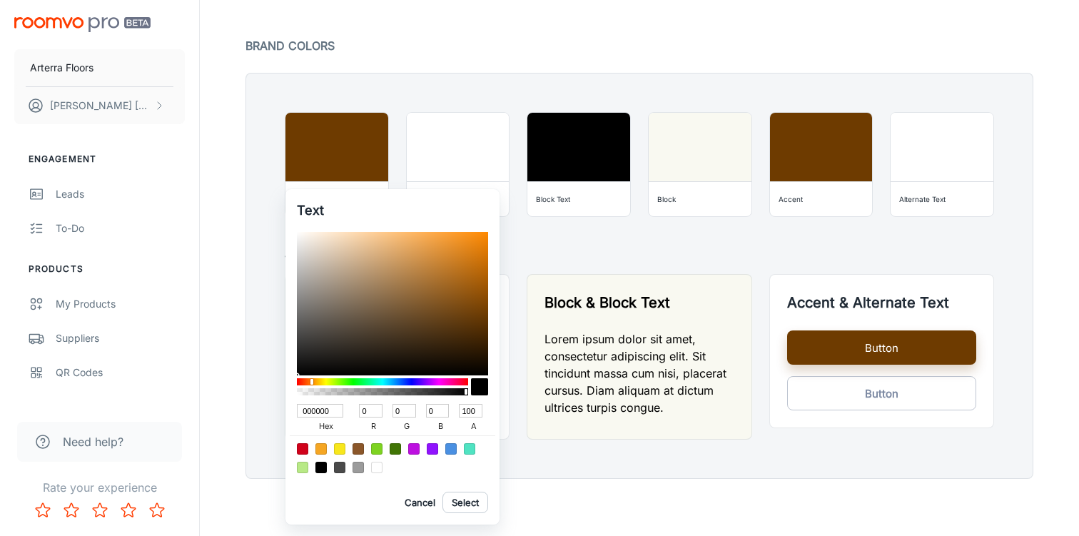
drag, startPoint x: 300, startPoint y: 371, endPoint x: 295, endPoint y: 390, distance: 19.0
click at [295, 390] on div "Text 000000 hex 0 r 0 g 0 b 100 a Cancel Select" at bounding box center [392, 356] width 214 height 335
click at [464, 500] on button "Select" at bounding box center [466, 502] width 46 height 21
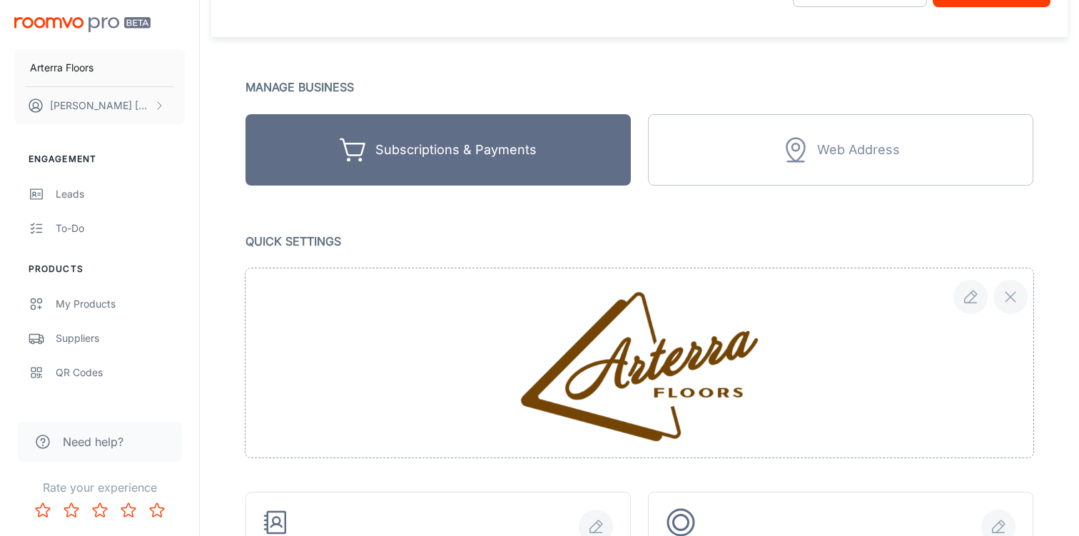
scroll to position [0, 0]
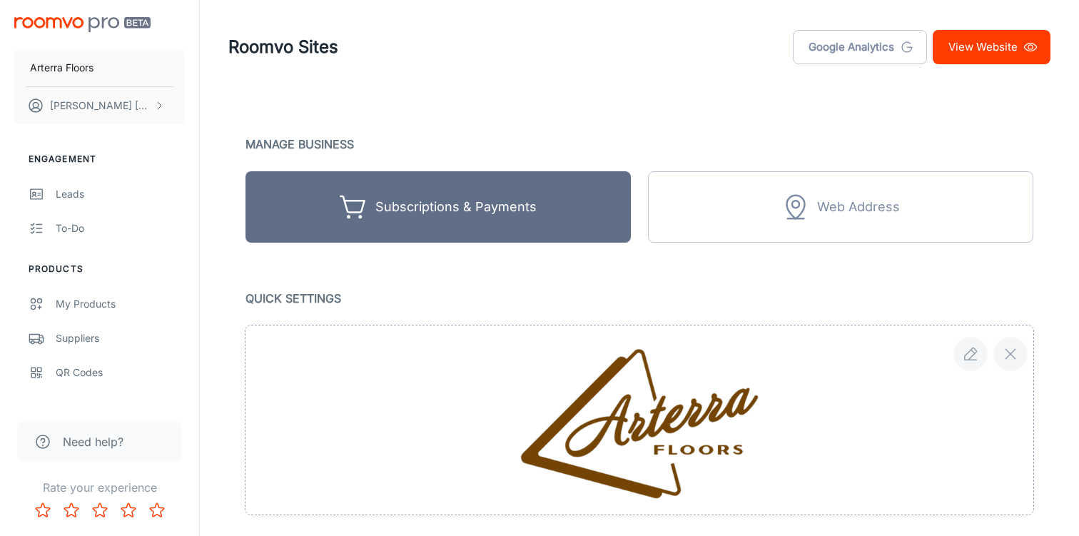
click at [986, 43] on link "View Website" at bounding box center [992, 47] width 118 height 34
click at [1011, 58] on link "View Website" at bounding box center [992, 47] width 118 height 34
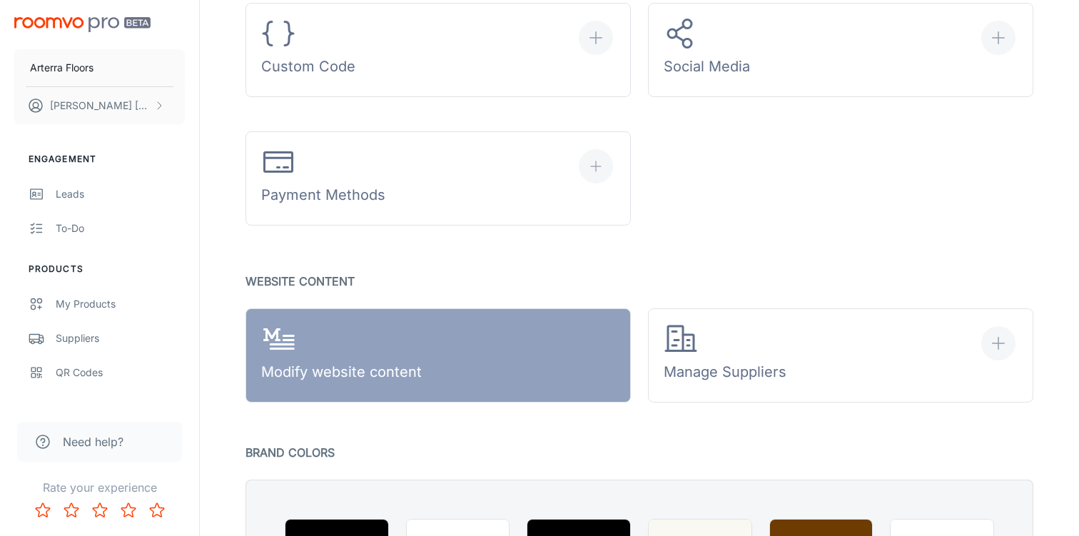
scroll to position [1081, 0]
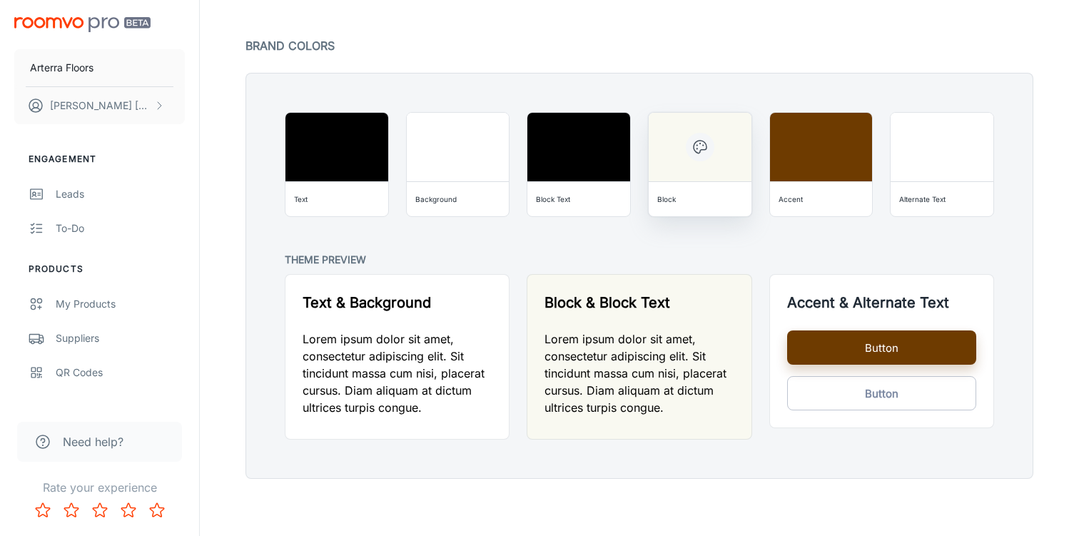
click at [685, 198] on div "Block" at bounding box center [699, 199] width 91 height 23
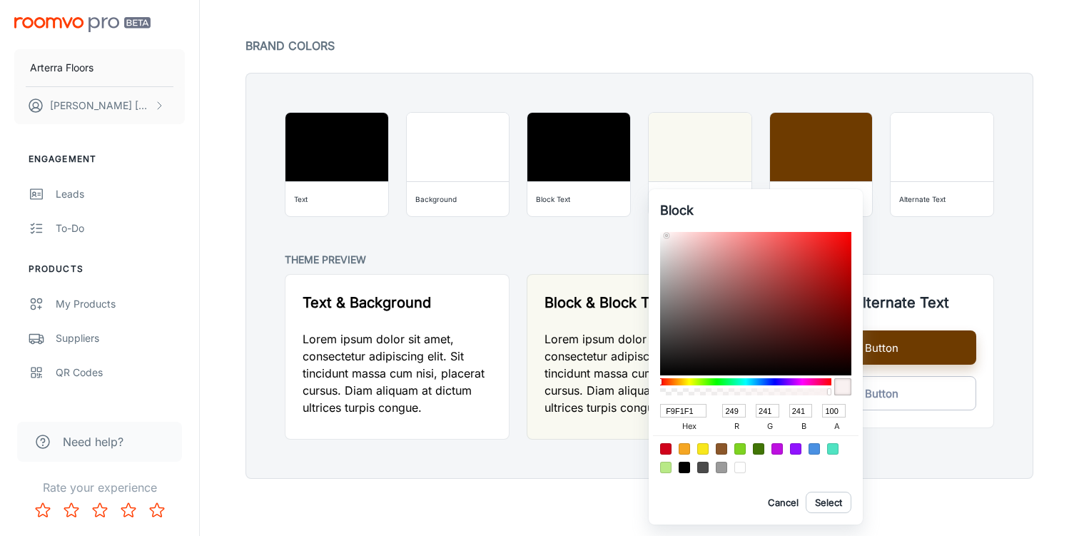
drag, startPoint x: 663, startPoint y: 381, endPoint x: 654, endPoint y: 381, distance: 9.3
click at [654, 381] on div "Block F9F1F1 hex 249 r 241 g 241 b 100 a Cancel Select" at bounding box center [756, 356] width 214 height 335
drag, startPoint x: 764, startPoint y: 327, endPoint x: 847, endPoint y: 273, distance: 99.2
click at [847, 273] on div at bounding box center [755, 303] width 191 height 143
click at [703, 470] on div at bounding box center [702, 467] width 11 height 11
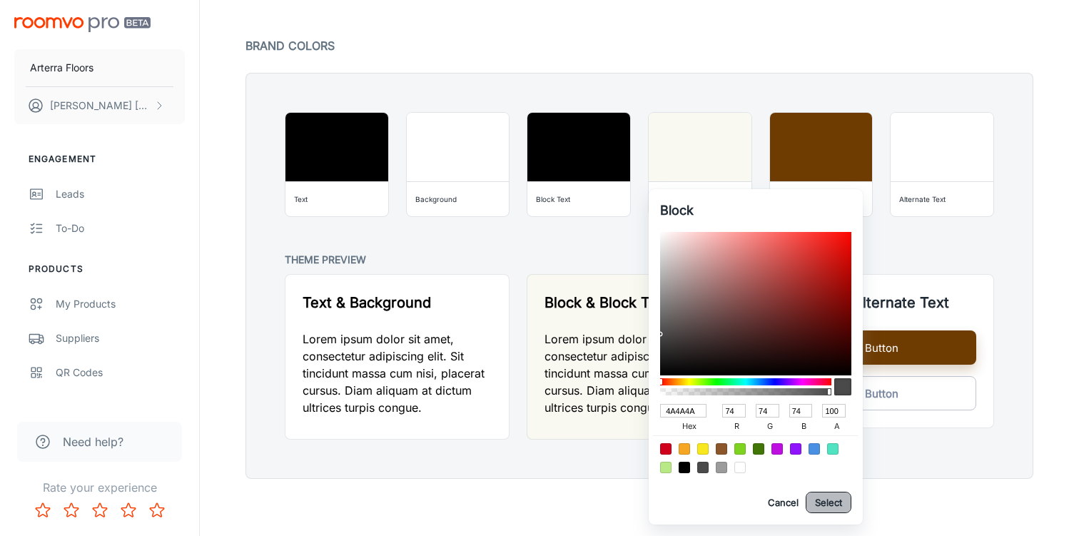
click at [832, 500] on button "Select" at bounding box center [829, 502] width 46 height 21
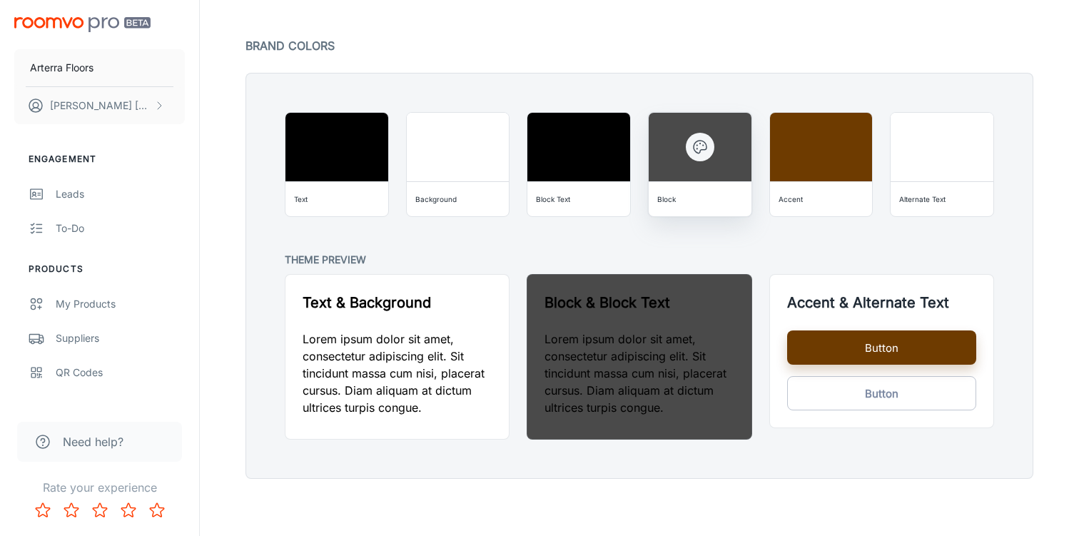
click at [694, 198] on div "Block" at bounding box center [699, 199] width 91 height 23
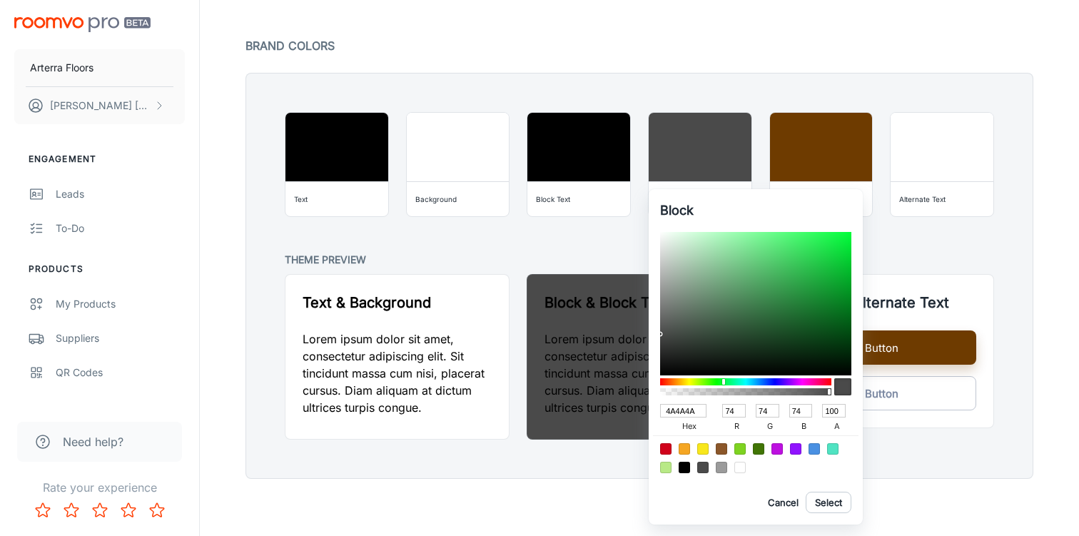
click at [724, 384] on div at bounding box center [745, 381] width 171 height 7
click at [685, 467] on div at bounding box center [684, 467] width 11 height 11
click at [757, 448] on div at bounding box center [758, 448] width 11 height 11
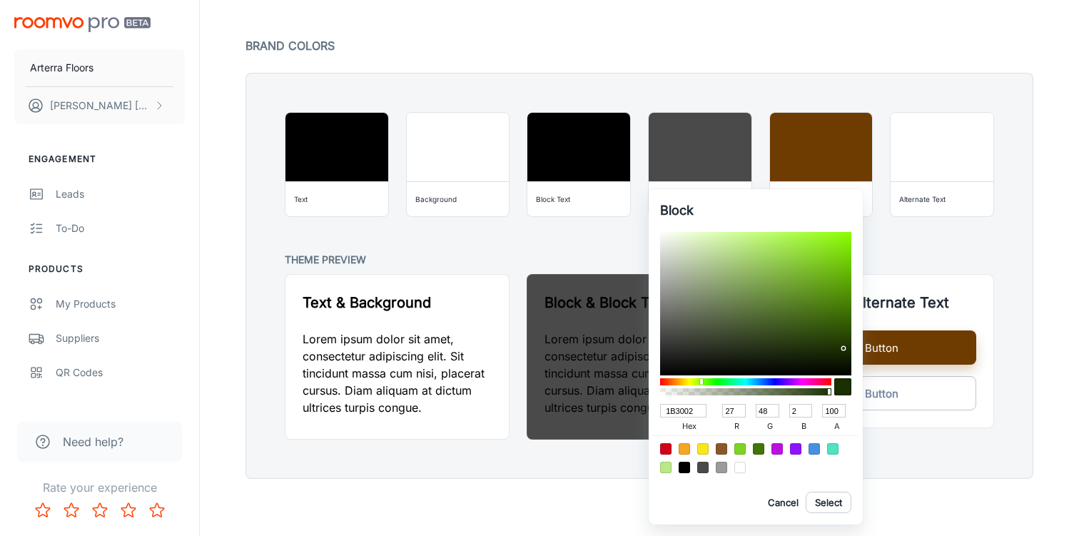
click at [841, 349] on div at bounding box center [755, 303] width 191 height 143
click at [702, 470] on div at bounding box center [702, 467] width 11 height 11
click at [831, 505] on button "Select" at bounding box center [829, 502] width 46 height 21
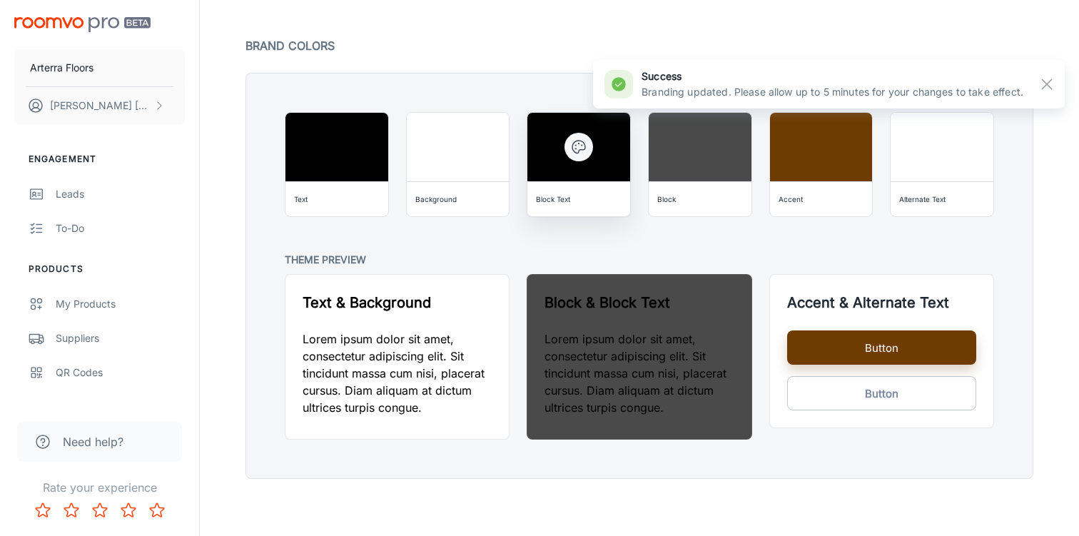
click at [598, 192] on div "Block Text" at bounding box center [578, 199] width 91 height 23
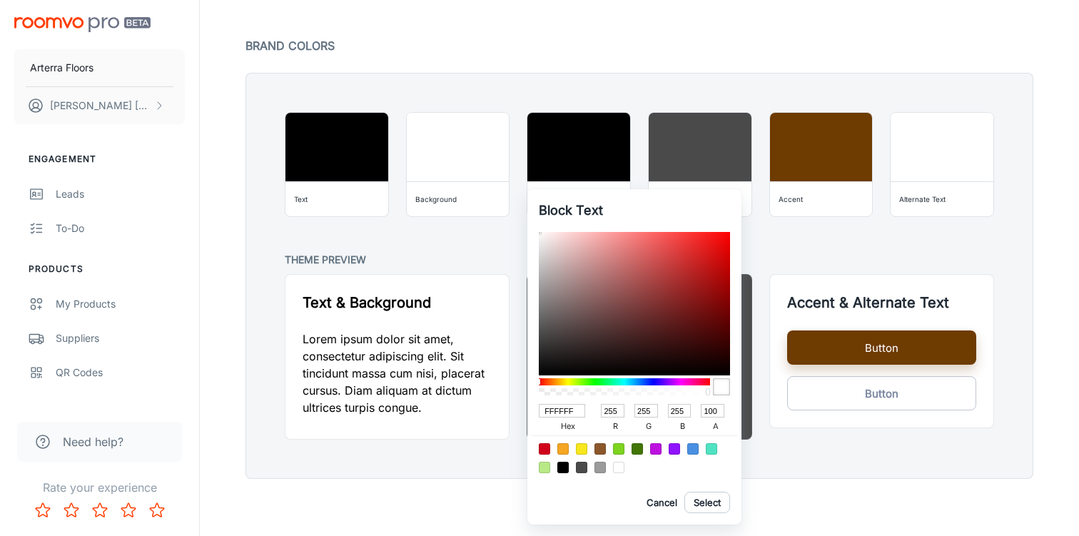
drag, startPoint x: 540, startPoint y: 238, endPoint x: 533, endPoint y: 221, distance: 17.9
click at [533, 221] on div "Block Text FFFFFF hex 255 r 255 g 255 b 100 a Cancel Select" at bounding box center [634, 356] width 214 height 335
click at [699, 512] on button "Select" at bounding box center [707, 502] width 46 height 21
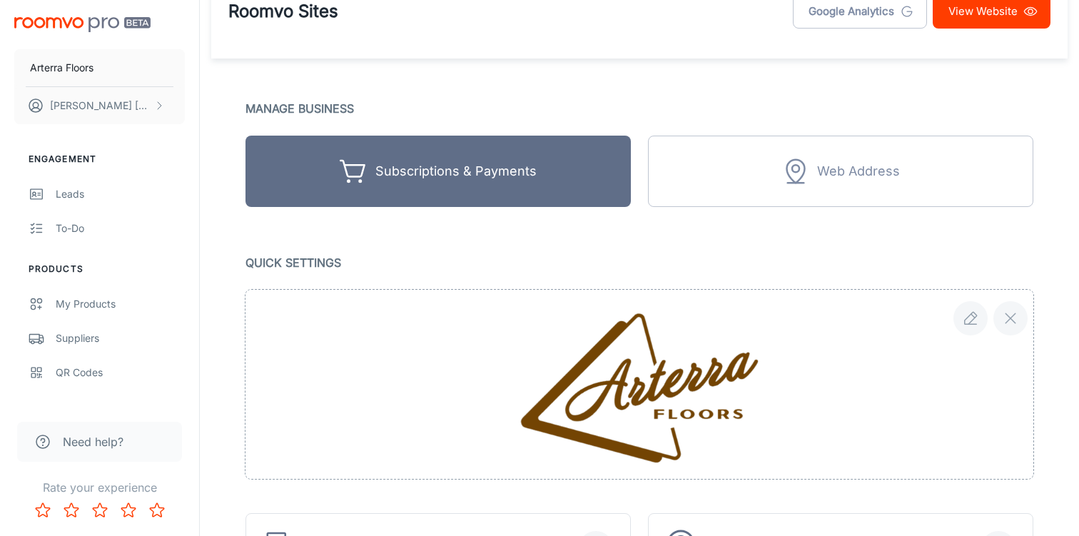
scroll to position [34, 0]
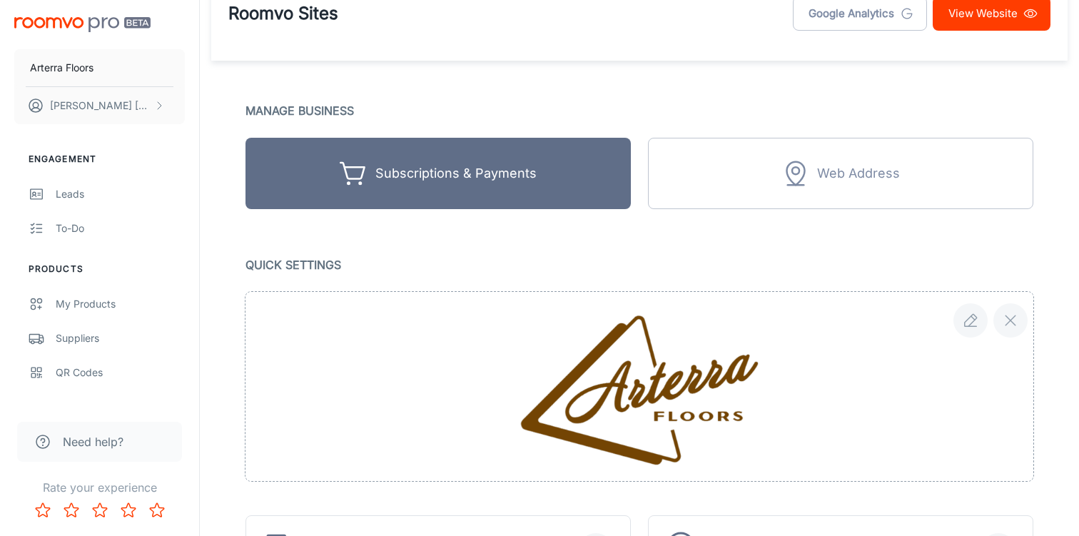
click at [964, 8] on link "View Website" at bounding box center [992, 13] width 118 height 34
click at [1023, 14] on icon at bounding box center [1030, 13] width 14 height 14
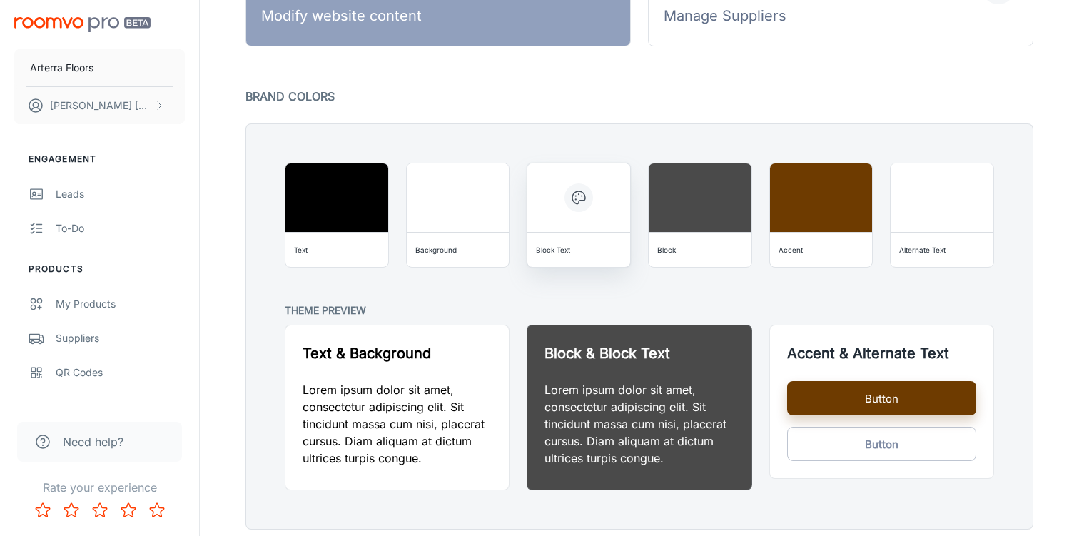
scroll to position [1017, 0]
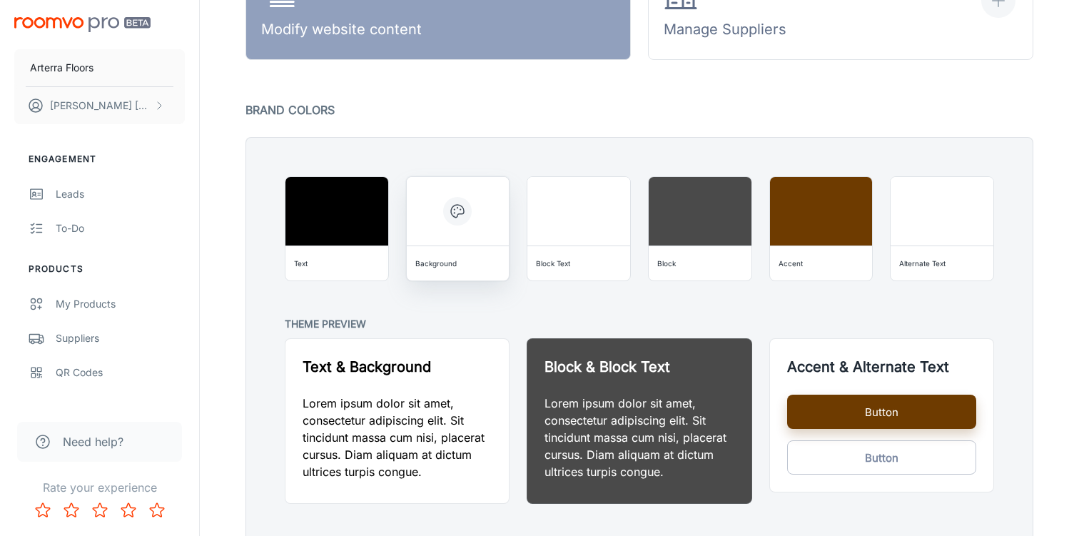
click at [440, 236] on div at bounding box center [458, 211] width 103 height 69
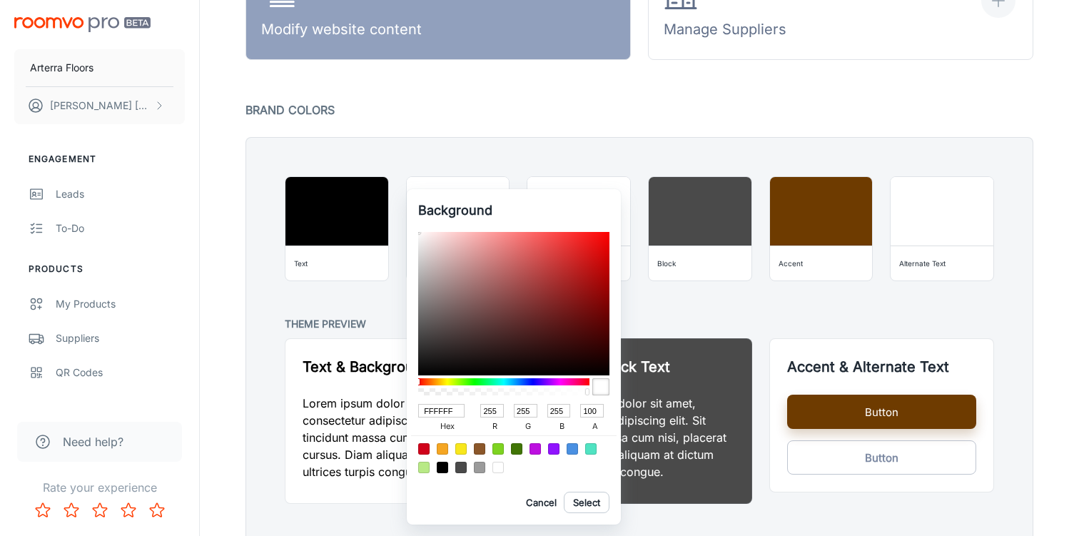
click at [450, 381] on div at bounding box center [503, 381] width 171 height 7
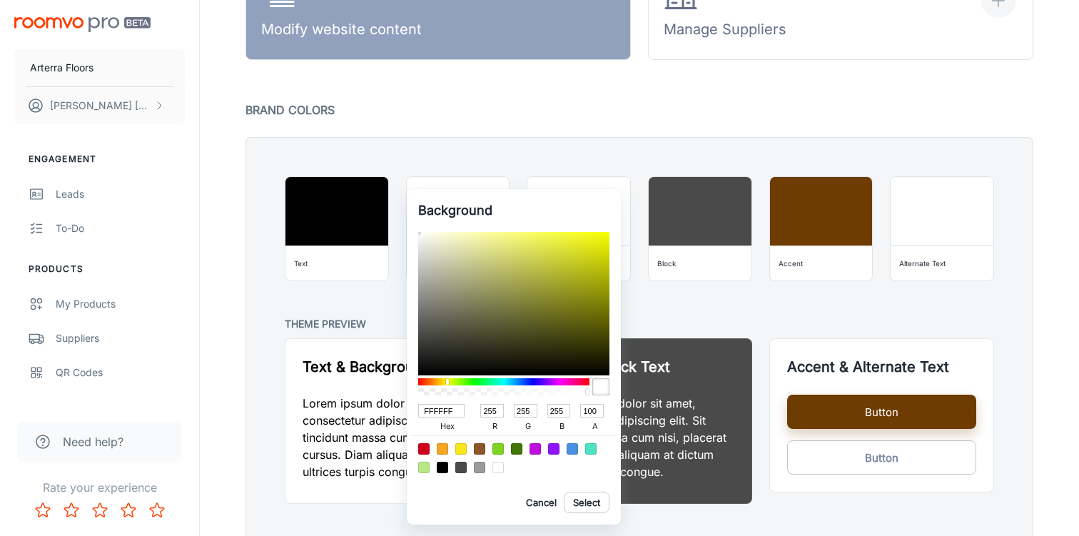
click at [448, 381] on div at bounding box center [447, 382] width 3 height 6
click at [426, 235] on div at bounding box center [513, 303] width 191 height 143
click at [578, 500] on button "Select" at bounding box center [587, 502] width 46 height 21
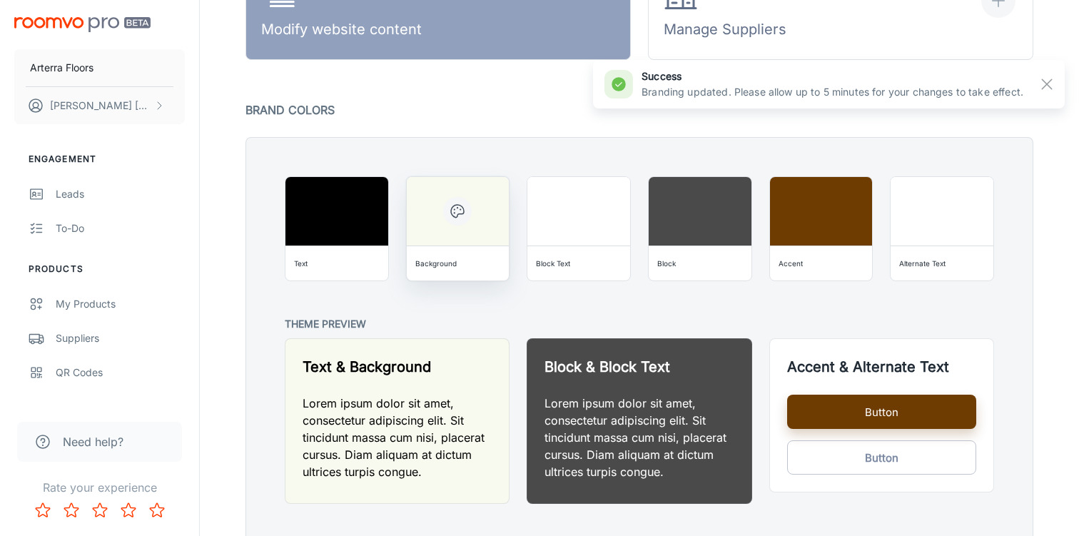
click at [485, 254] on div "Background" at bounding box center [458, 263] width 91 height 23
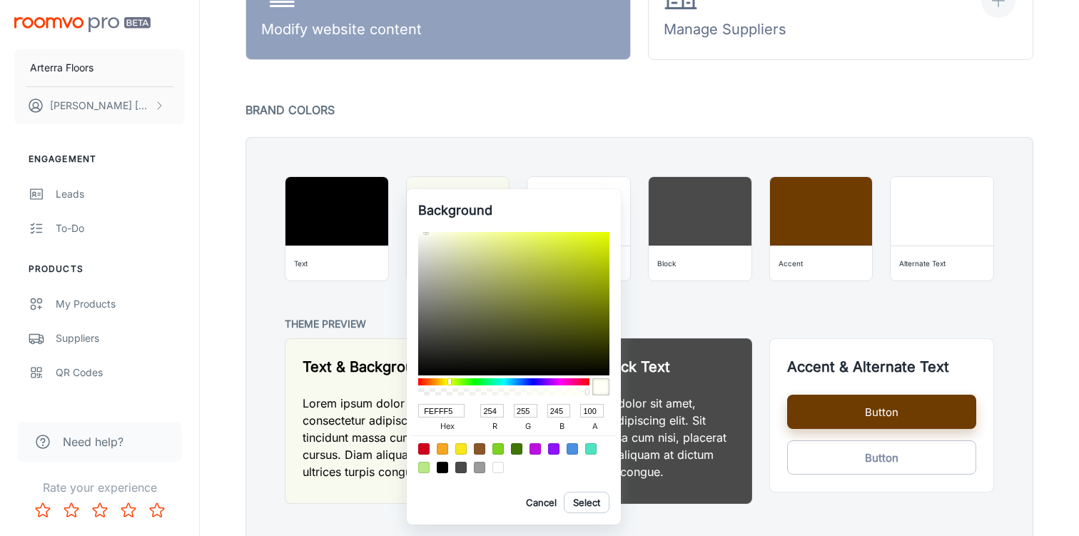
click at [425, 232] on div at bounding box center [426, 232] width 3 height 3
click at [582, 501] on button "Select" at bounding box center [587, 502] width 46 height 21
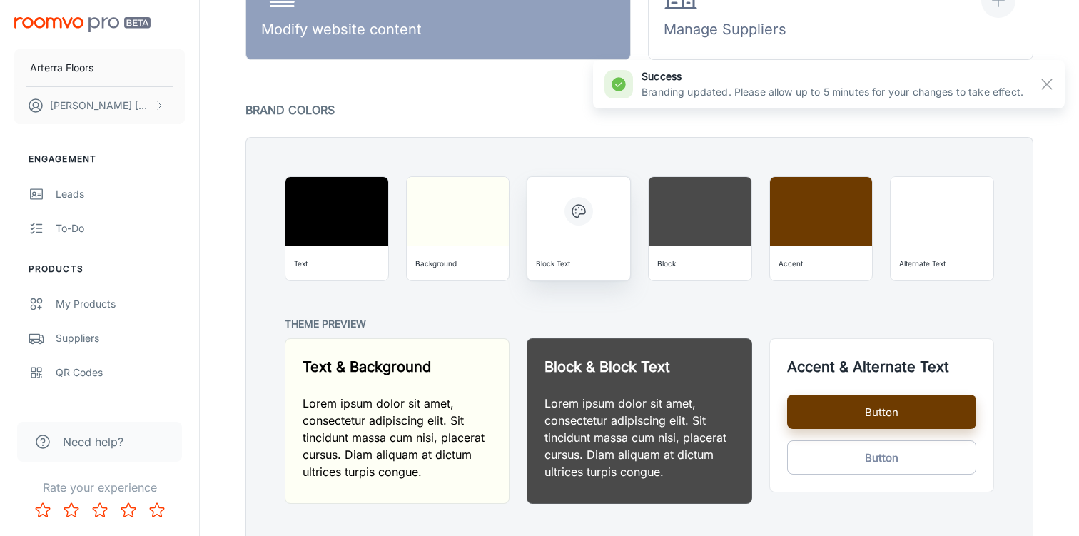
click at [576, 253] on div "Block Text" at bounding box center [578, 263] width 91 height 23
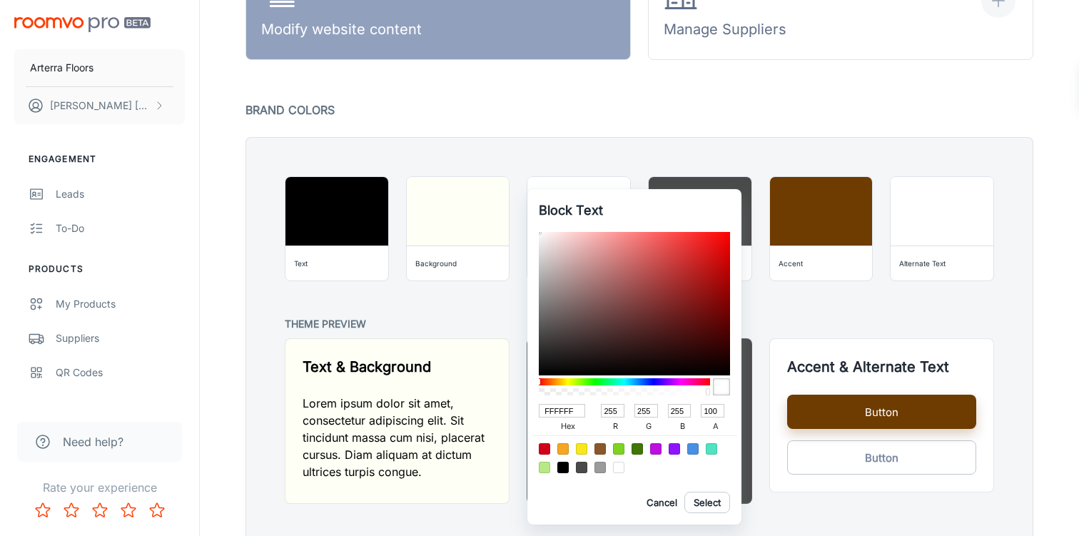
click at [445, 261] on div at bounding box center [539, 268] width 1079 height 536
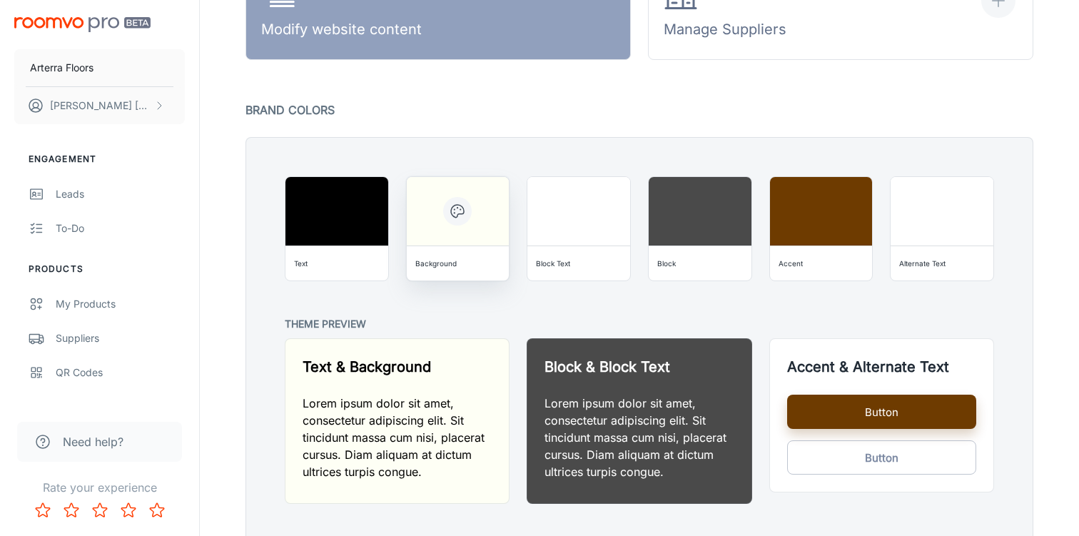
click at [476, 262] on div "Background" at bounding box center [458, 263] width 91 height 23
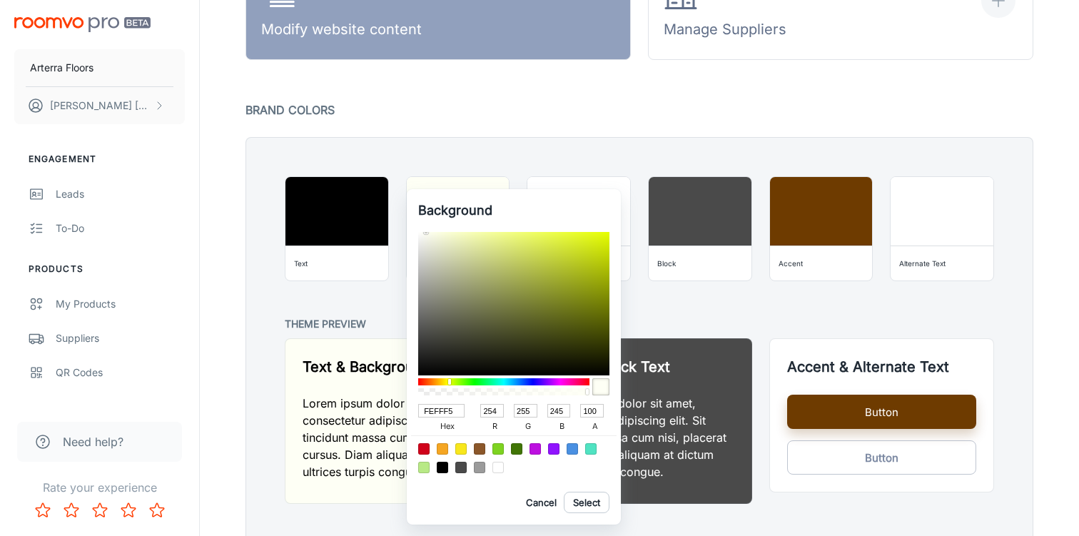
click at [450, 416] on input "FEFFF5" at bounding box center [441, 411] width 46 height 14
click at [752, 287] on div at bounding box center [539, 268] width 1079 height 536
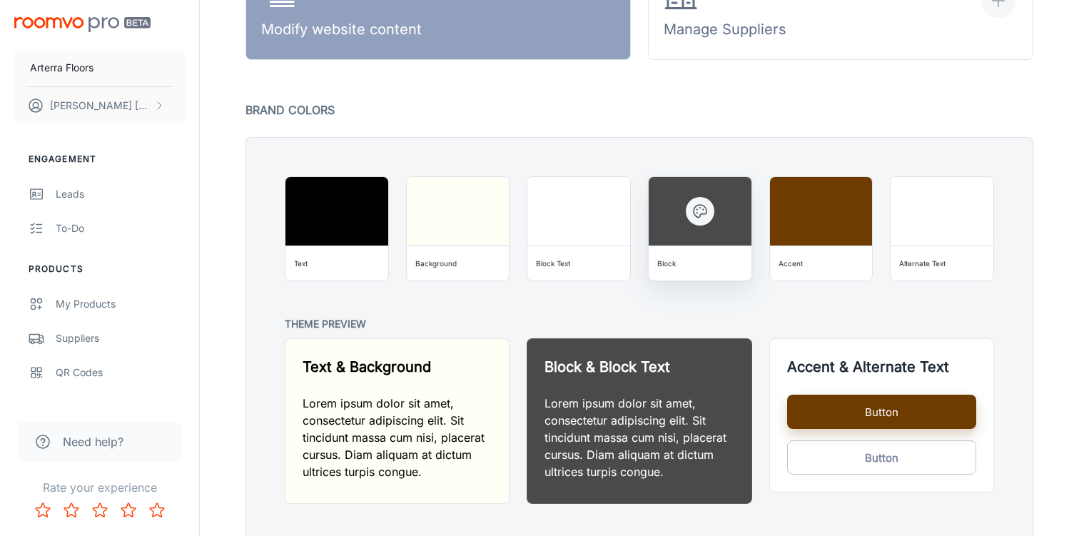
click at [703, 266] on div "Block" at bounding box center [699, 263] width 91 height 23
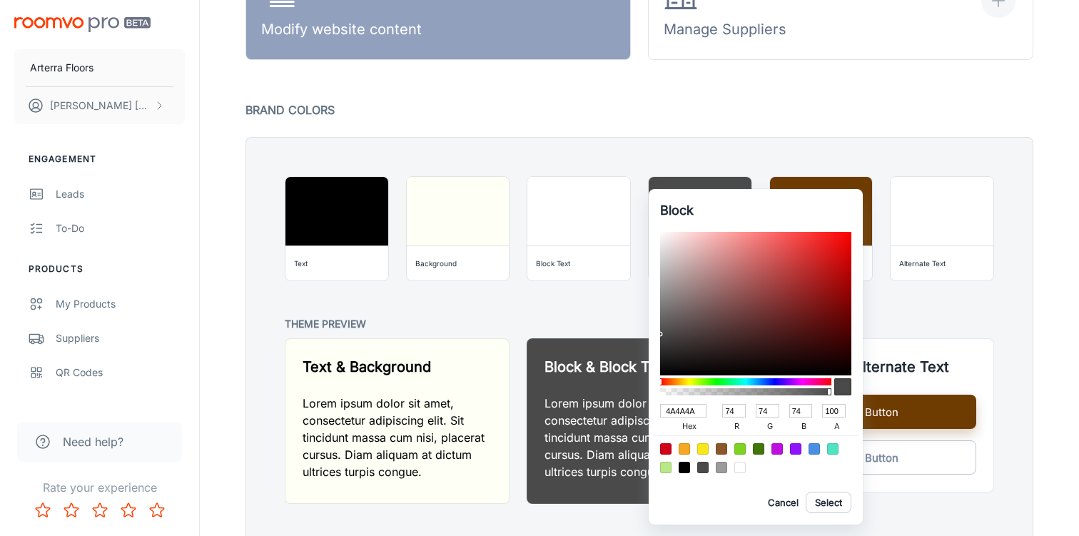
click at [676, 410] on input "4A4A4A" at bounding box center [683, 411] width 46 height 14
paste input "FEFFF5"
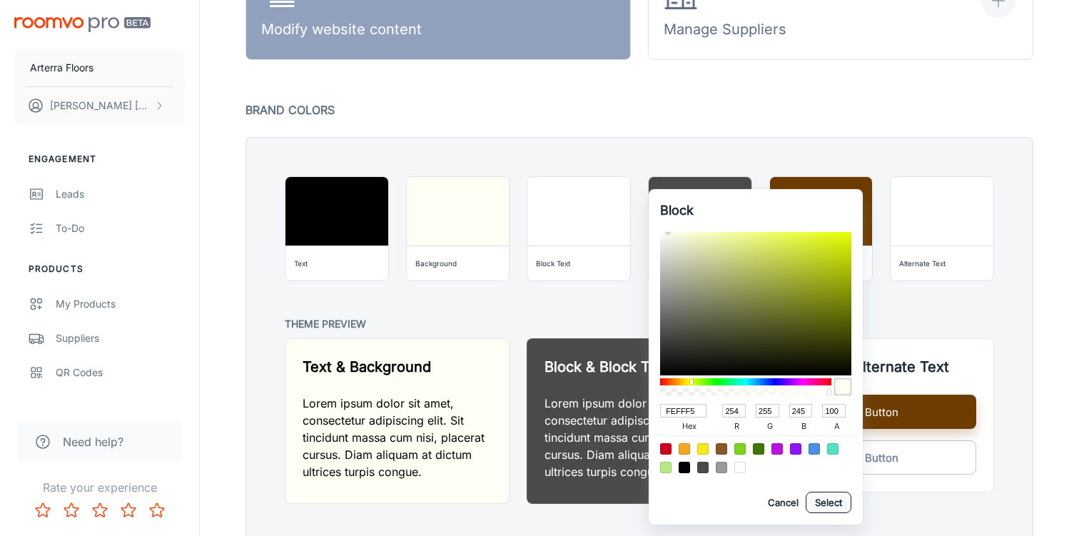
click at [826, 502] on button "Select" at bounding box center [829, 502] width 46 height 21
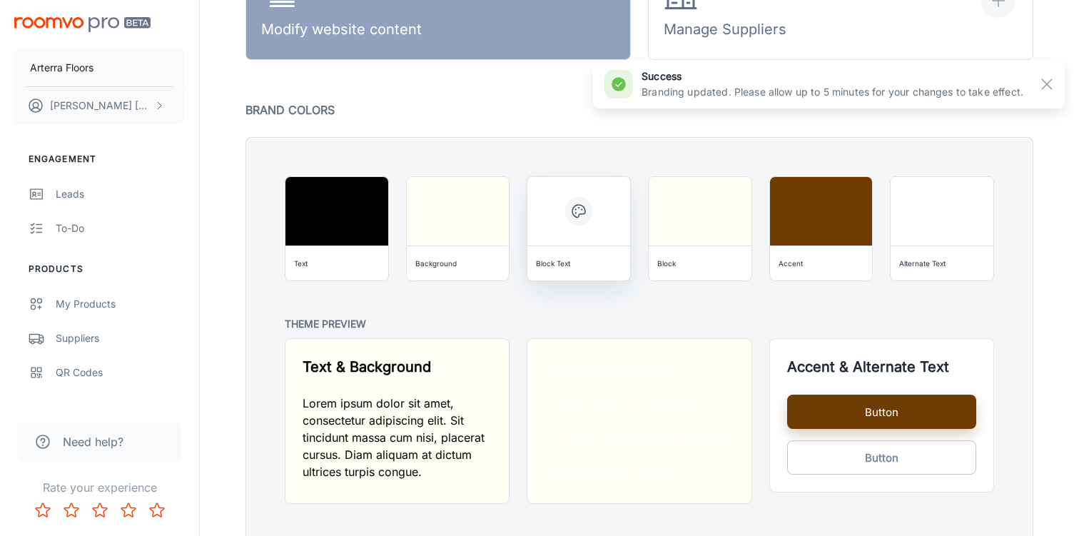
click at [592, 246] on div "Block Text" at bounding box center [578, 263] width 103 height 34
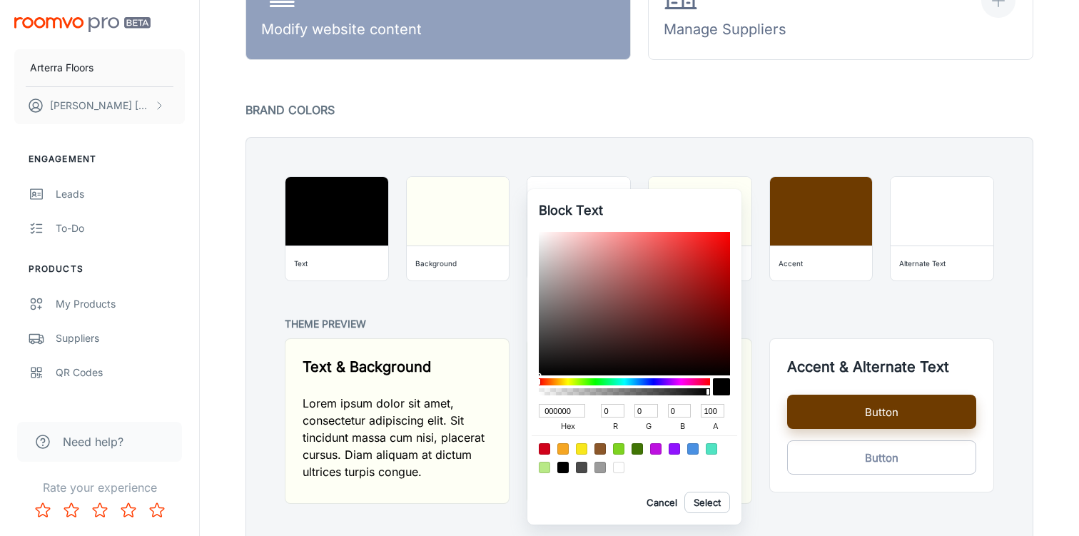
drag, startPoint x: 545, startPoint y: 364, endPoint x: 545, endPoint y: 390, distance: 25.7
click at [545, 390] on div "000000 hex 0 r 0 g 0 b 100 a" at bounding box center [634, 356] width 191 height 248
click at [715, 497] on button "Select" at bounding box center [707, 502] width 46 height 21
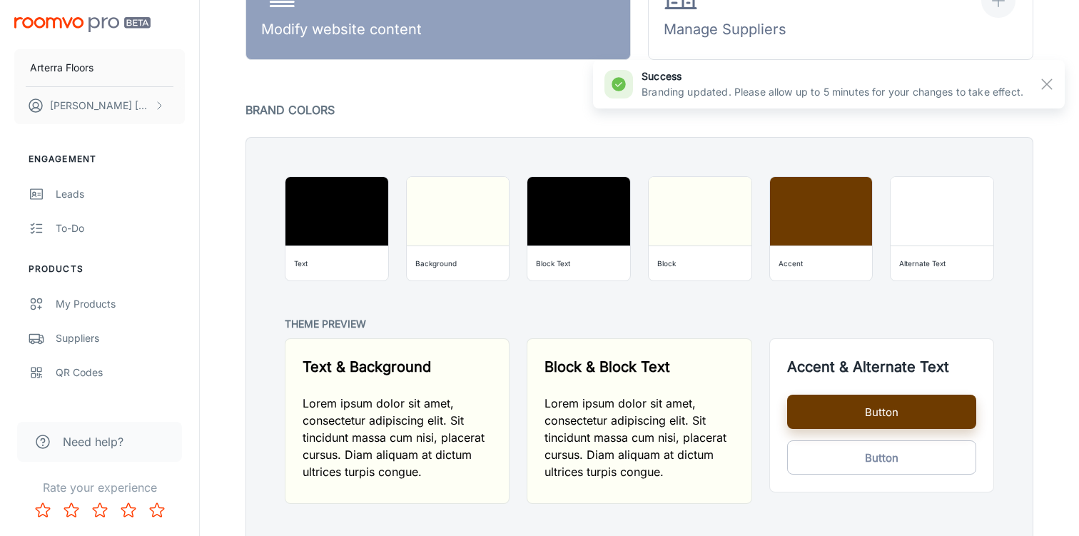
click at [841, 313] on div "Block Text 000000 hex 0 r 0 g 0 b 100 a Cancel Select" at bounding box center [539, 268] width 1079 height 536
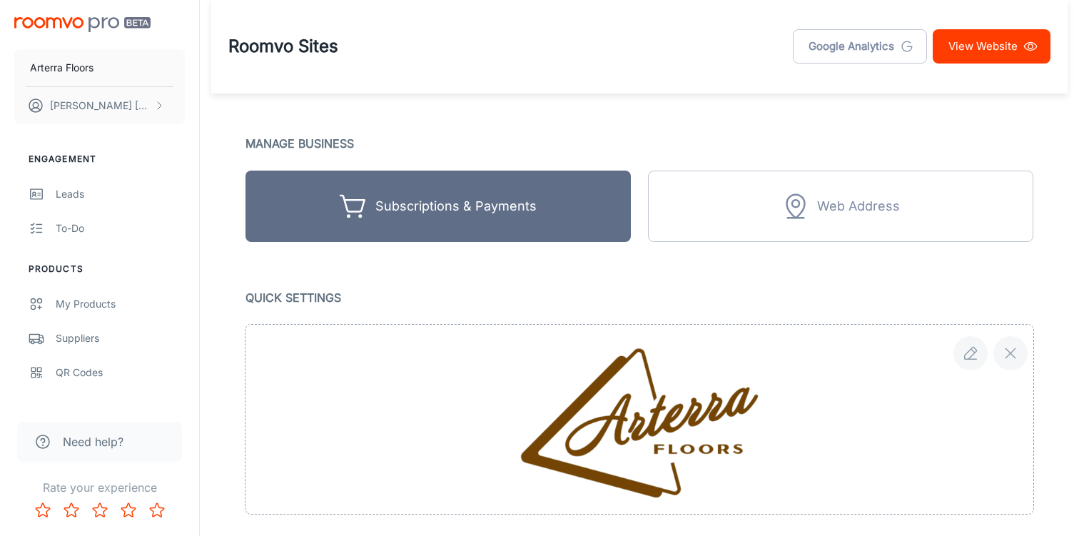
scroll to position [0, 0]
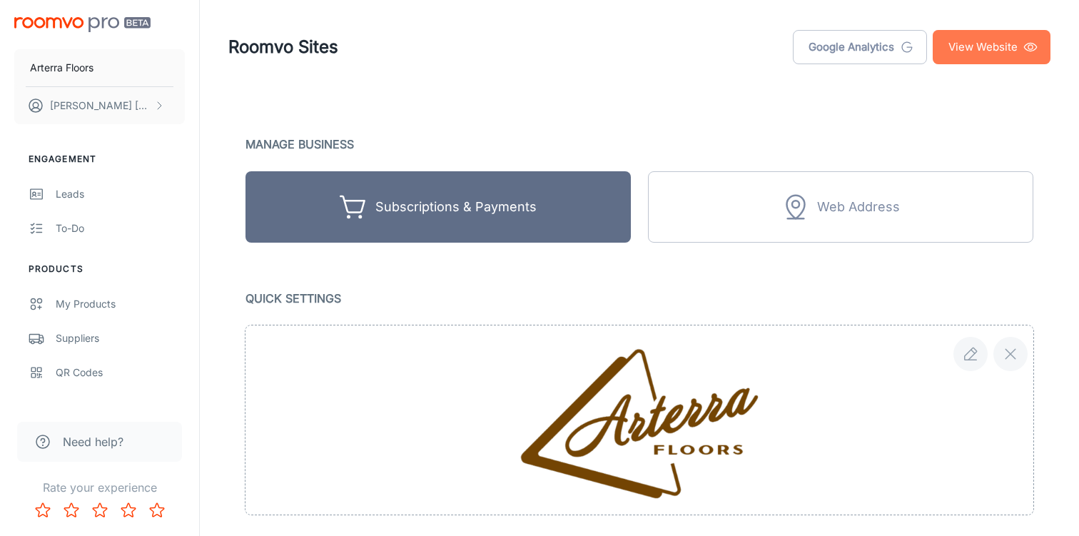
click at [947, 41] on link "View Website" at bounding box center [992, 47] width 118 height 34
click at [1001, 71] on header "Roomvo Sites Google Analytics View Website" at bounding box center [639, 47] width 856 height 94
click at [1001, 31] on link "View Website" at bounding box center [992, 47] width 118 height 34
click at [975, 41] on link "View Website" at bounding box center [992, 47] width 118 height 34
click at [971, 31] on link "View Website" at bounding box center [992, 47] width 118 height 34
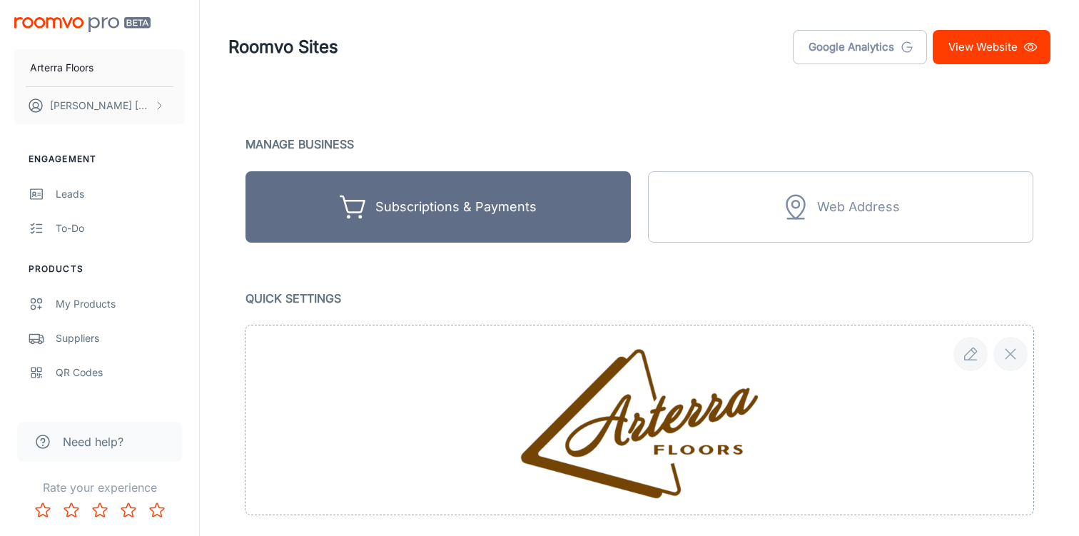
click at [962, 31] on link "View Website" at bounding box center [992, 47] width 118 height 34
click at [969, 31] on link "View Website" at bounding box center [992, 47] width 118 height 34
click at [991, 57] on link "View Website" at bounding box center [992, 47] width 118 height 34
click at [968, 37] on link "View Website" at bounding box center [992, 47] width 118 height 34
click at [961, 38] on link "View Website" at bounding box center [992, 47] width 118 height 34
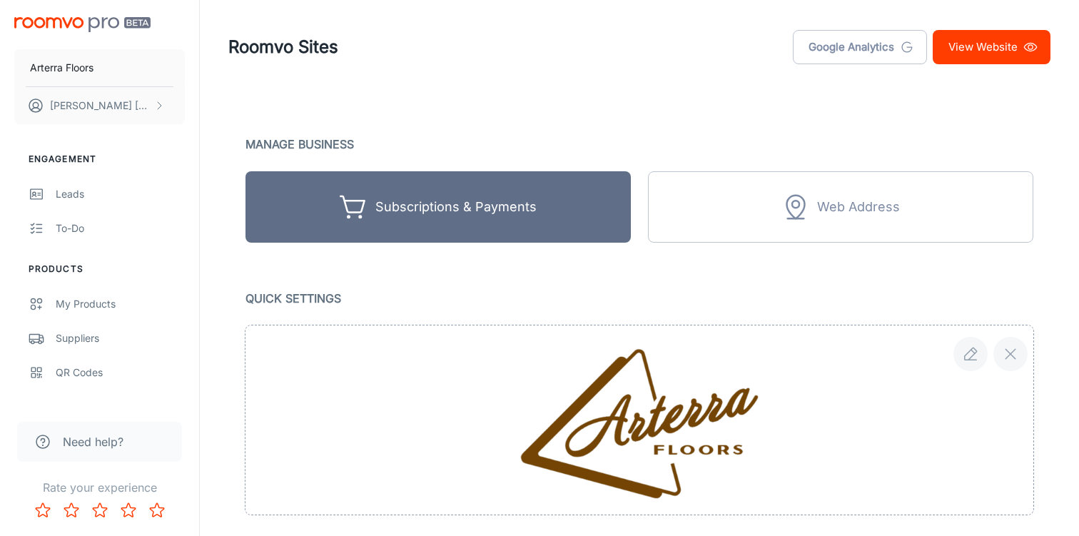
click at [991, 41] on link "View Website" at bounding box center [992, 47] width 118 height 34
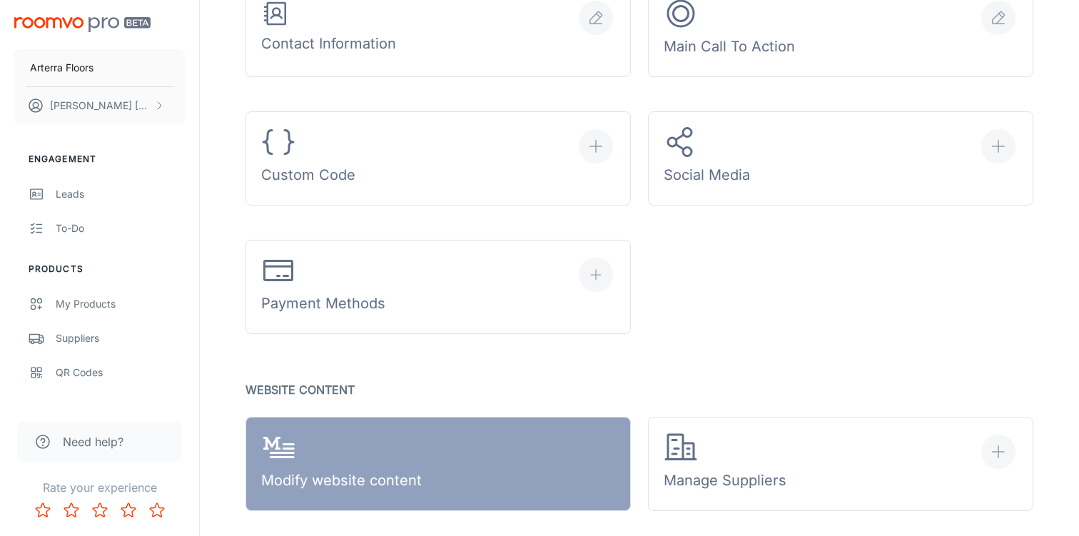
scroll to position [1081, 0]
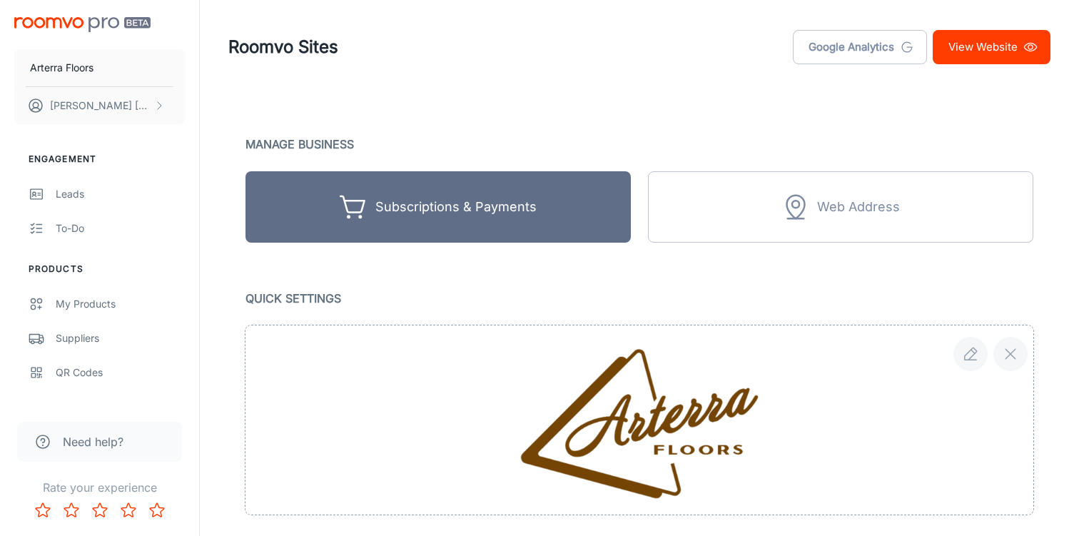
click at [1049, 30] on div "Google Analytics View Website" at bounding box center [922, 47] width 258 height 34
click at [1045, 30] on link "View Website" at bounding box center [992, 47] width 118 height 34
